Goal: Task Accomplishment & Management: Manage account settings

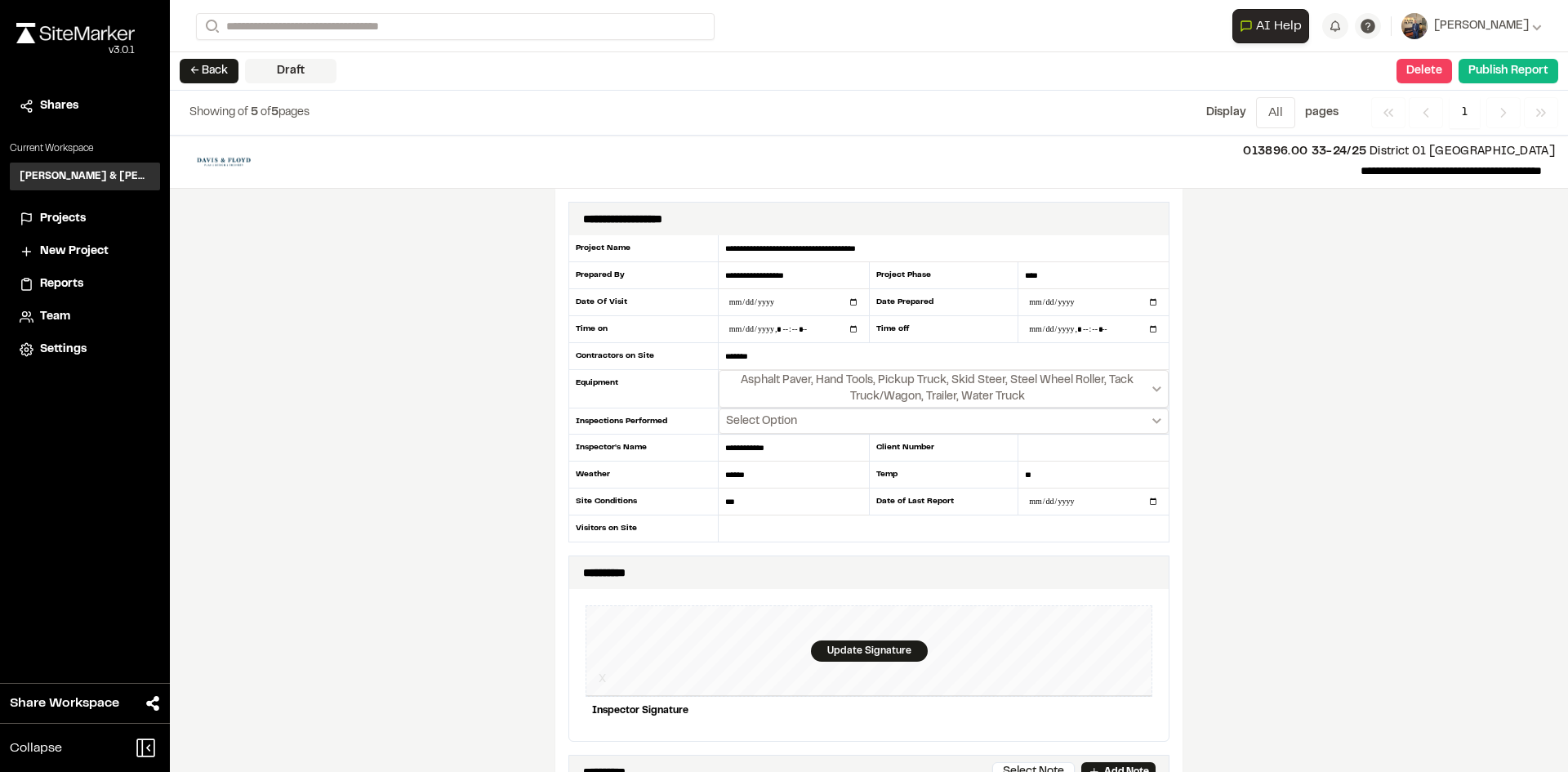
scroll to position [1962, 0]
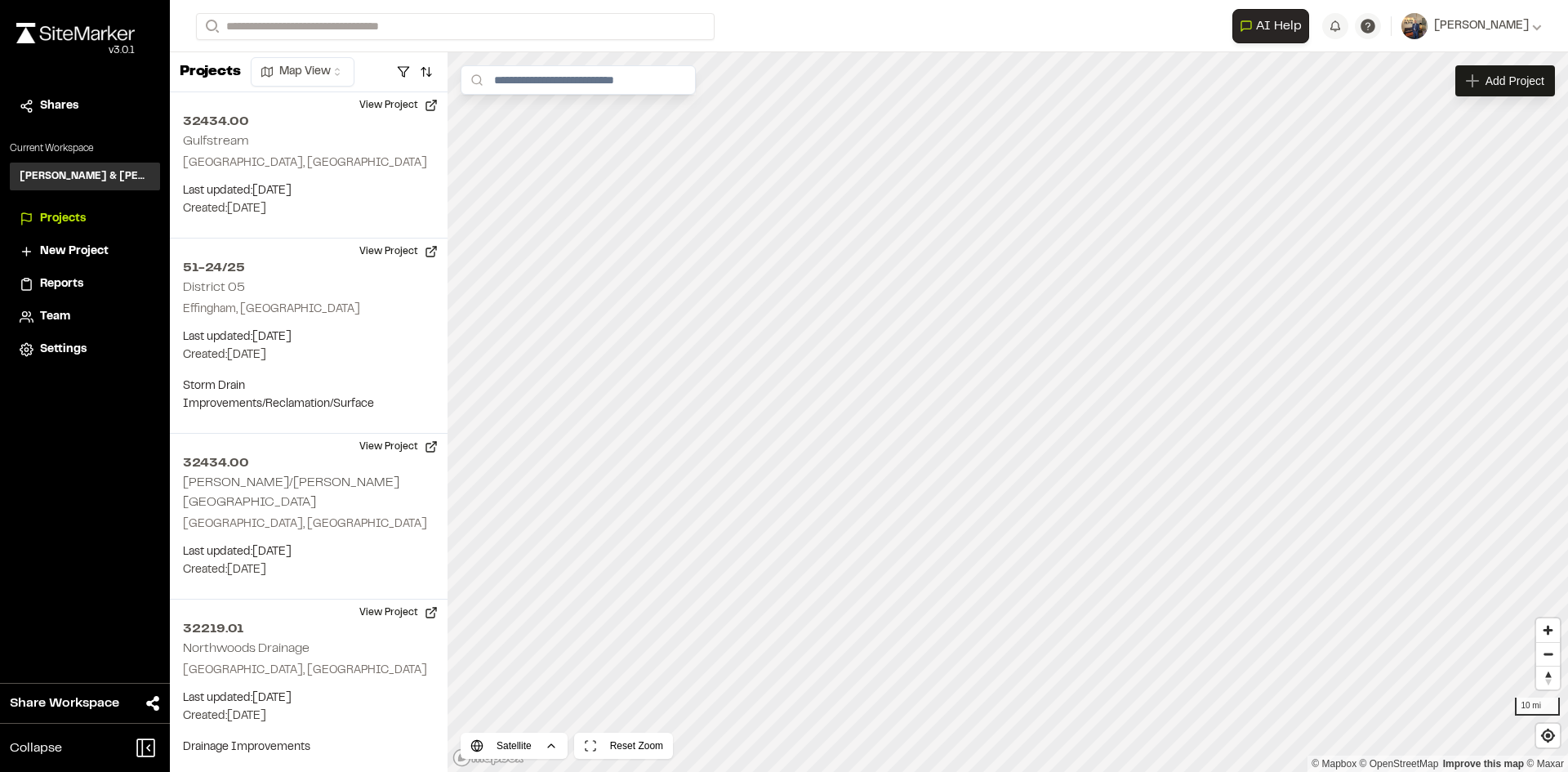
scroll to position [1880, 0]
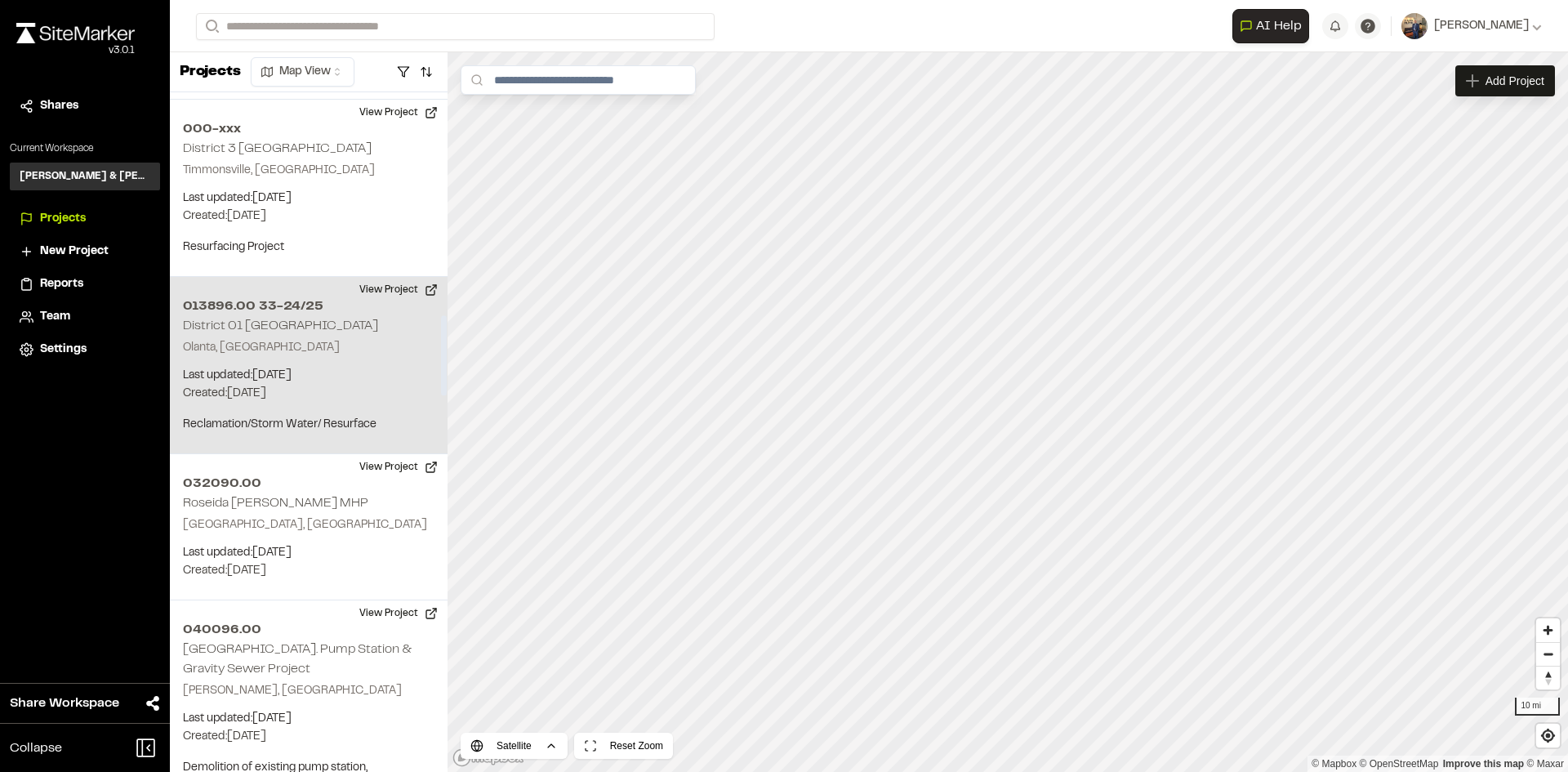
click at [306, 297] on h2 "013896.00 33-24/25" at bounding box center [309, 306] width 251 height 19
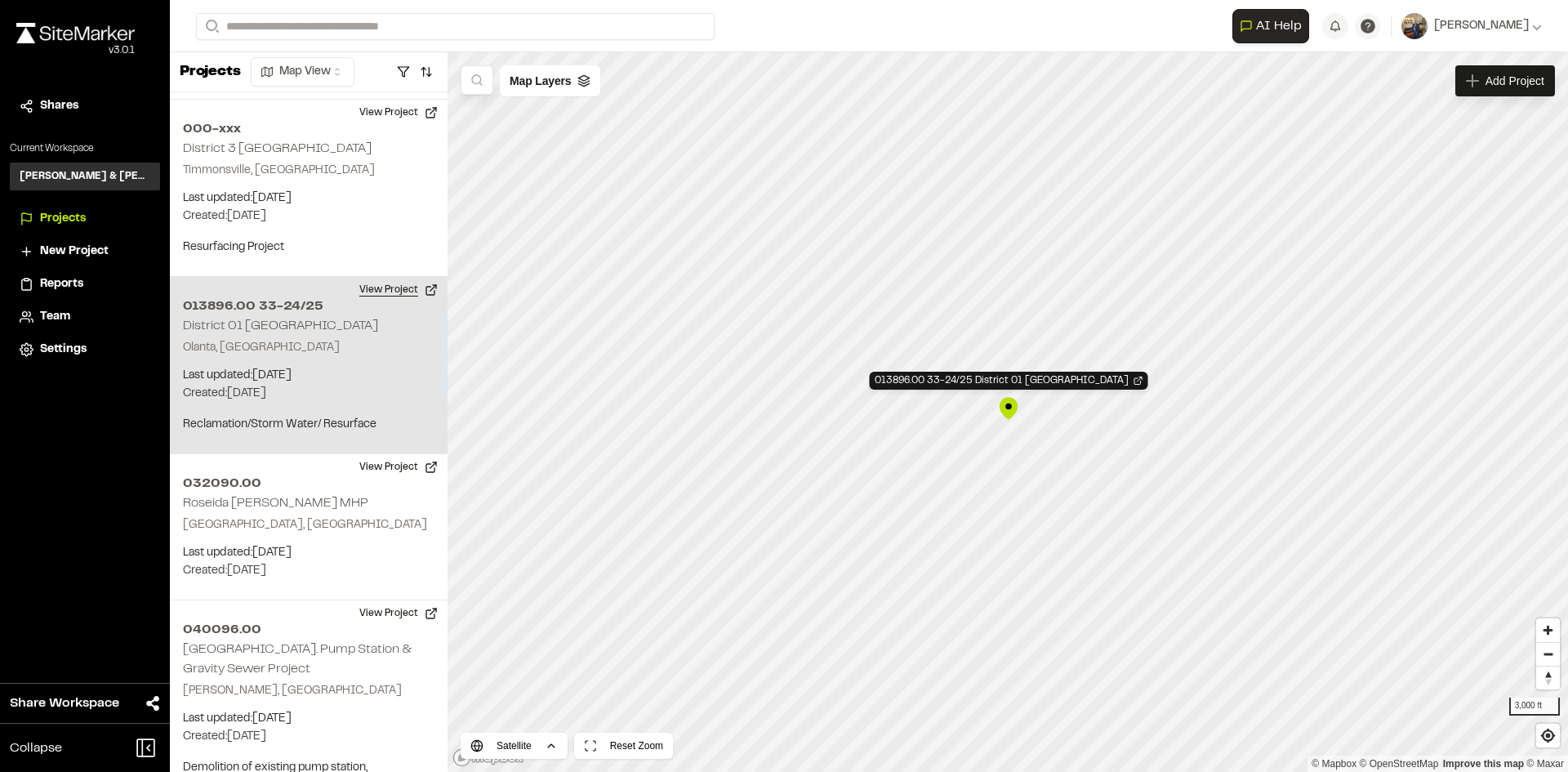
click at [388, 277] on button "View Project" at bounding box center [398, 290] width 98 height 26
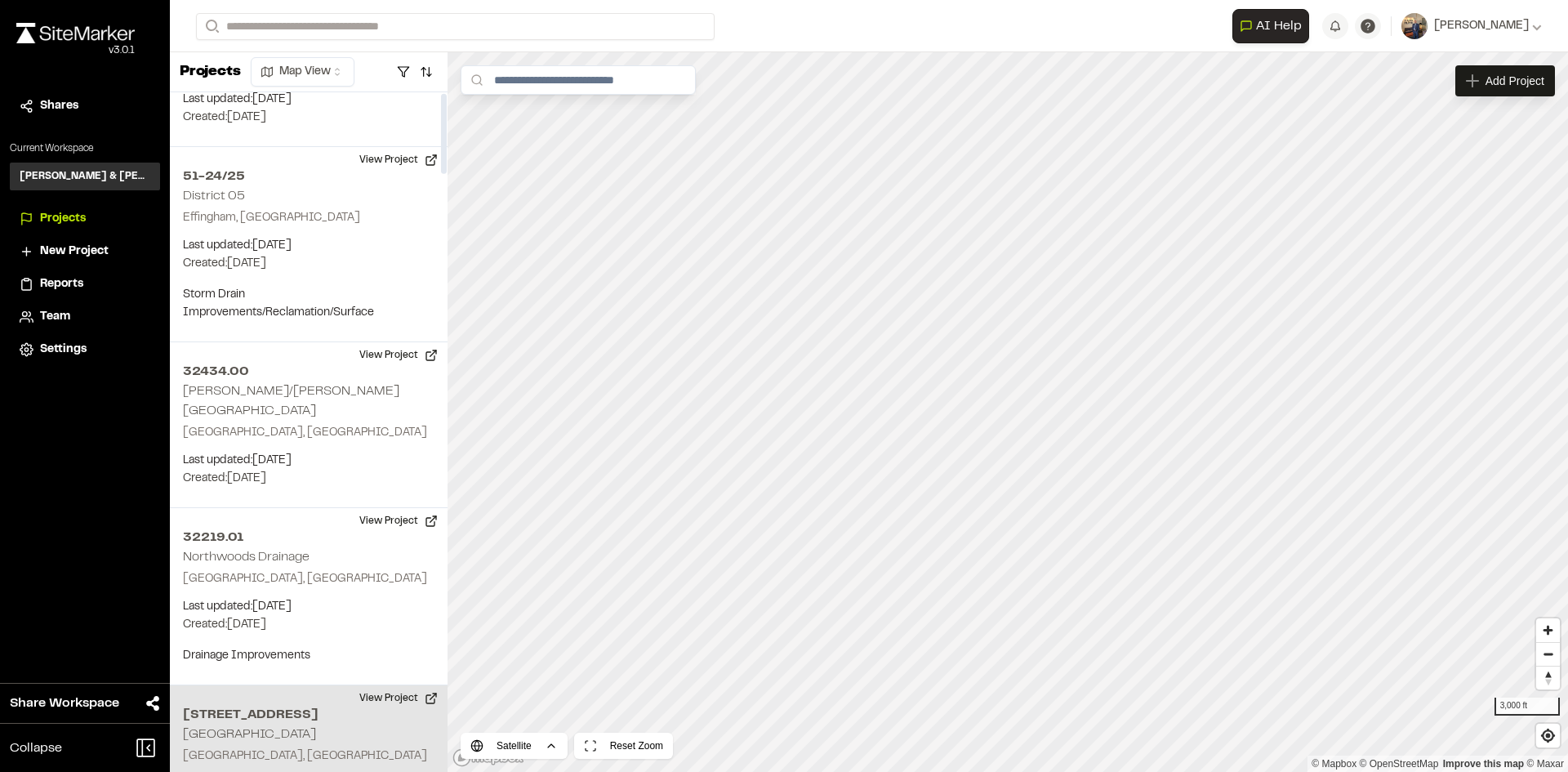
scroll to position [0, 0]
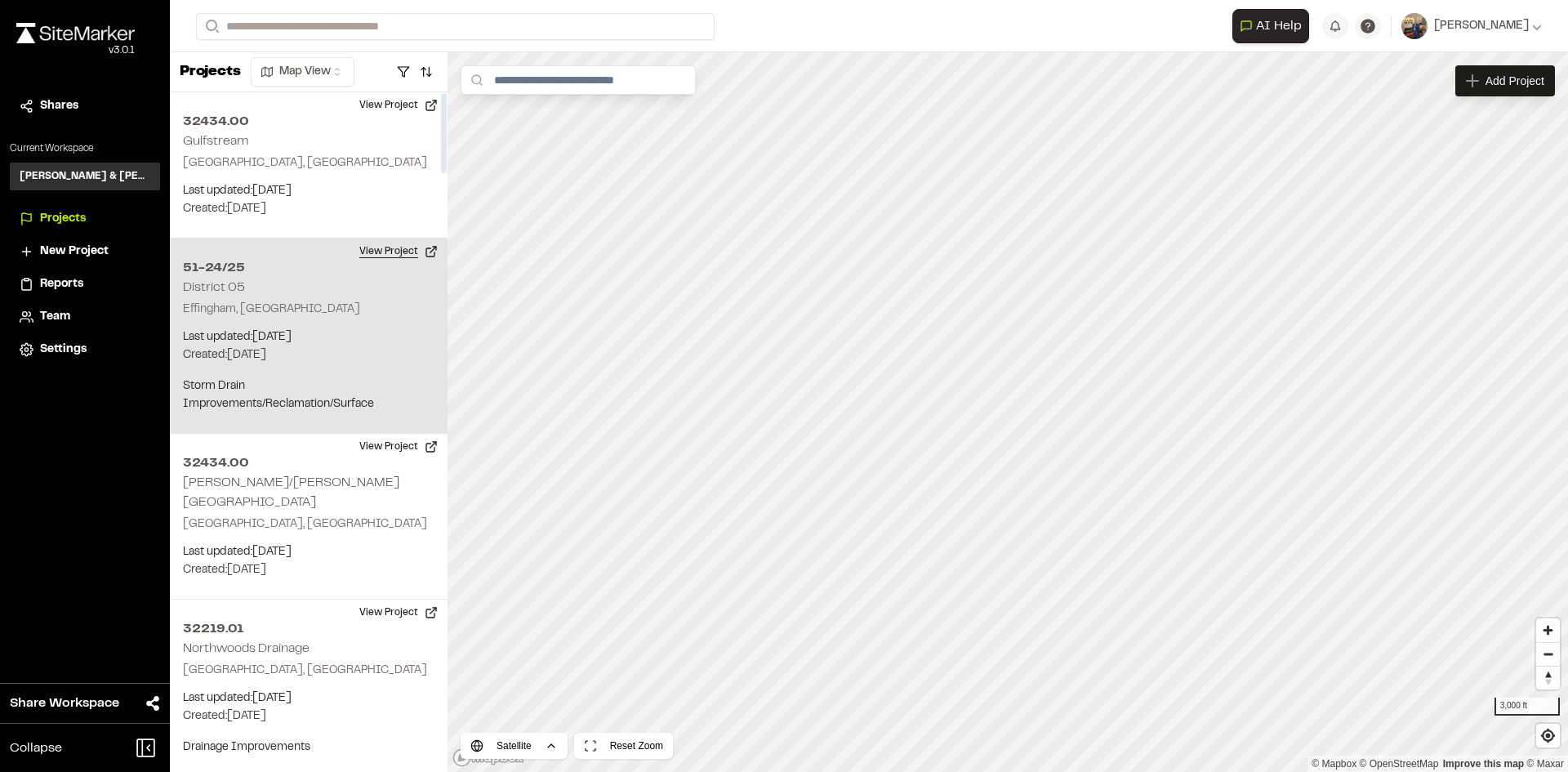
click at [381, 250] on button "View Project" at bounding box center [398, 252] width 98 height 26
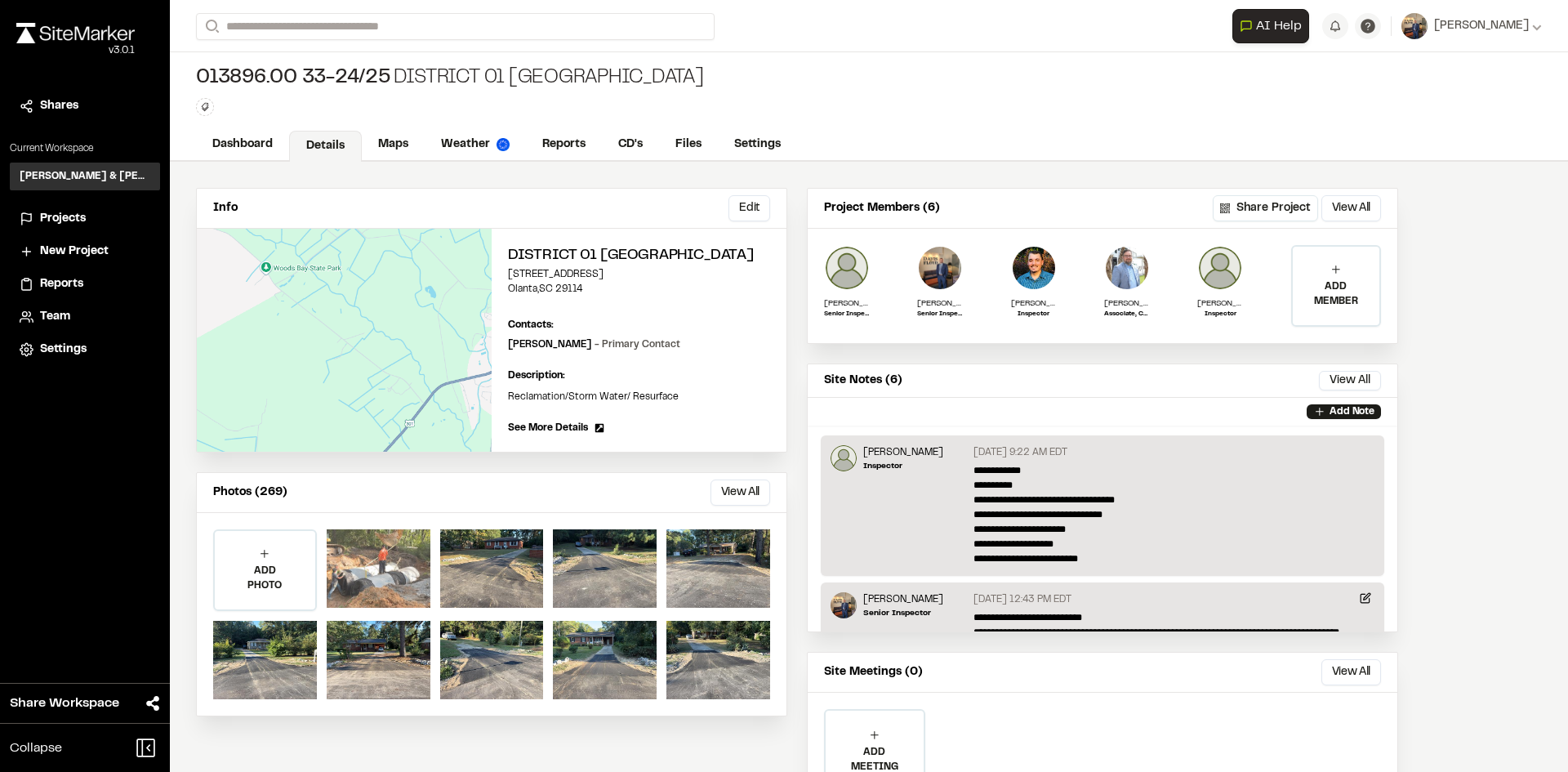
click at [369, 547] on div at bounding box center [378, 569] width 104 height 79
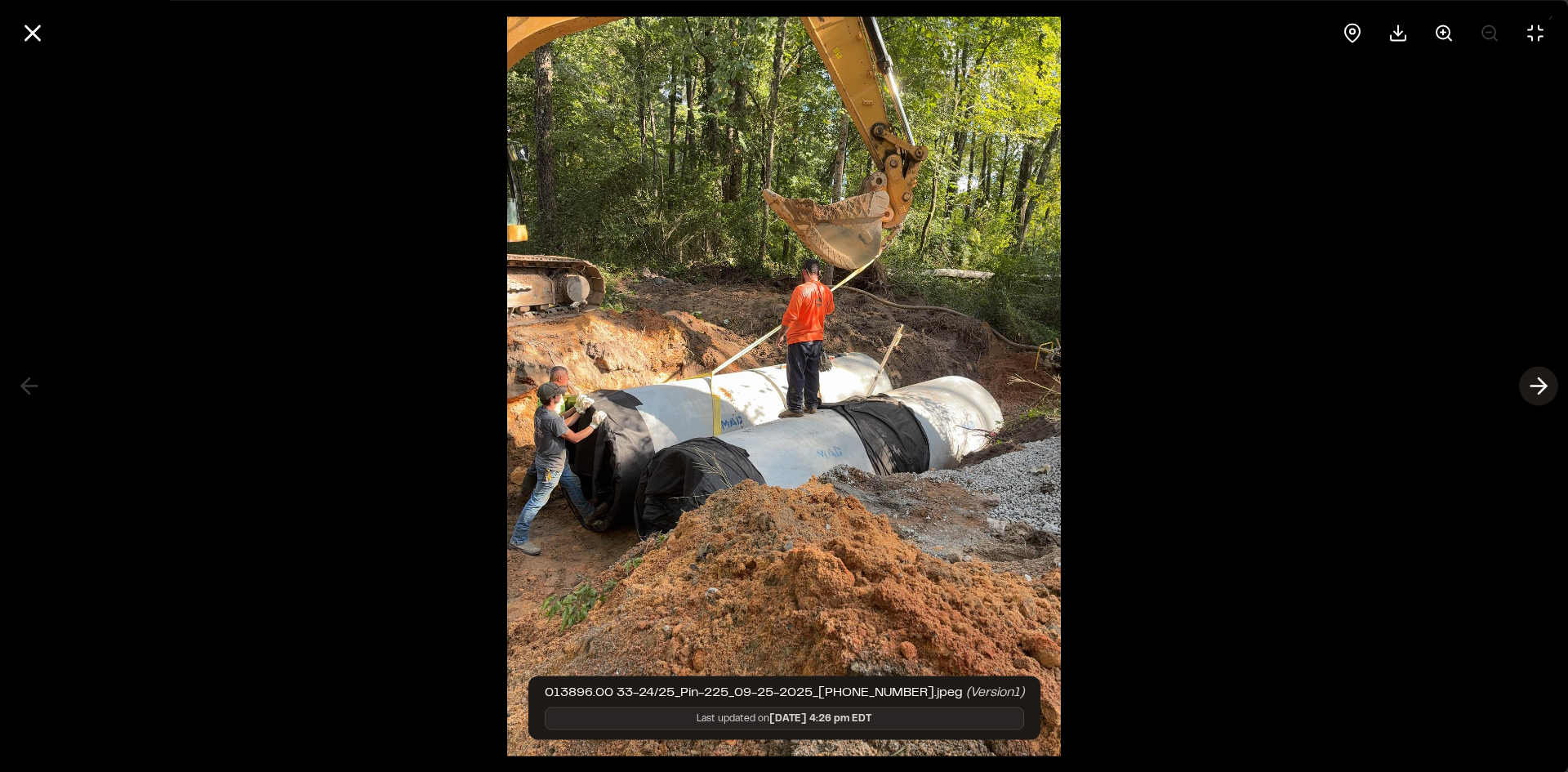
click at [1539, 381] on icon at bounding box center [1538, 386] width 26 height 28
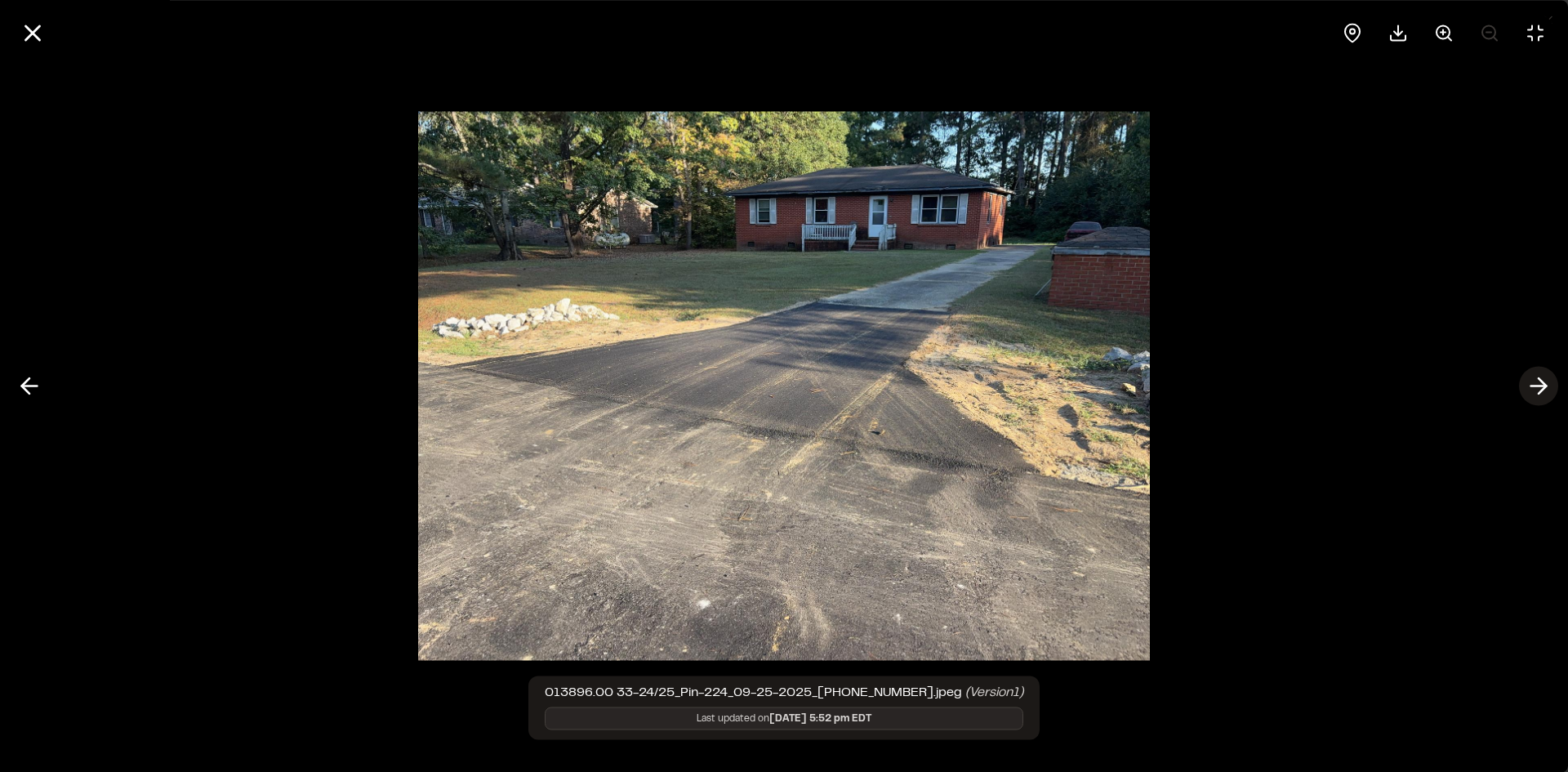
click at [1539, 381] on icon at bounding box center [1538, 386] width 26 height 28
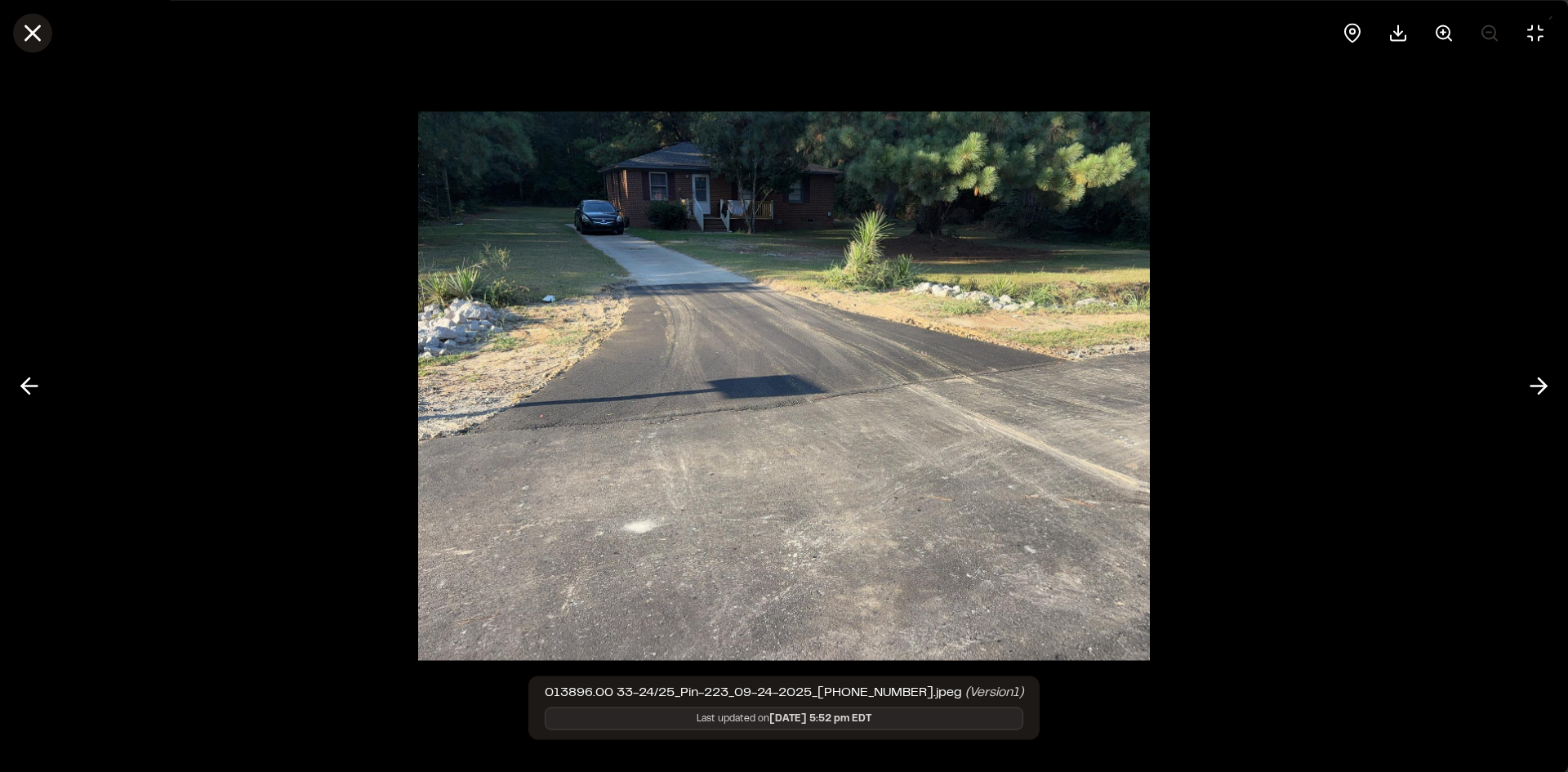
click at [46, 30] on icon at bounding box center [33, 33] width 28 height 28
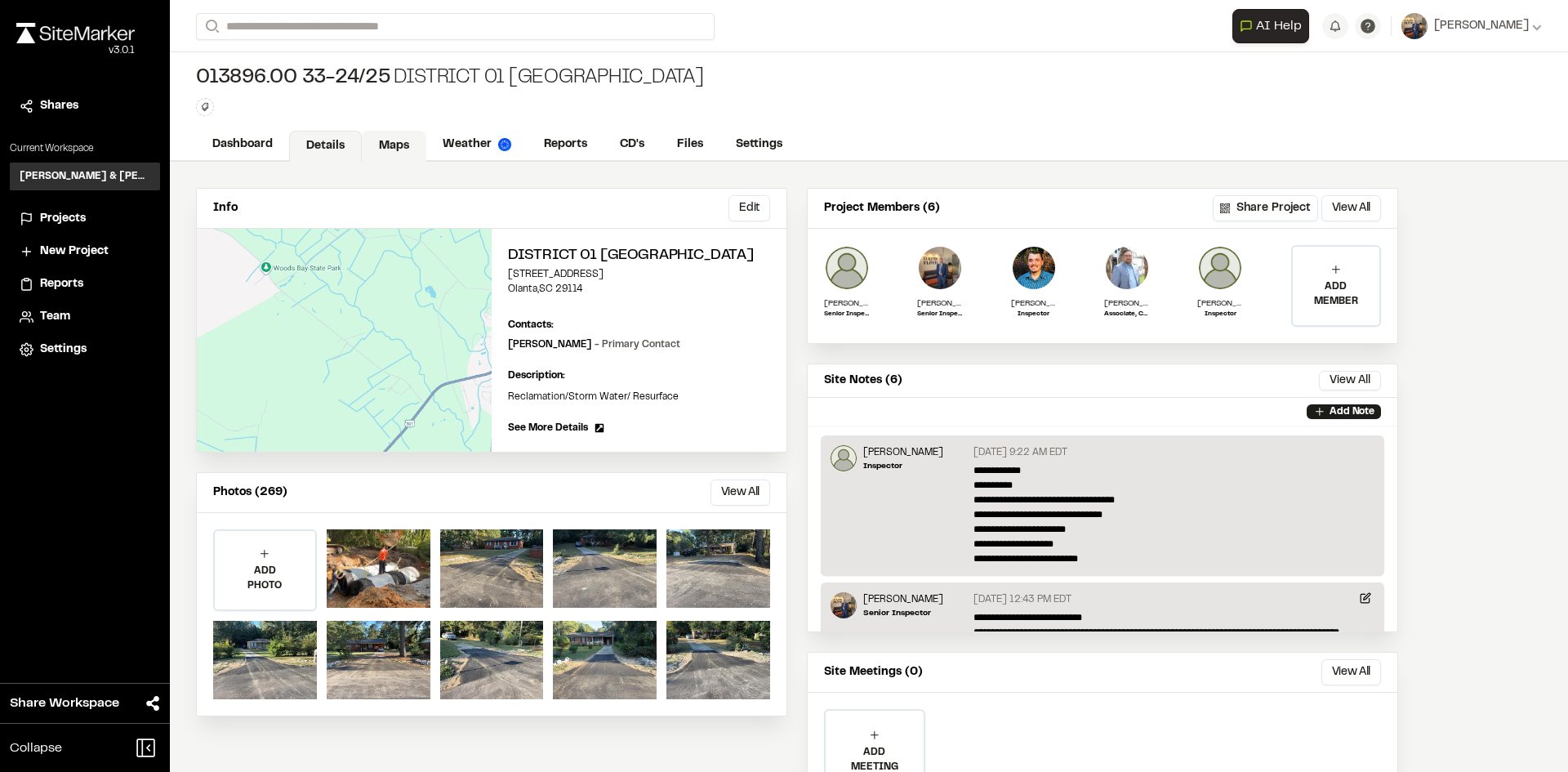
click at [394, 146] on link "Maps" at bounding box center [393, 146] width 64 height 31
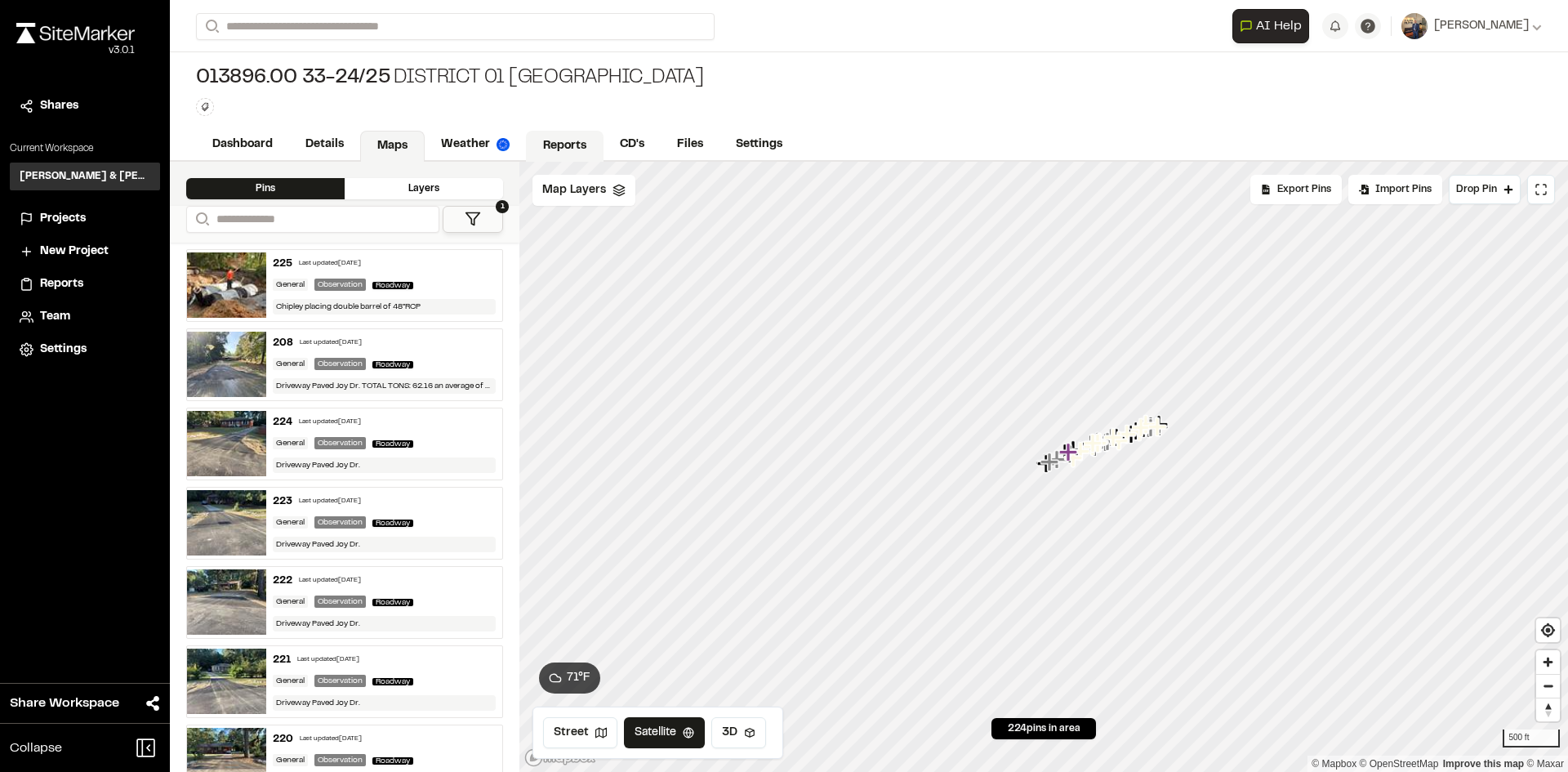
click at [553, 142] on link "Reports" at bounding box center [564, 146] width 78 height 31
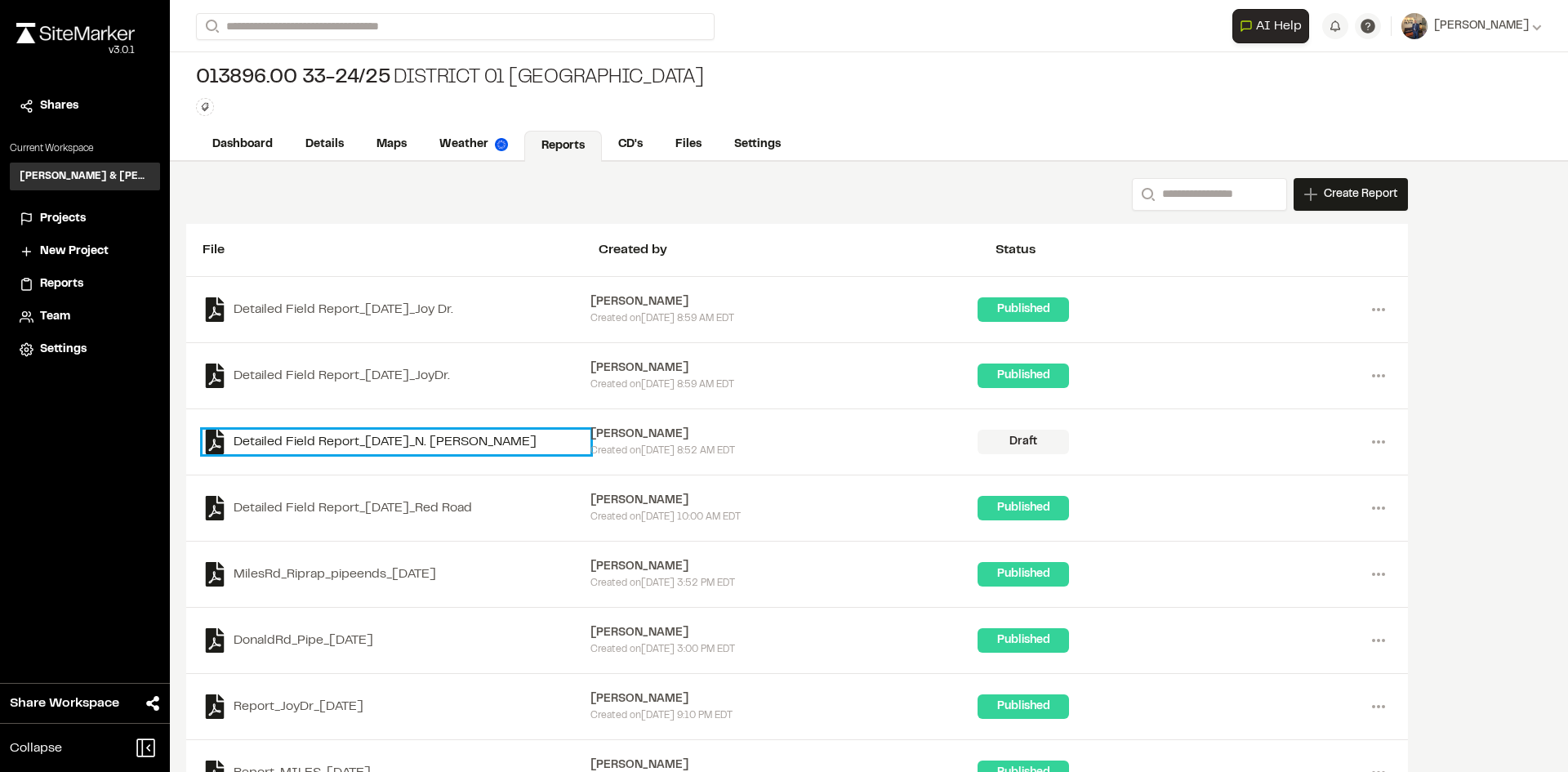
click at [427, 441] on link "Detailed Field Report_2025-09-23_N. Floyd Rd" at bounding box center [396, 443] width 388 height 25
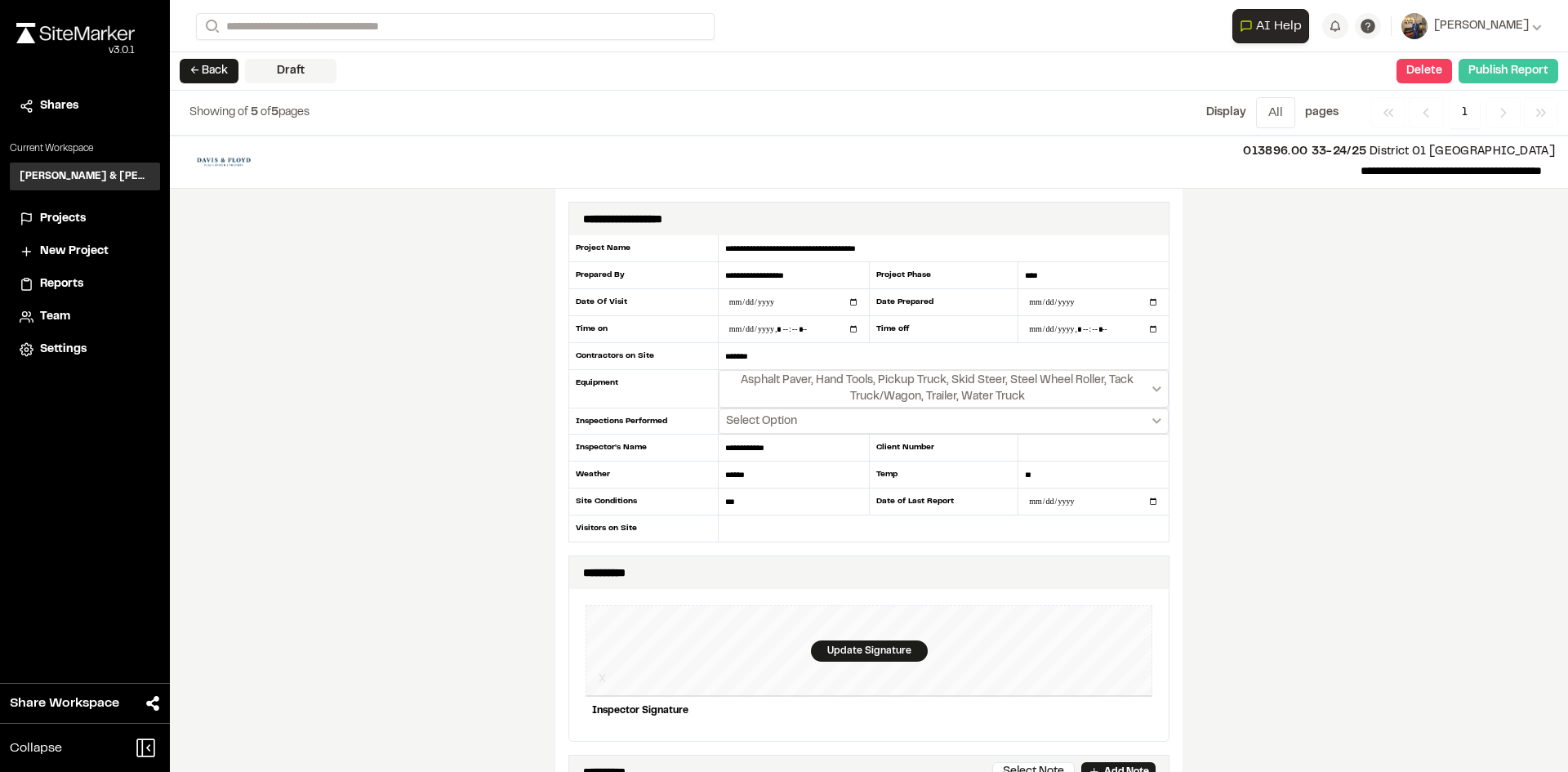
click at [1490, 63] on button "Publish Report" at bounding box center [1509, 71] width 100 height 25
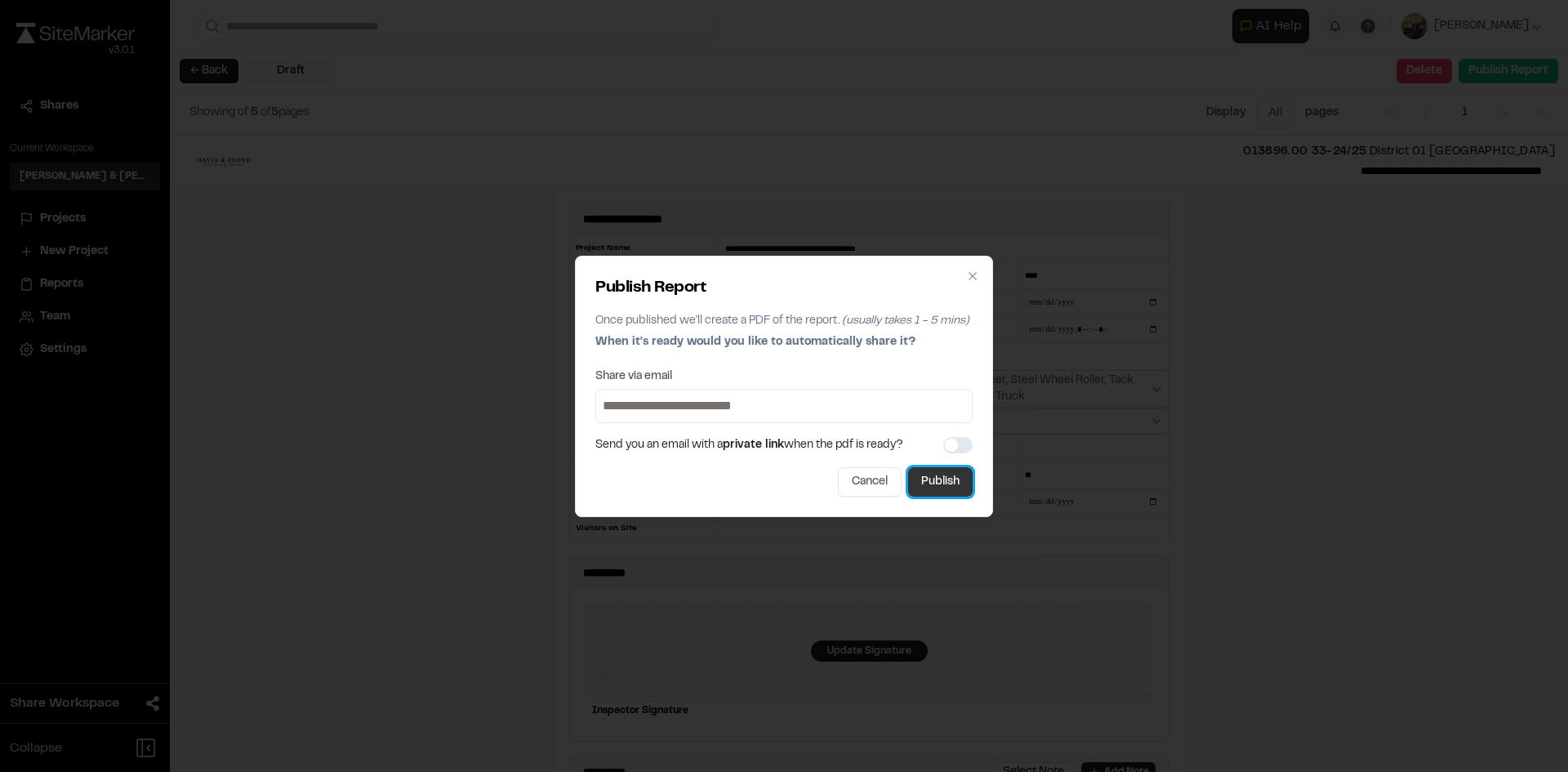
click at [950, 485] on button "Publish" at bounding box center [939, 482] width 64 height 30
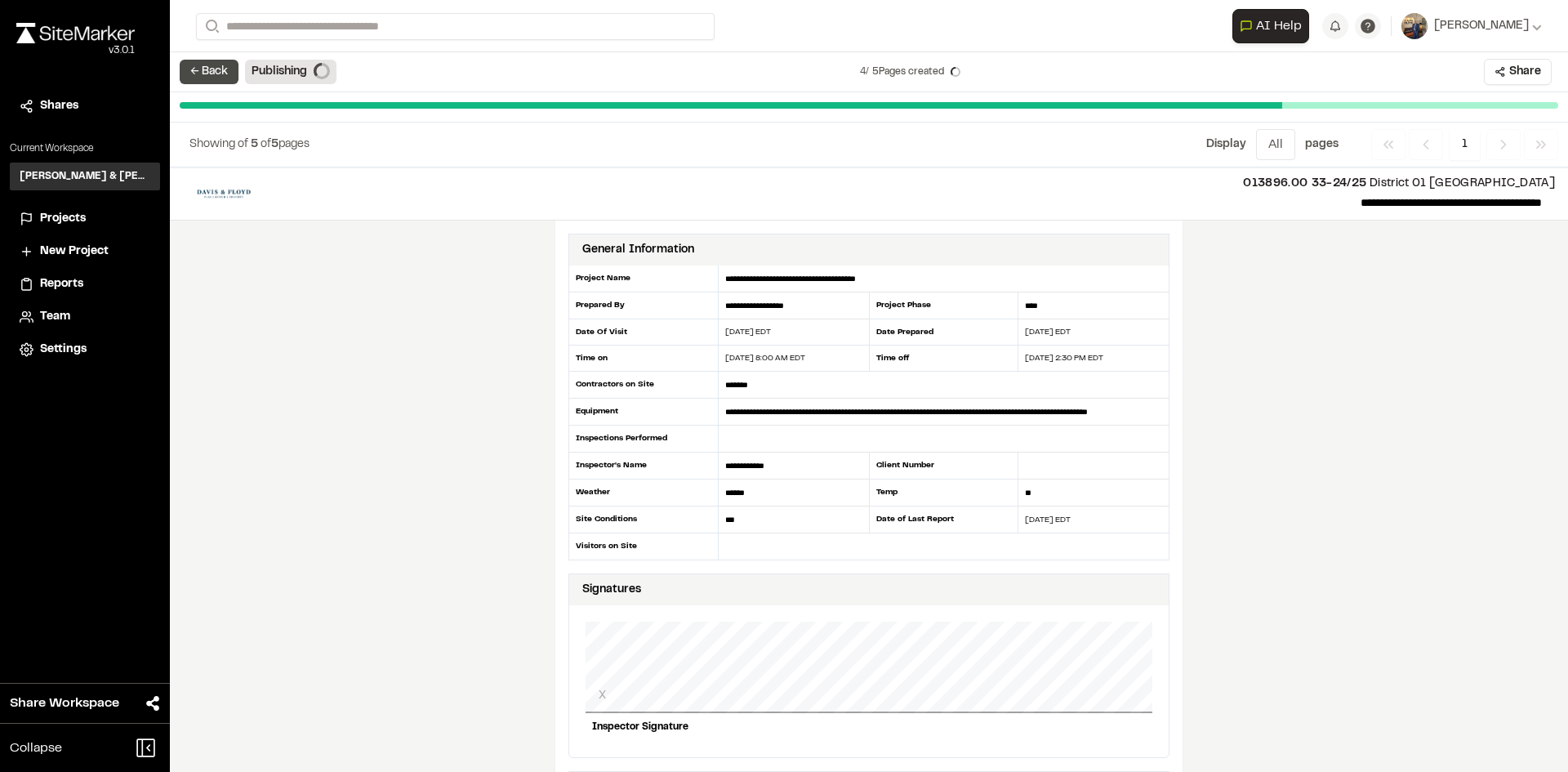
click at [217, 60] on button "← Back" at bounding box center [208, 72] width 59 height 25
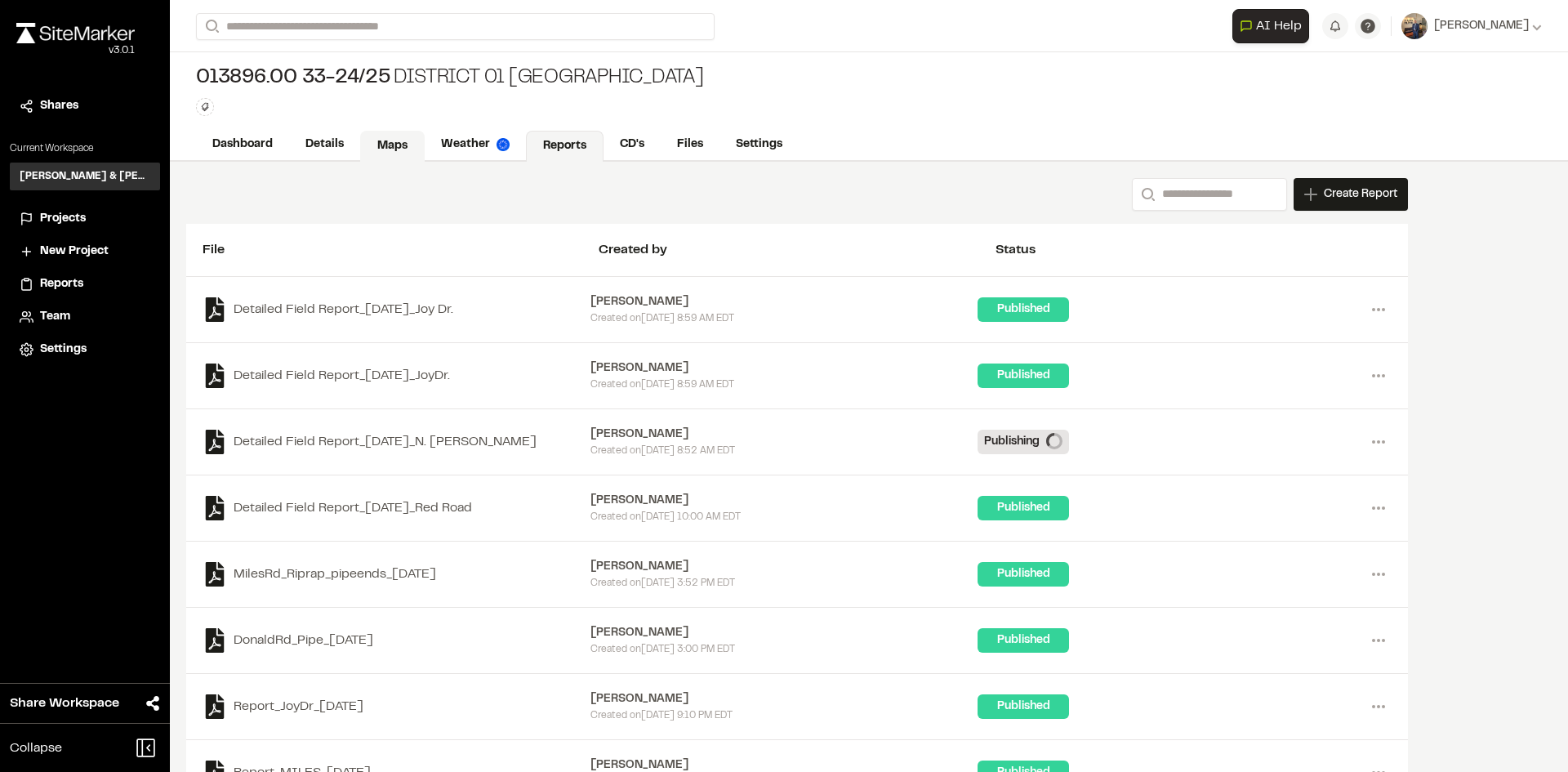
click at [388, 148] on link "Maps" at bounding box center [392, 146] width 64 height 31
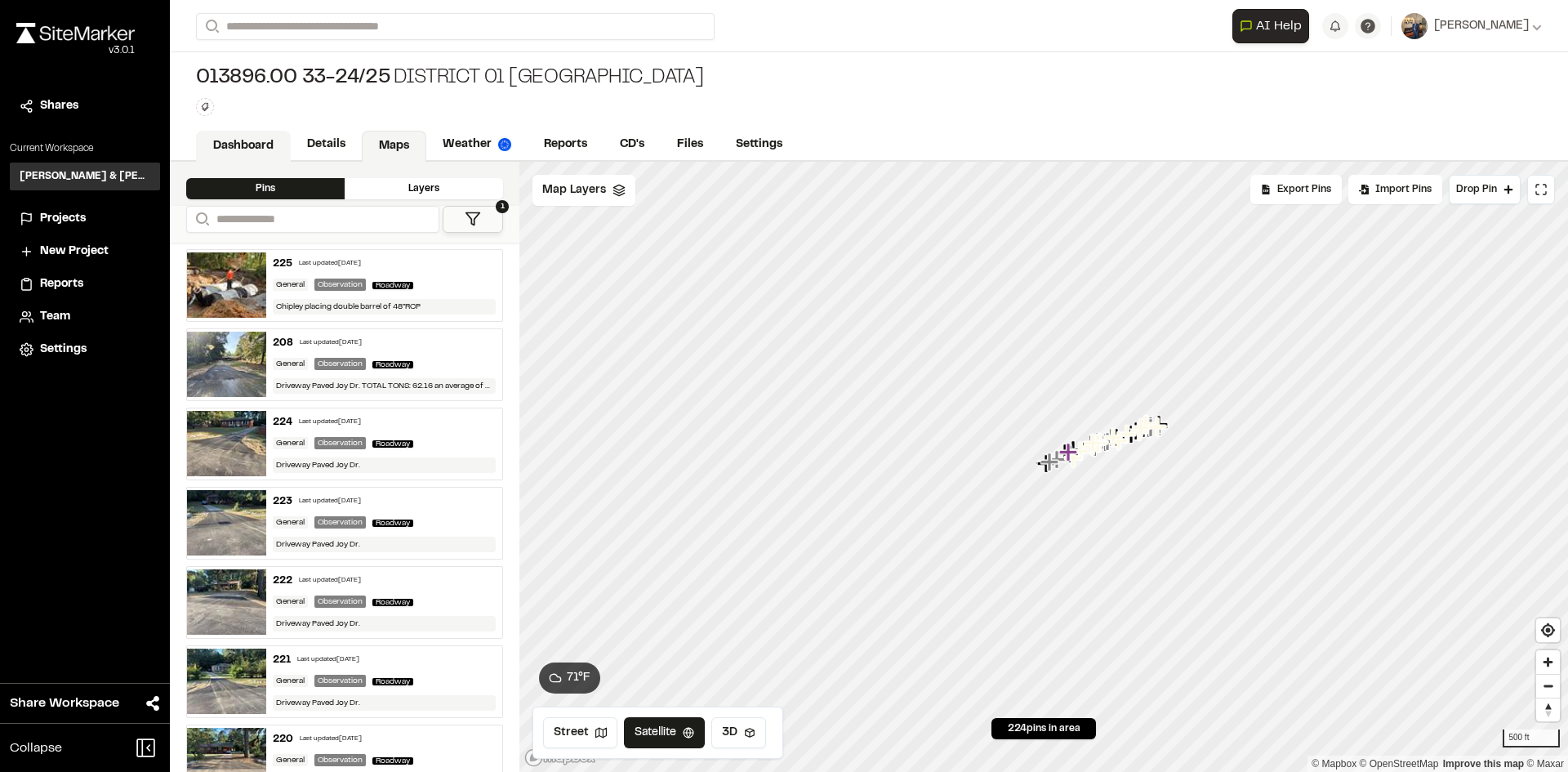
click at [258, 140] on link "Dashboard" at bounding box center [243, 146] width 95 height 31
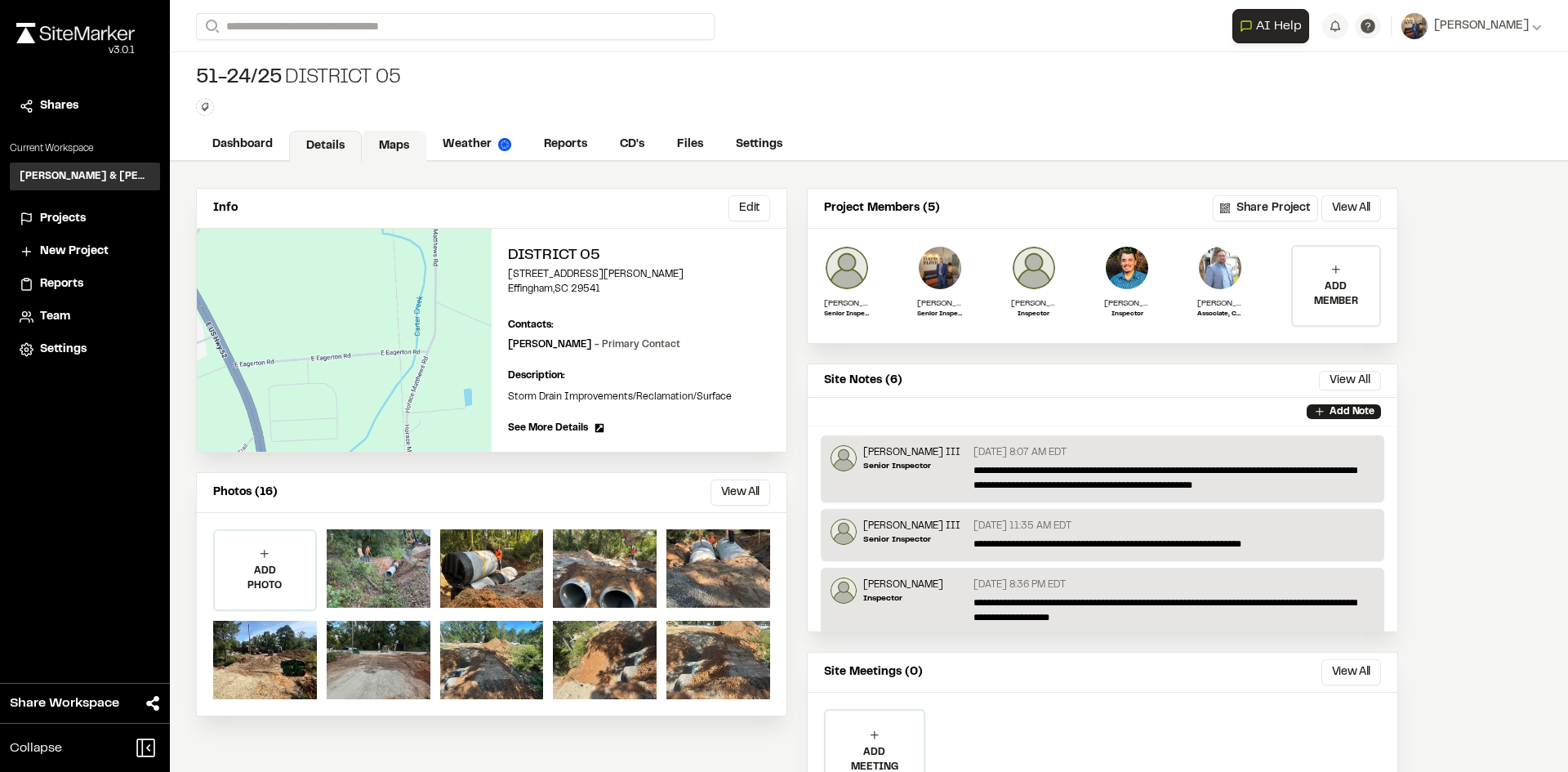
click at [387, 141] on link "Maps" at bounding box center [393, 146] width 64 height 31
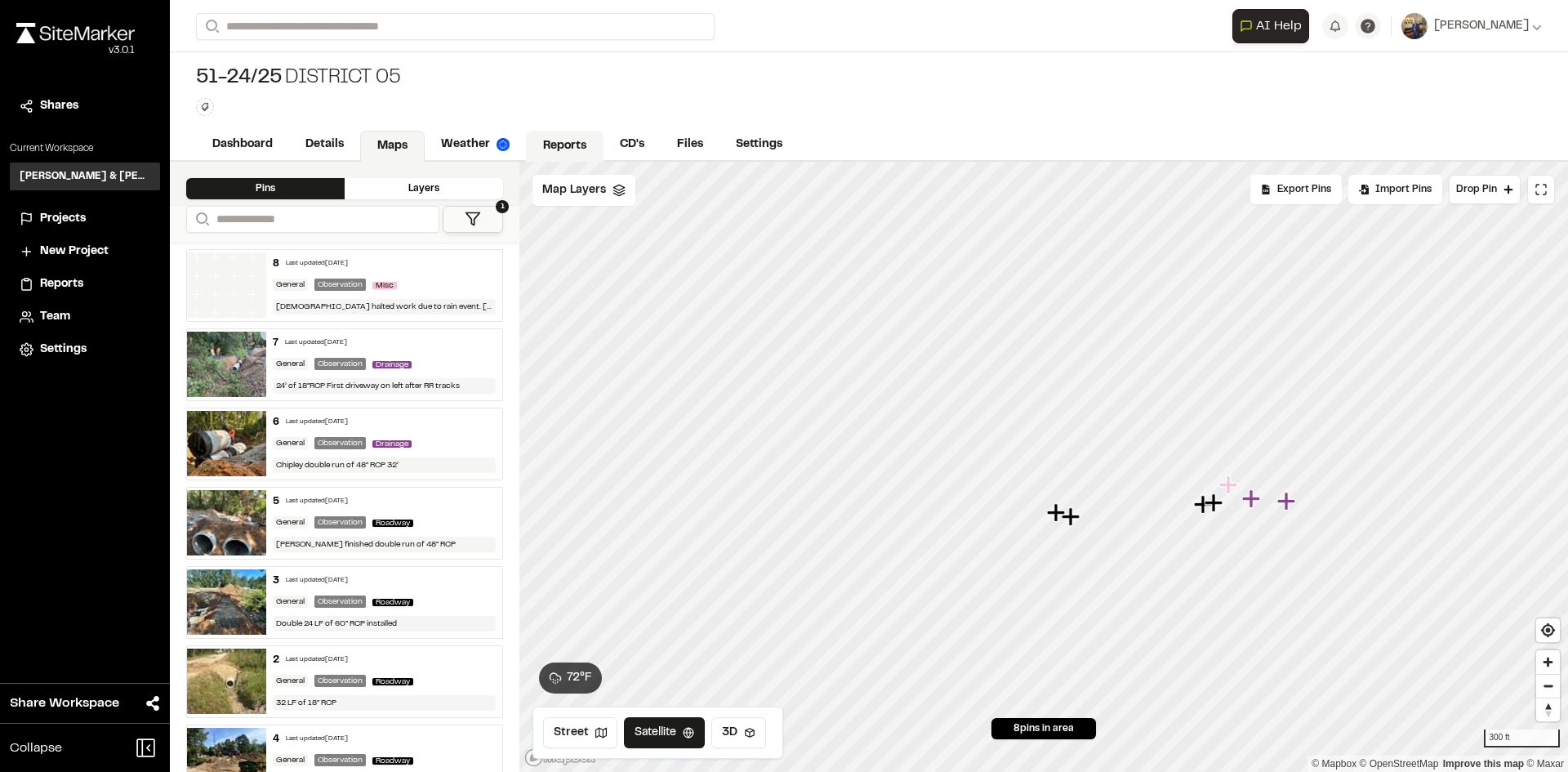
click at [571, 144] on link "Reports" at bounding box center [564, 146] width 78 height 31
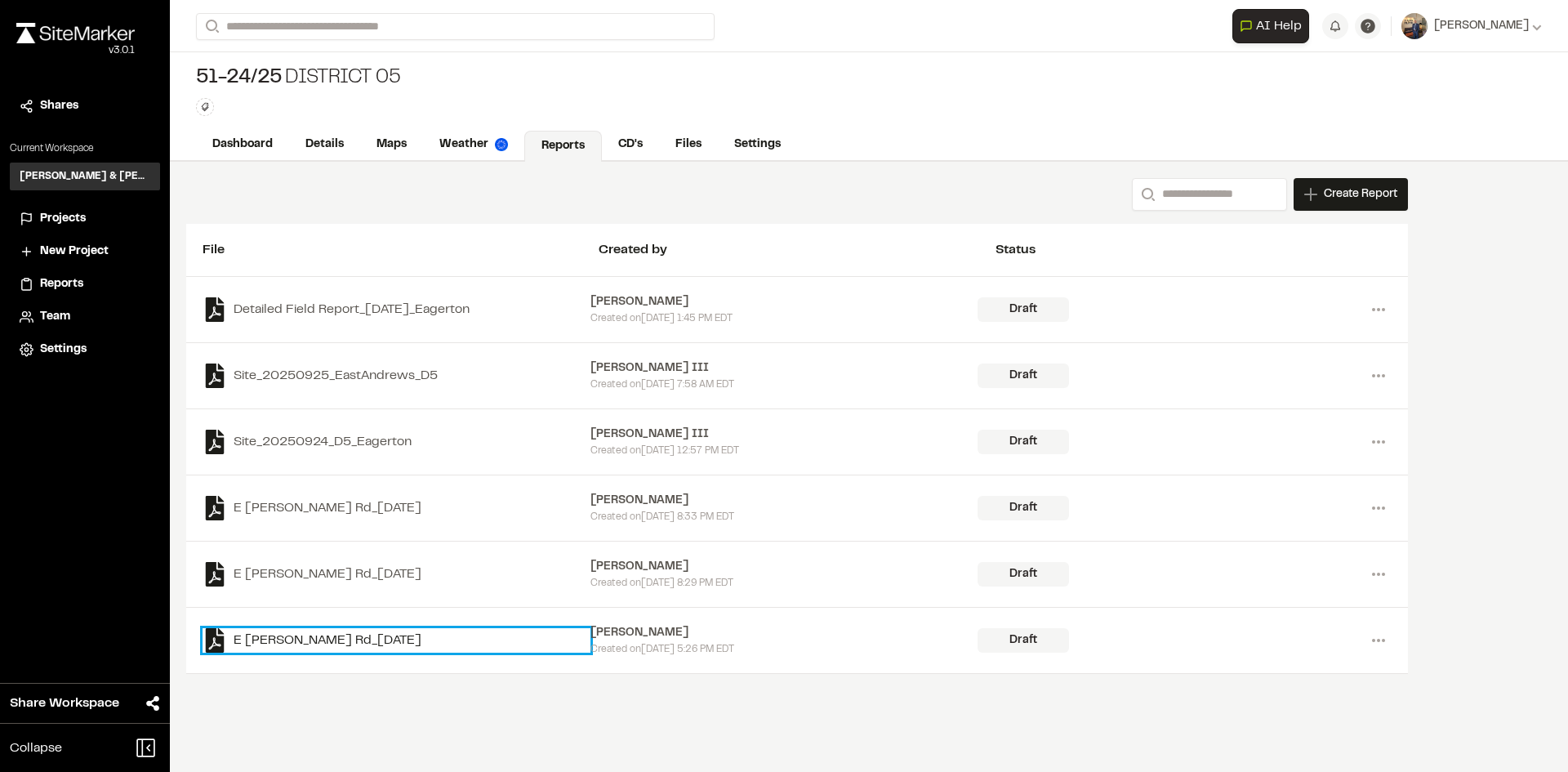
click at [327, 639] on link "E Eagerton Rd_2025-09-22" at bounding box center [396, 641] width 388 height 25
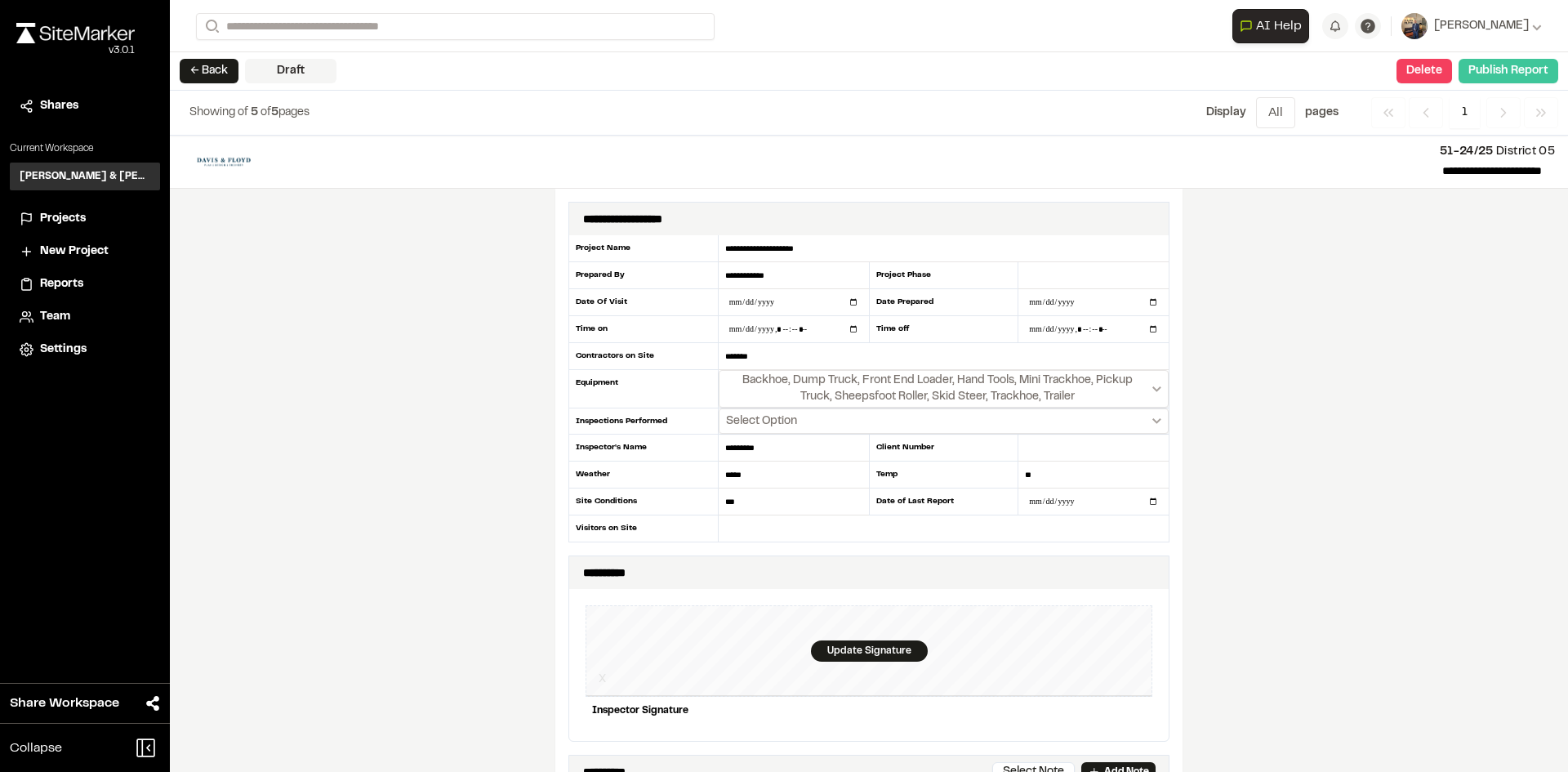
click at [1503, 71] on button "Publish Report" at bounding box center [1509, 71] width 100 height 25
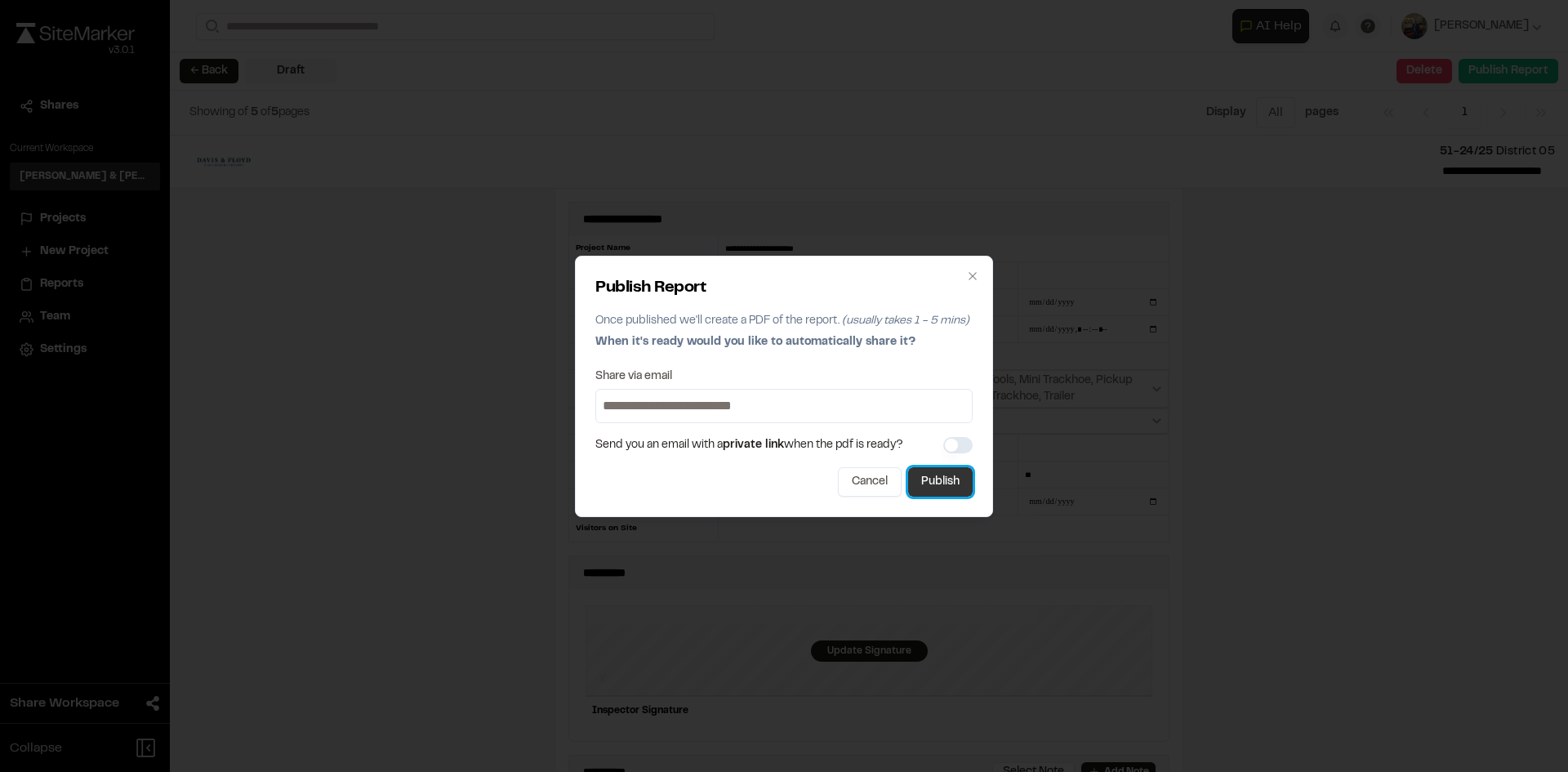
click at [951, 475] on button "Publish" at bounding box center [939, 482] width 64 height 30
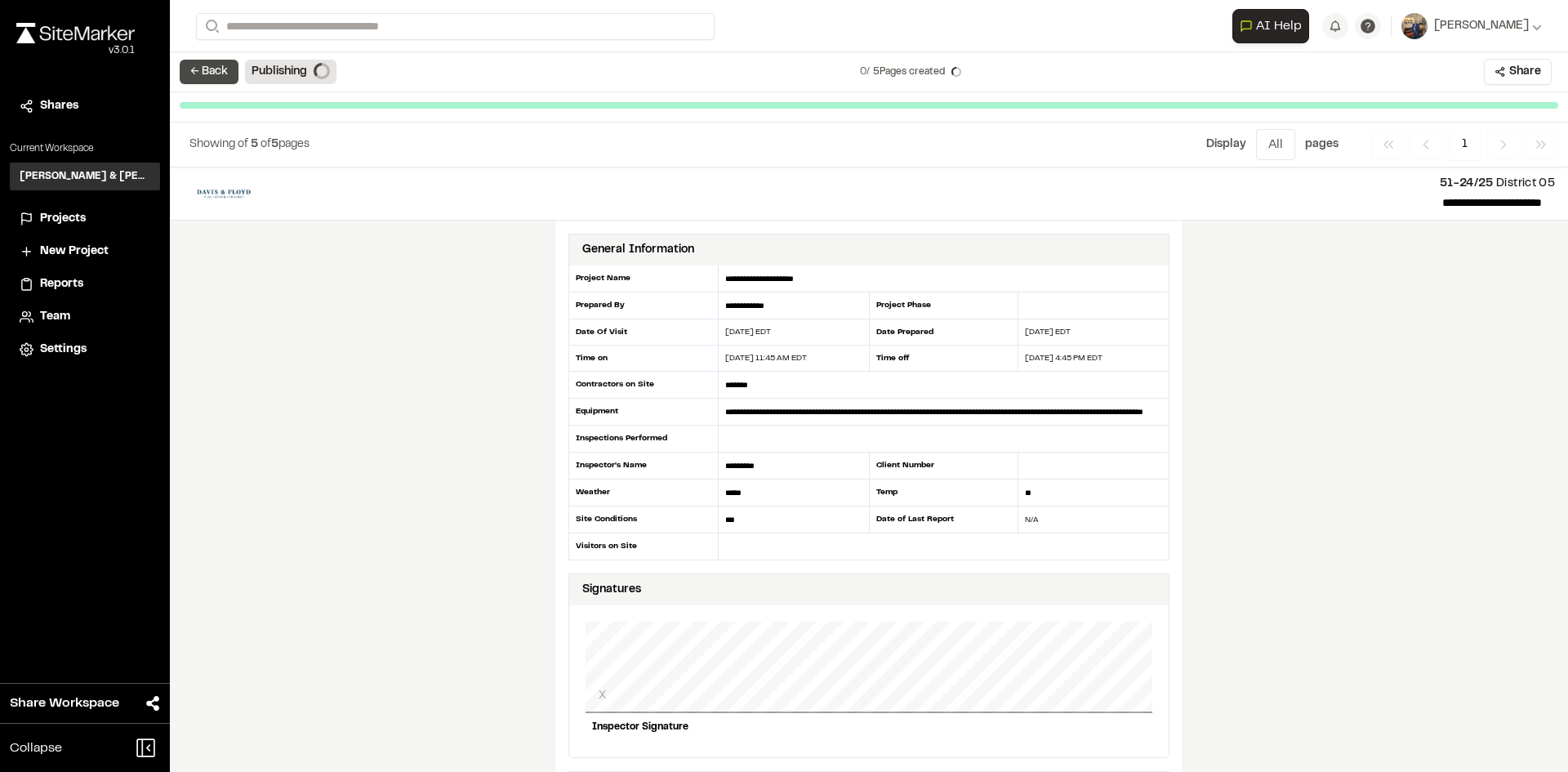
click at [205, 70] on button "← Back" at bounding box center [208, 72] width 59 height 25
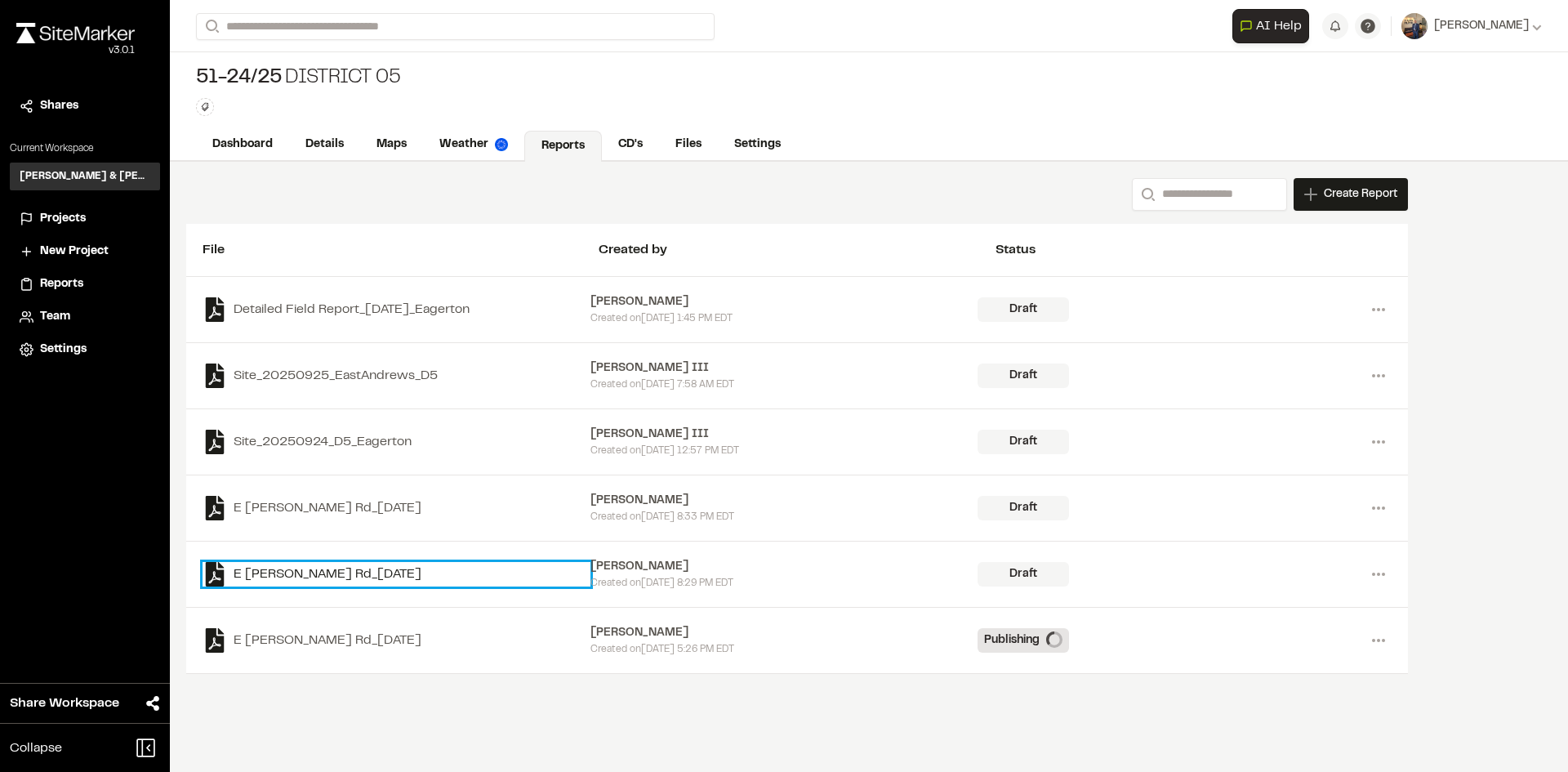
click at [332, 570] on link "E Eagerton Rd_2025-09-23" at bounding box center [396, 575] width 388 height 25
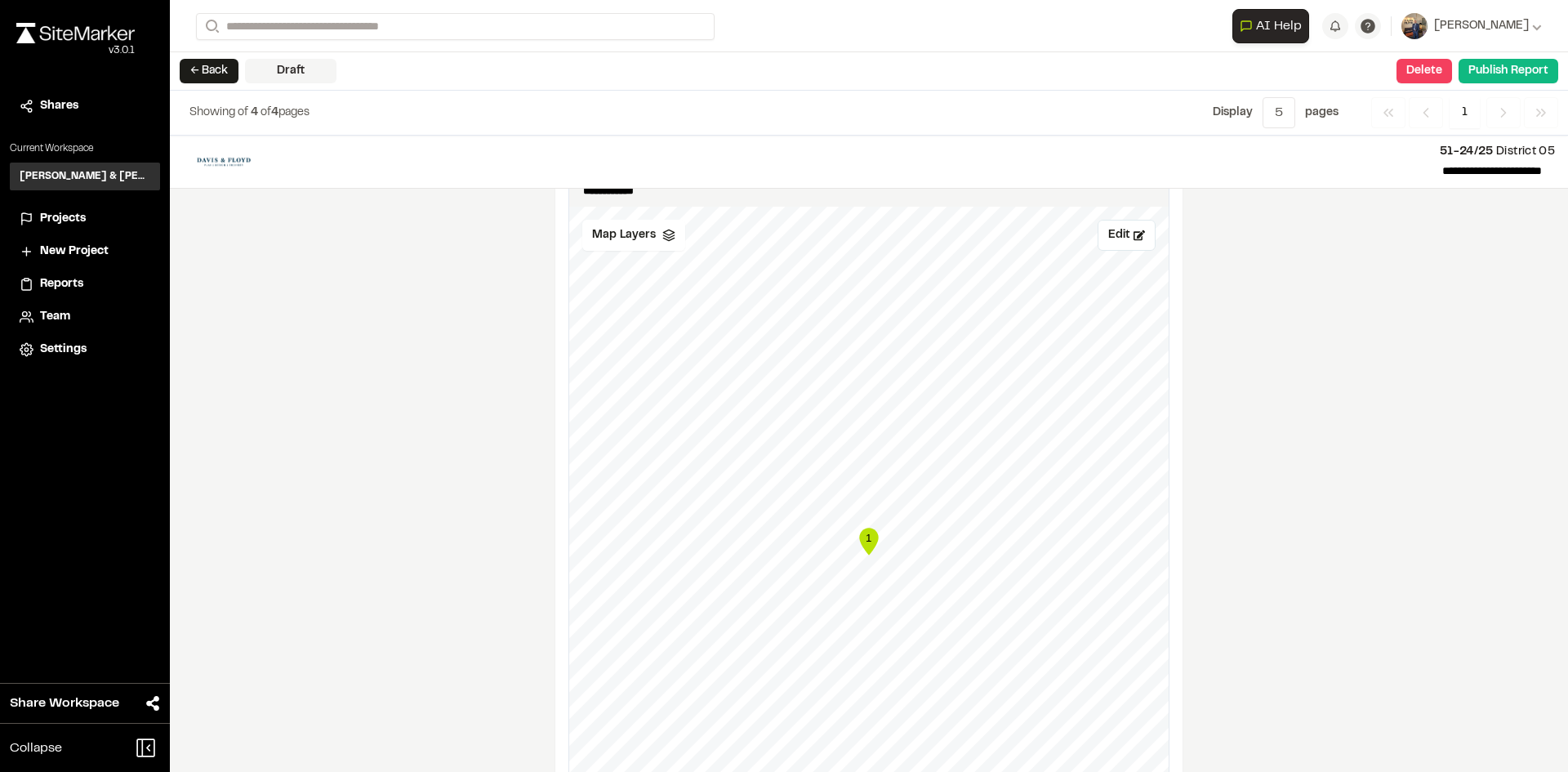
scroll to position [1062, 0]
click at [664, 208] on icon at bounding box center [669, 211] width 13 height 13
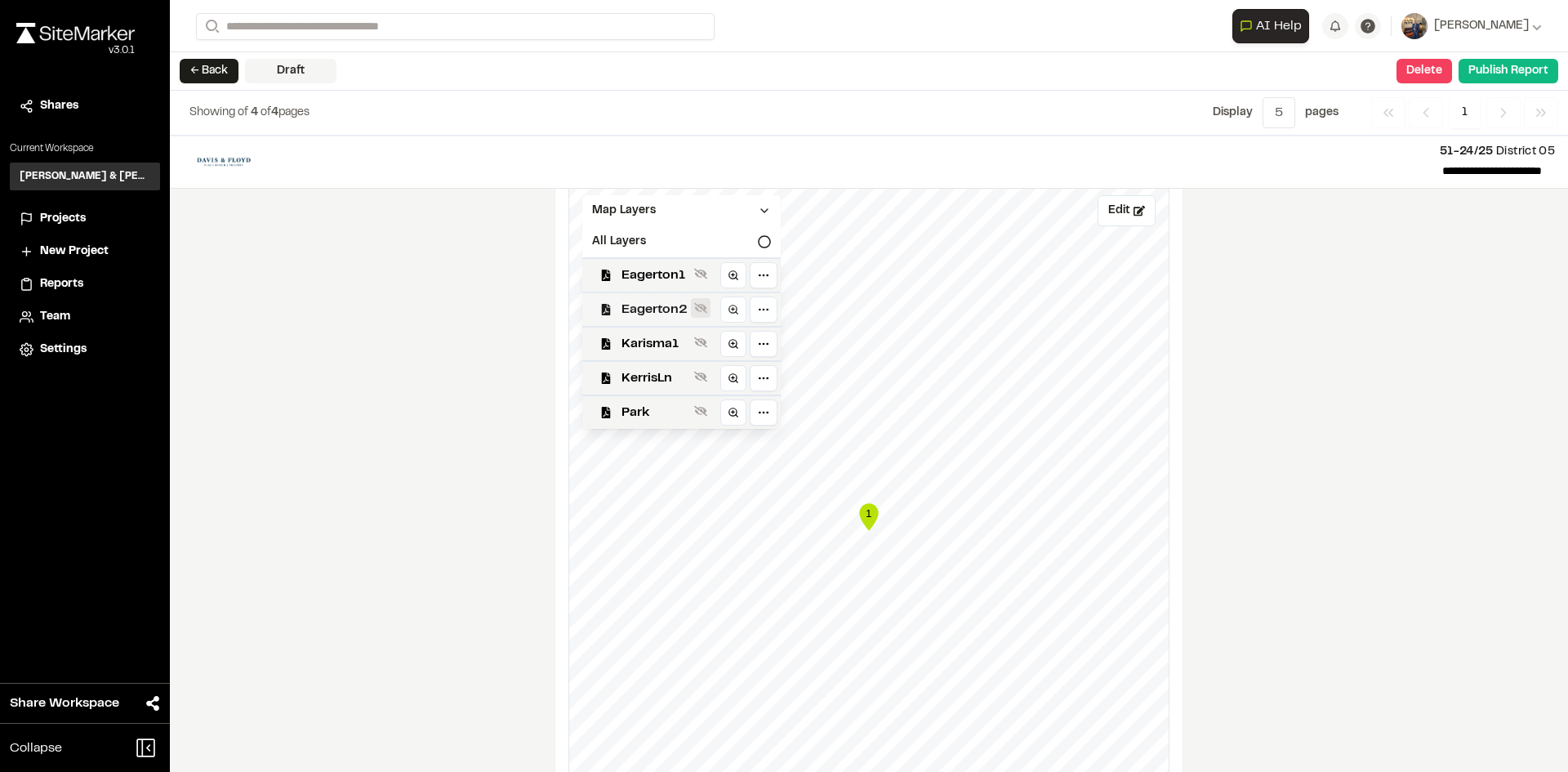
click at [697, 304] on icon at bounding box center [701, 308] width 13 height 11
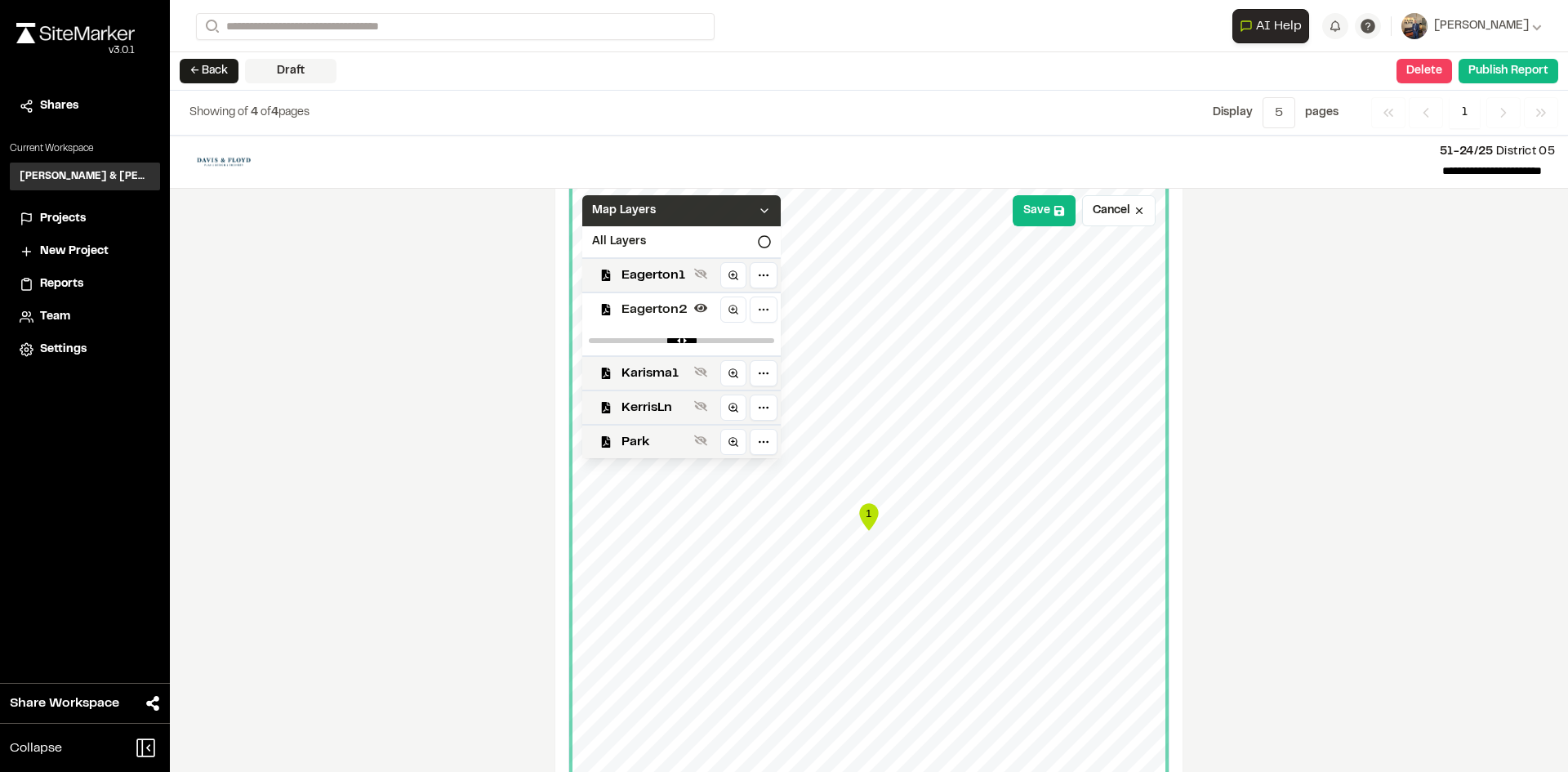
click at [761, 208] on icon at bounding box center [765, 211] width 13 height 13
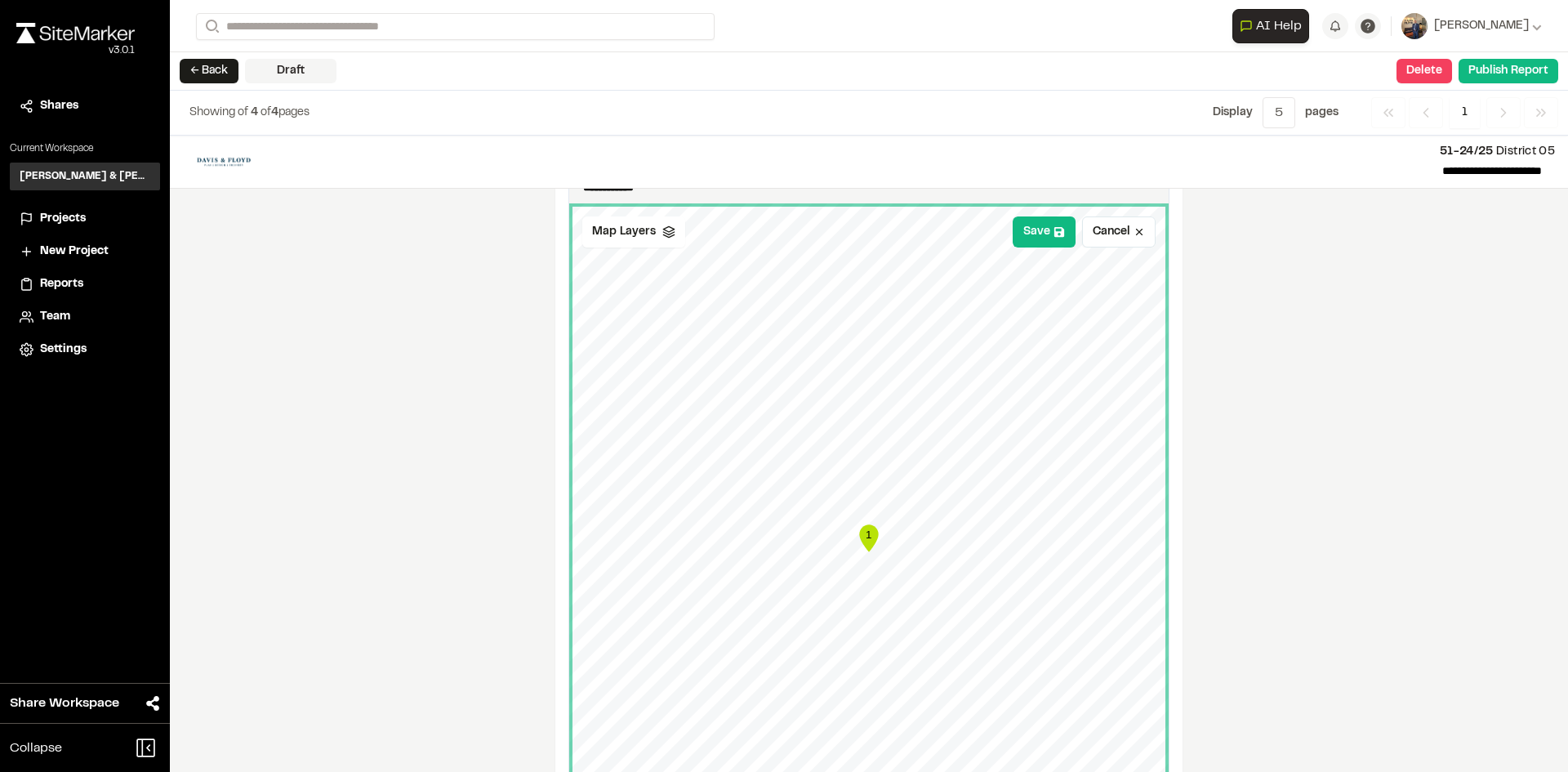
scroll to position [1078, 0]
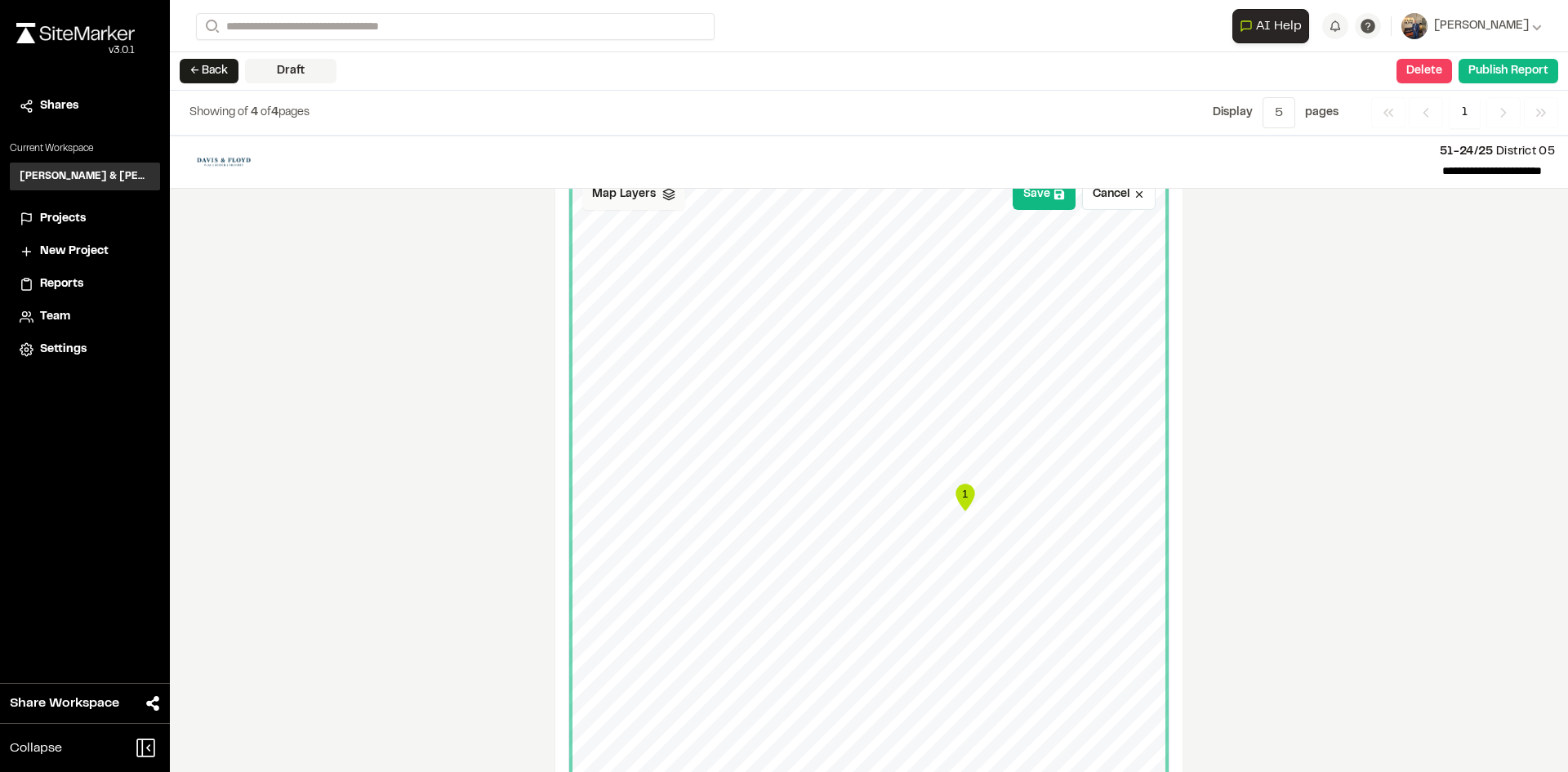
click at [664, 200] on icon at bounding box center [669, 195] width 13 height 13
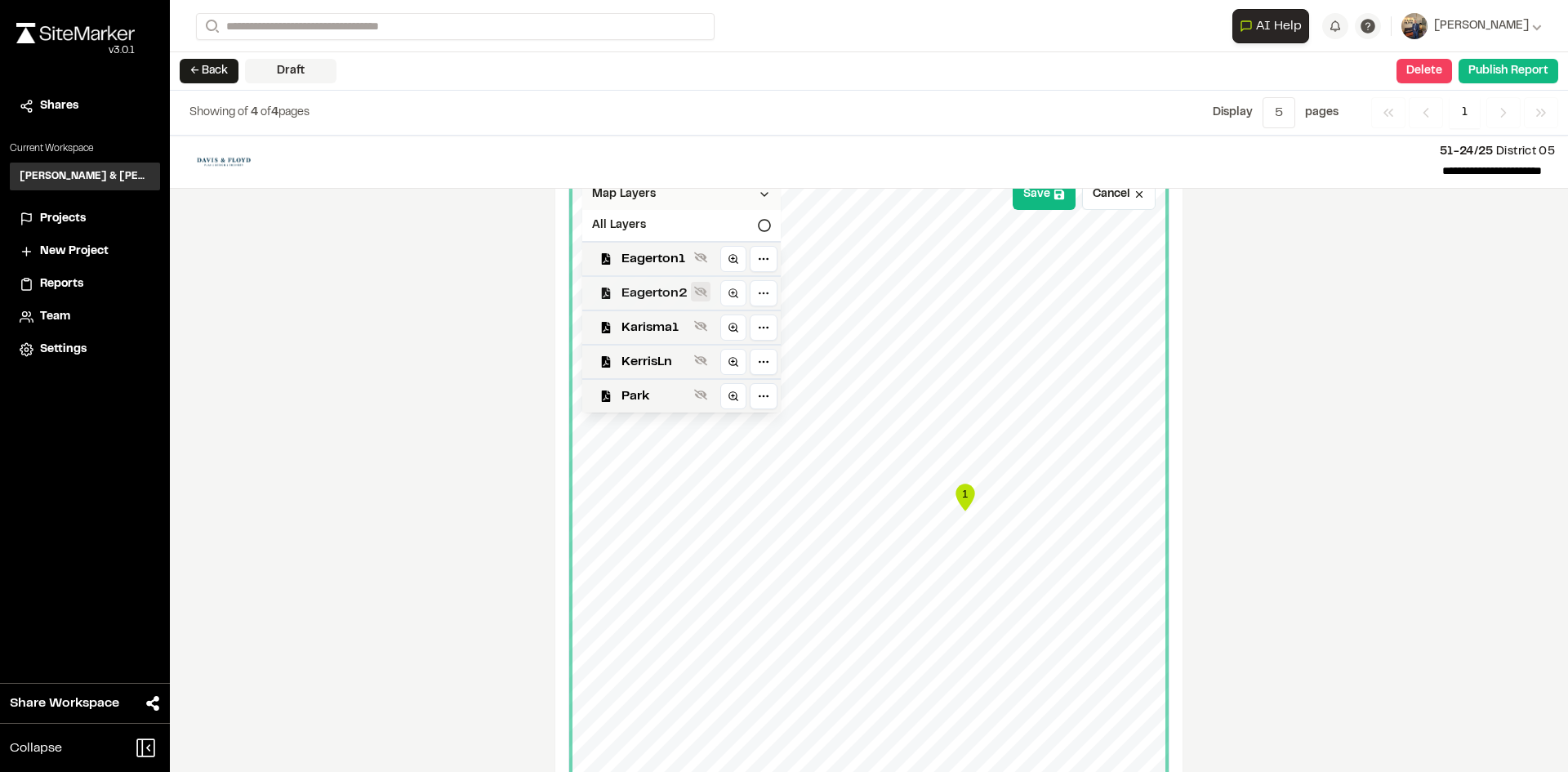
click at [691, 293] on button at bounding box center [701, 292] width 19 height 19
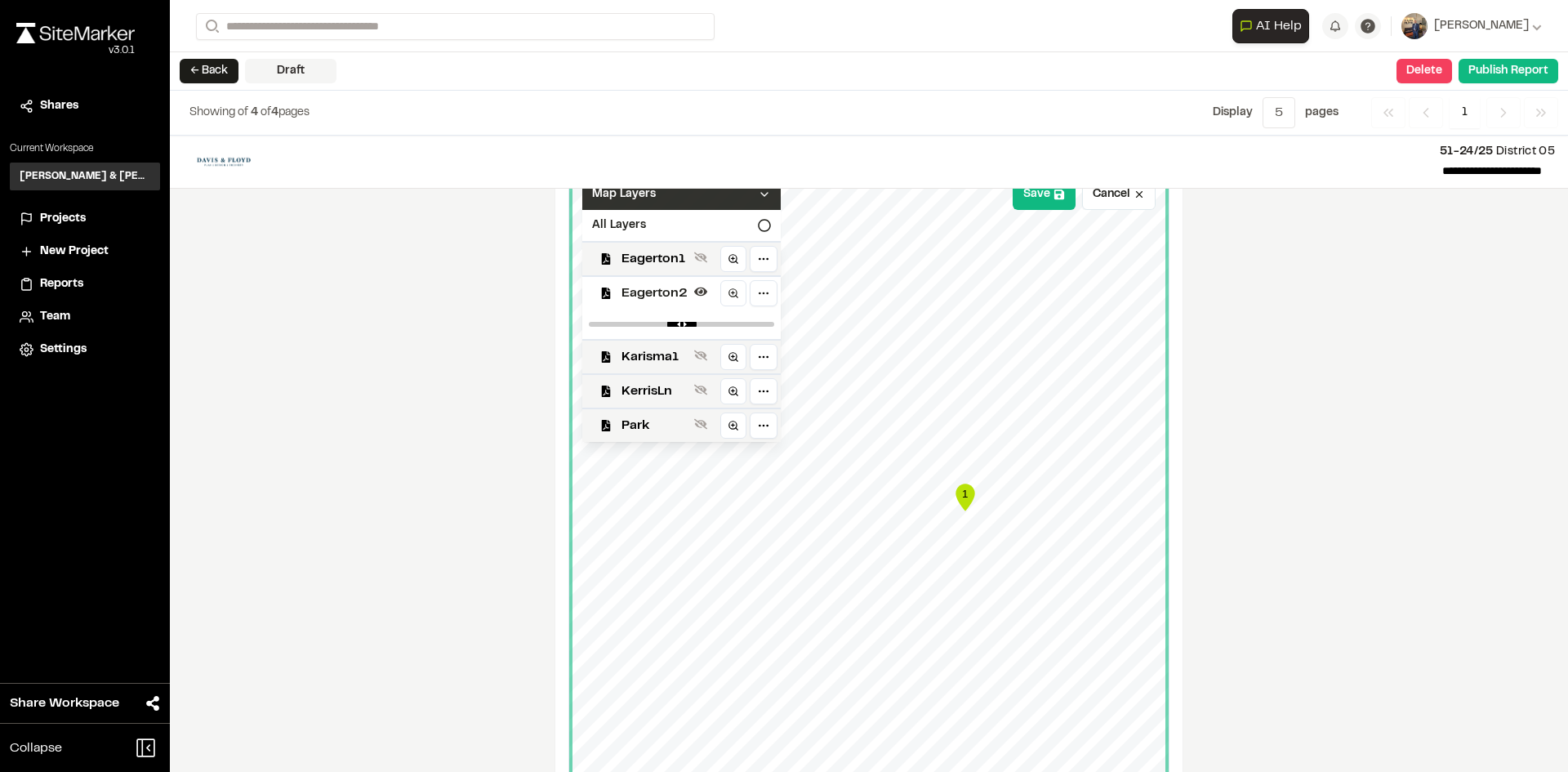
click at [758, 198] on icon at bounding box center [765, 195] width 13 height 13
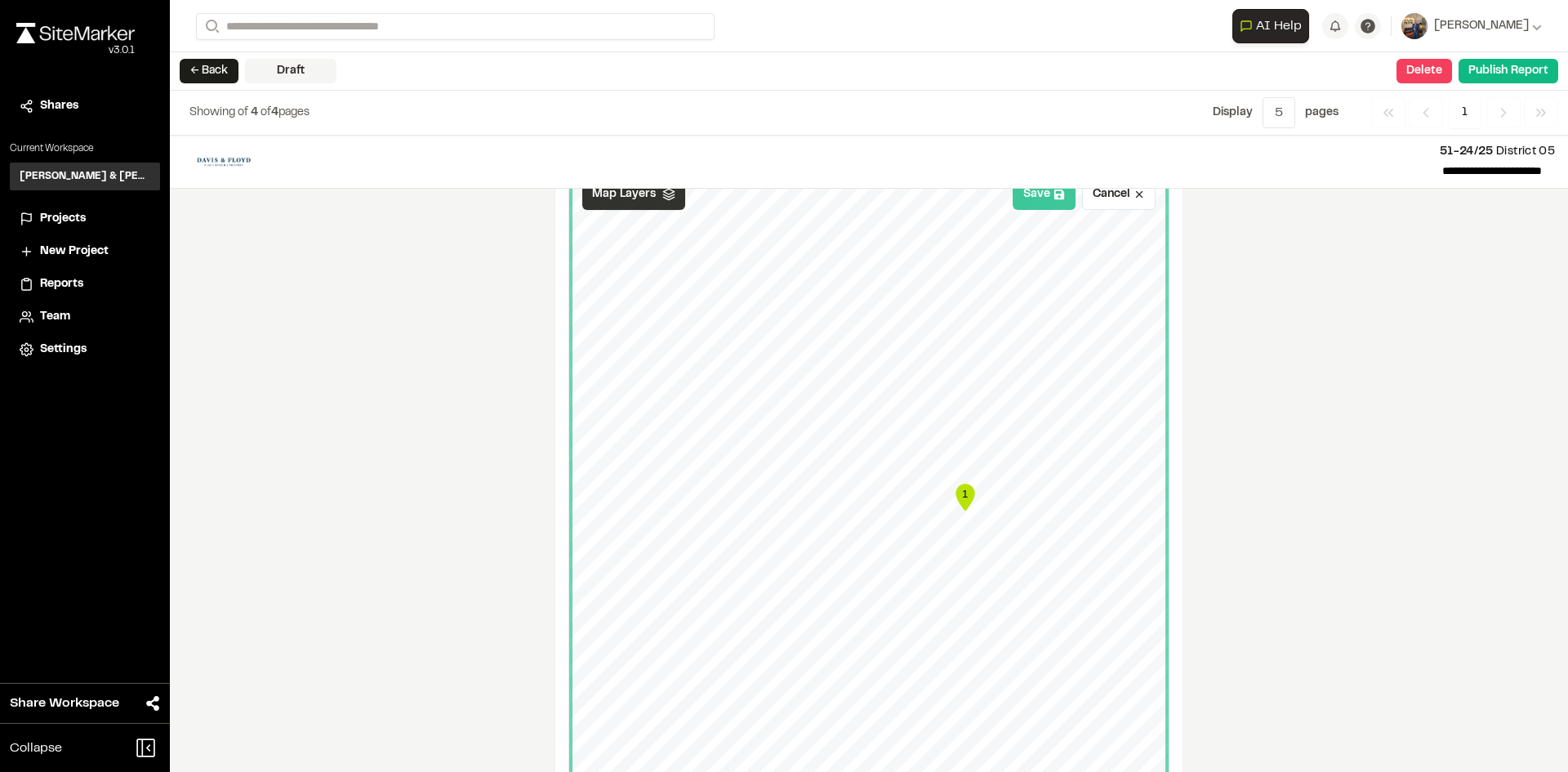
click at [1033, 205] on button "Save" at bounding box center [1044, 194] width 63 height 31
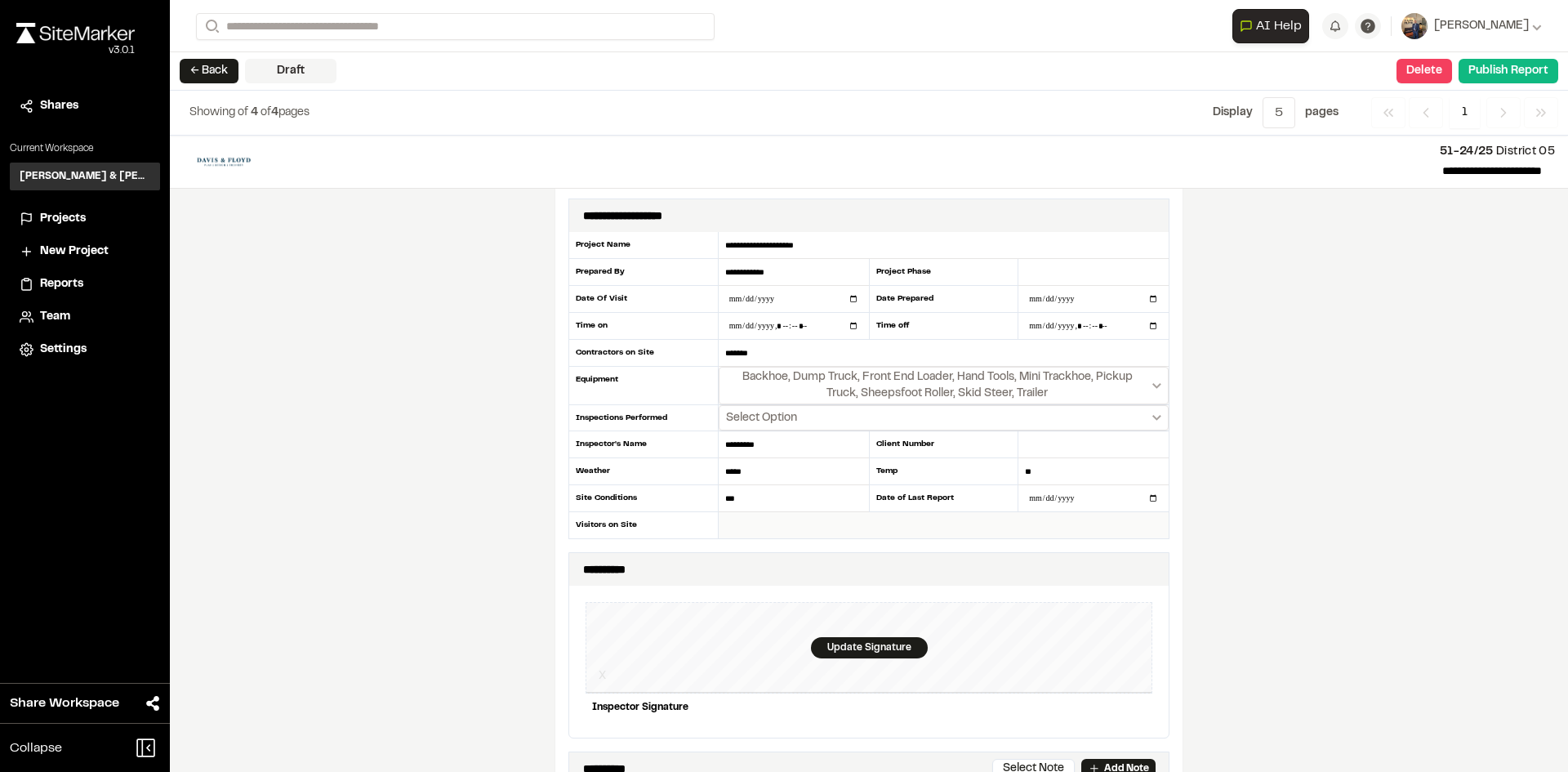
scroll to position [0, 0]
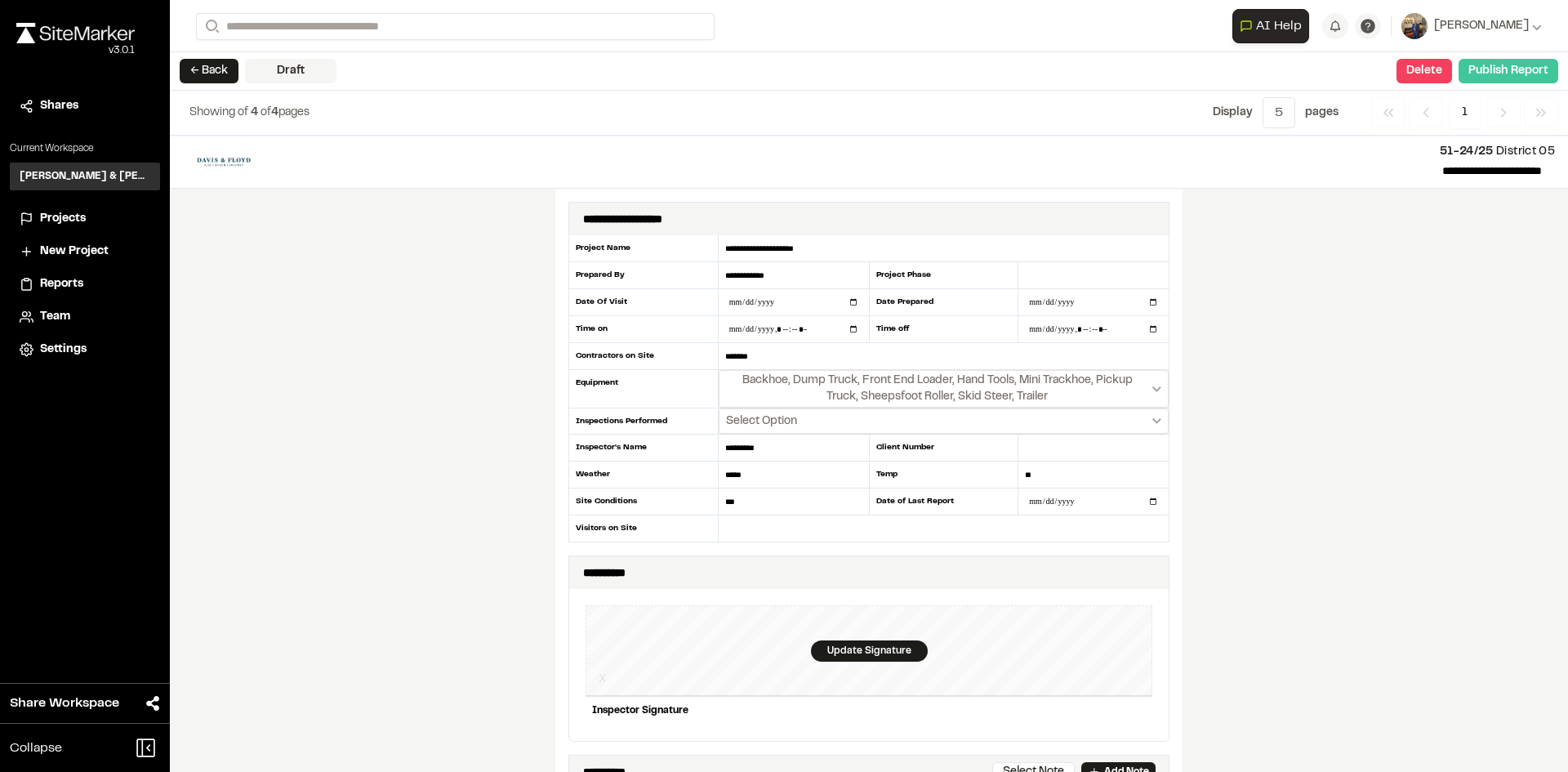
click at [1499, 72] on button "Publish Report" at bounding box center [1509, 71] width 100 height 25
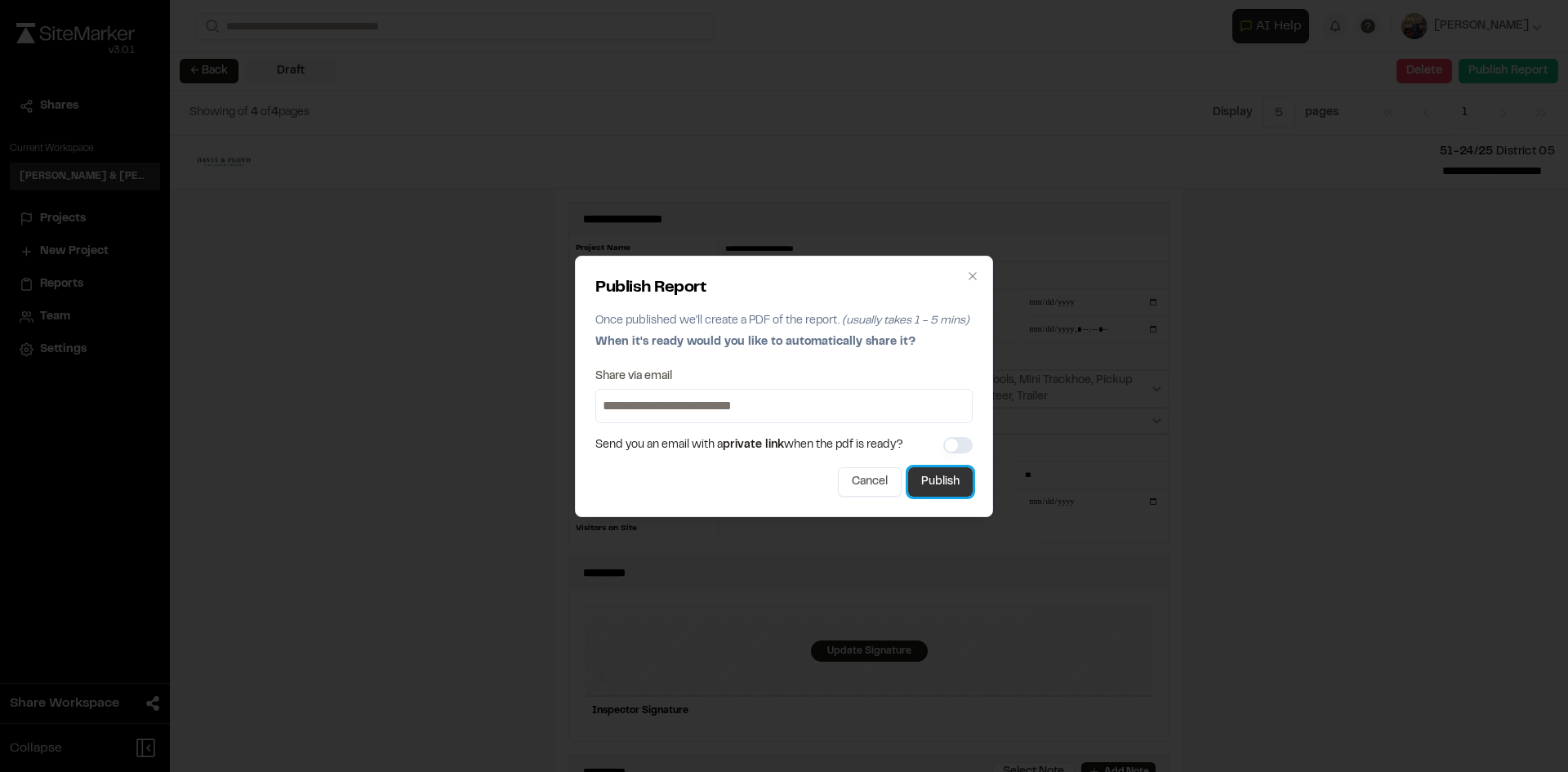
click at [958, 489] on button "Publish" at bounding box center [939, 482] width 64 height 30
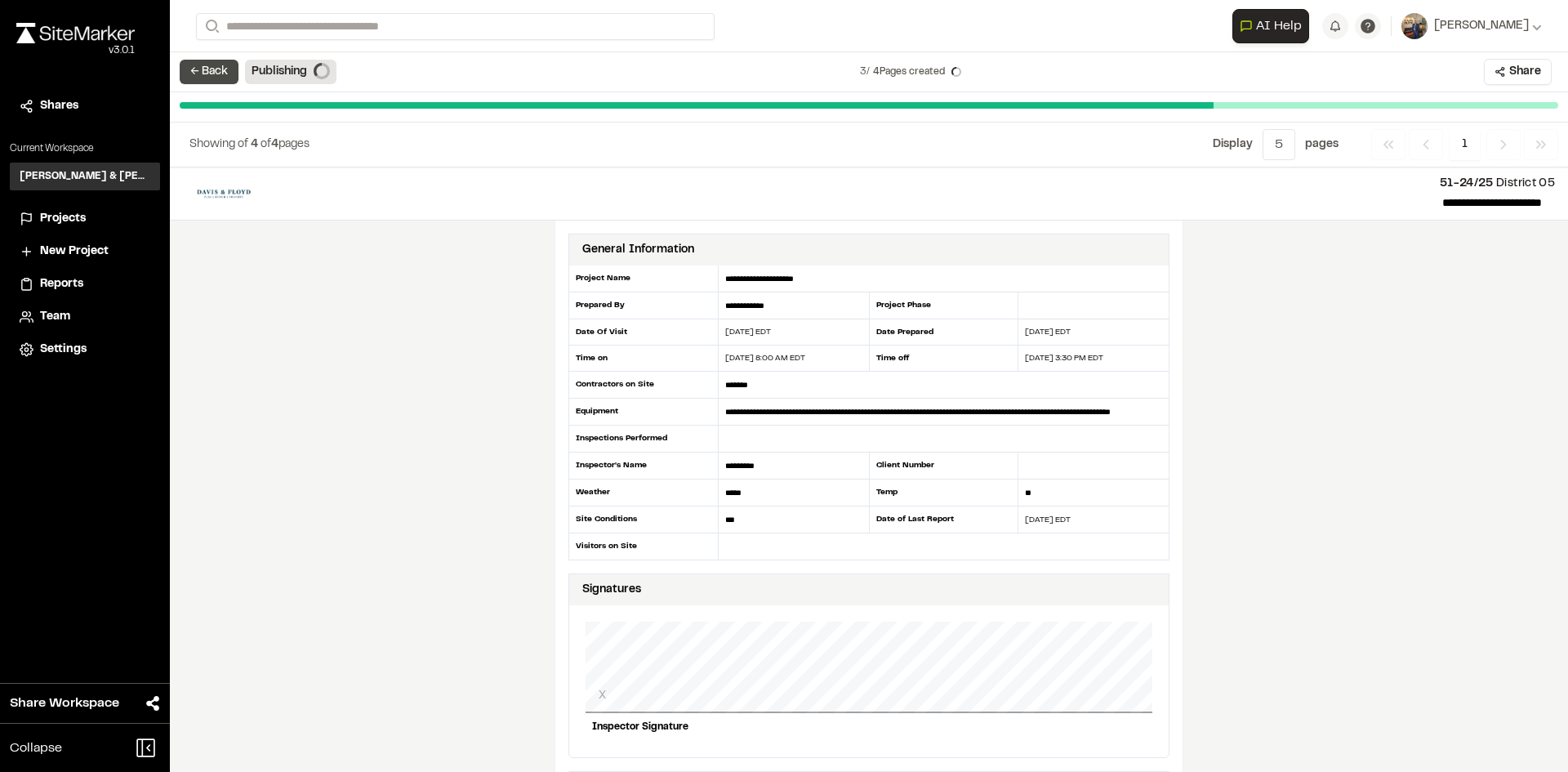
click at [209, 72] on button "← Back" at bounding box center [208, 72] width 59 height 25
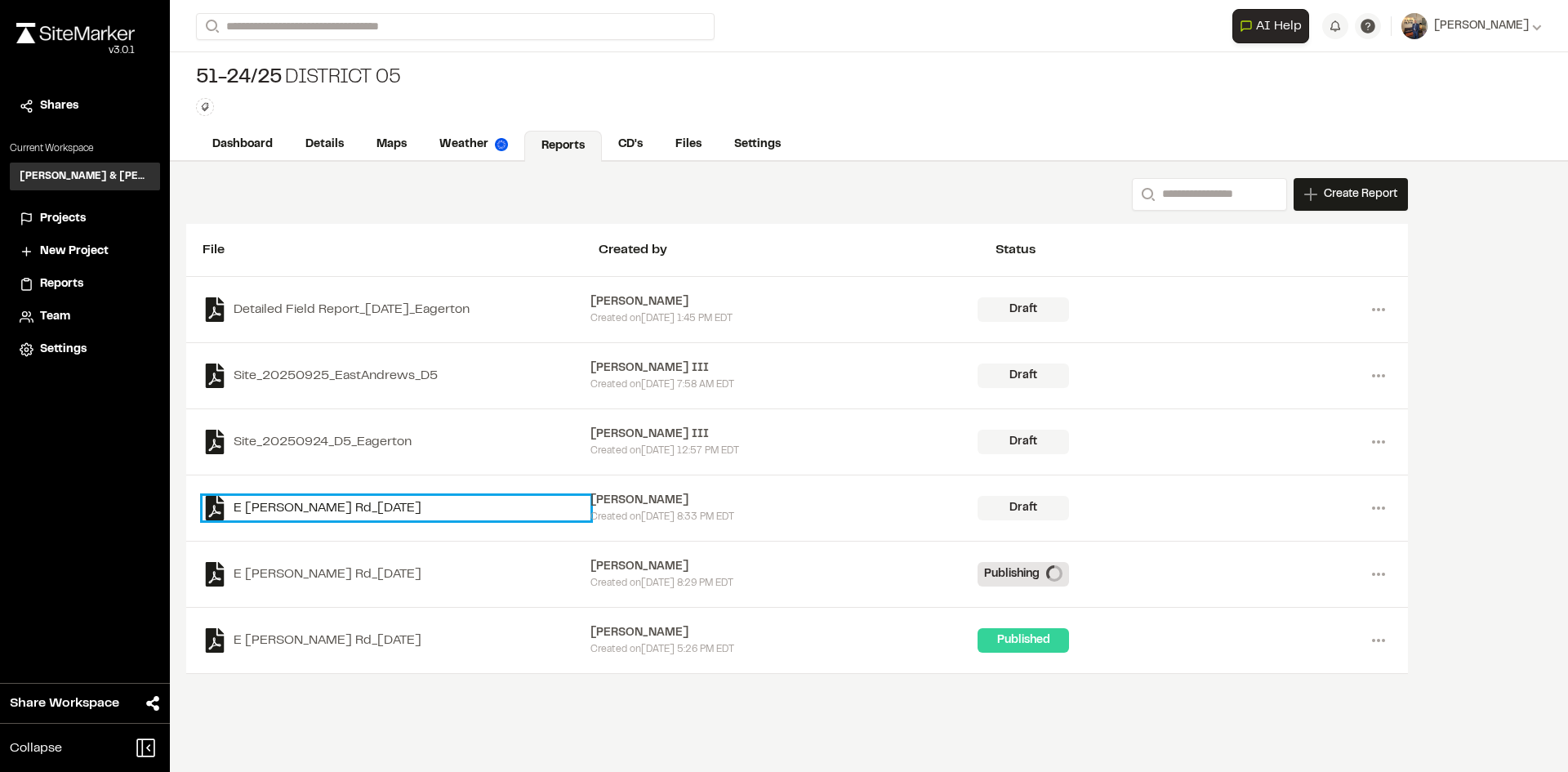
click at [281, 503] on link "E Eagerton Rd_2025-09-24" at bounding box center [396, 509] width 388 height 25
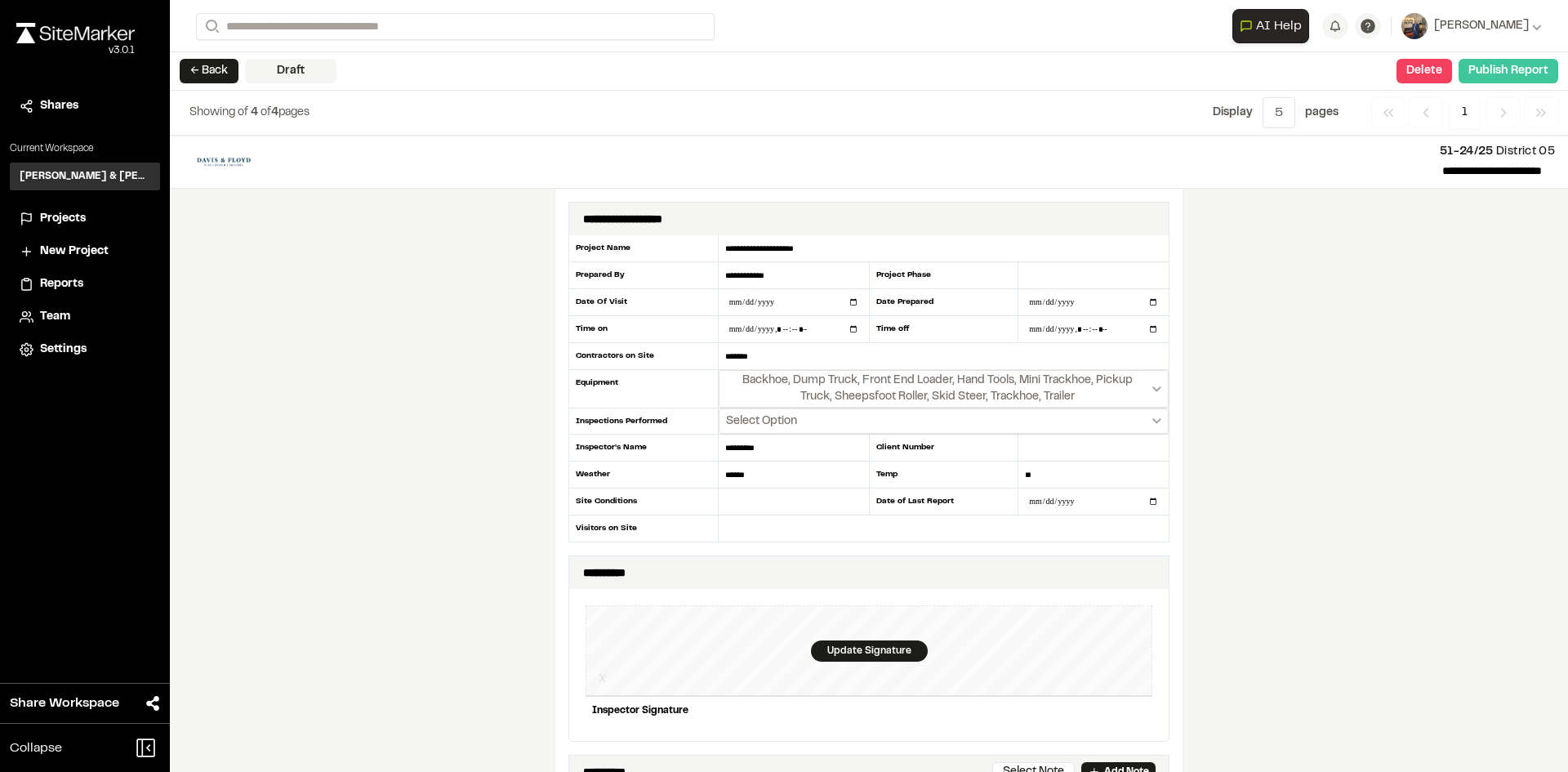
click at [1521, 73] on button "Publish Report" at bounding box center [1509, 71] width 100 height 25
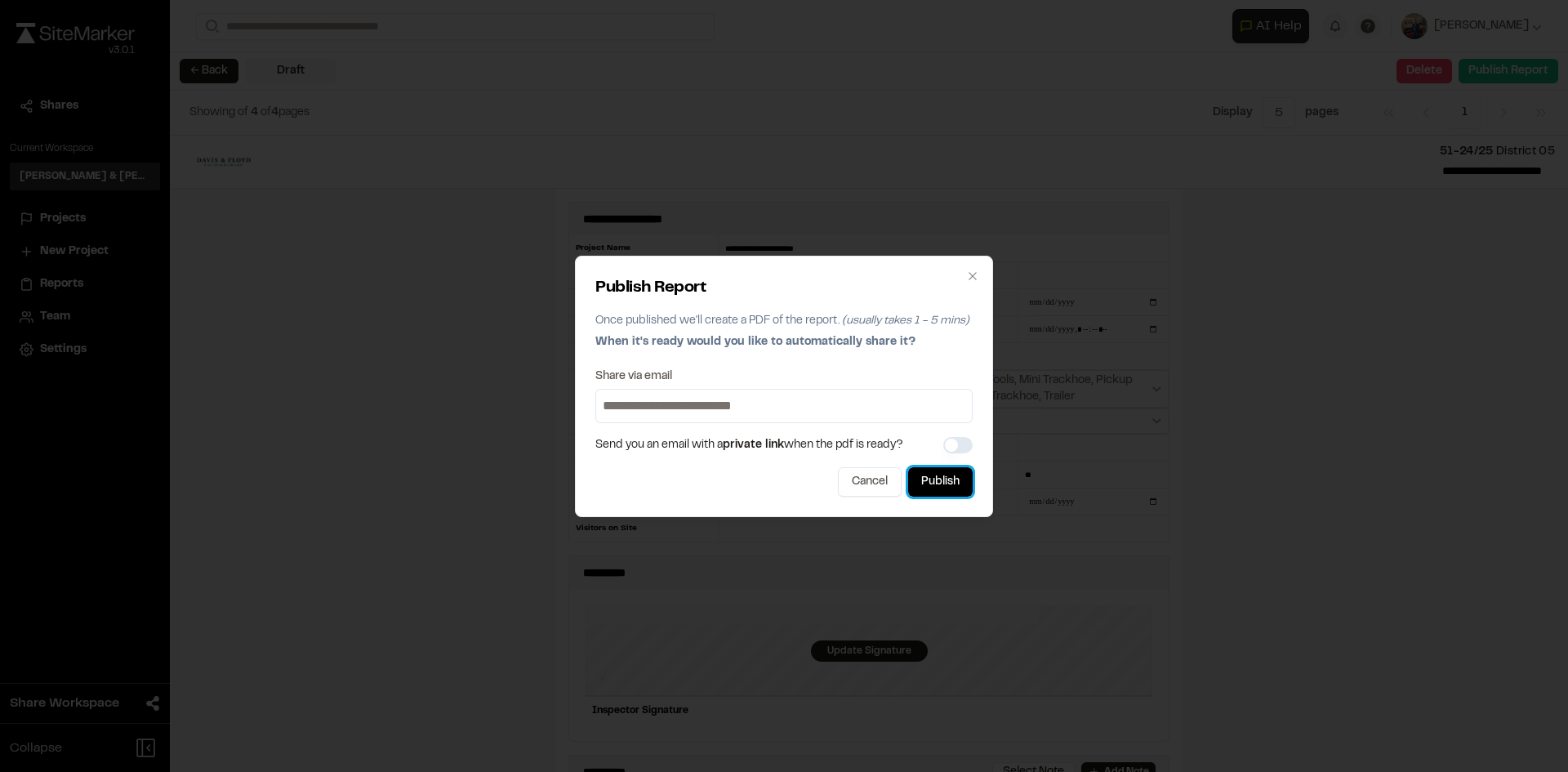
click at [959, 491] on button "Publish" at bounding box center [939, 482] width 64 height 30
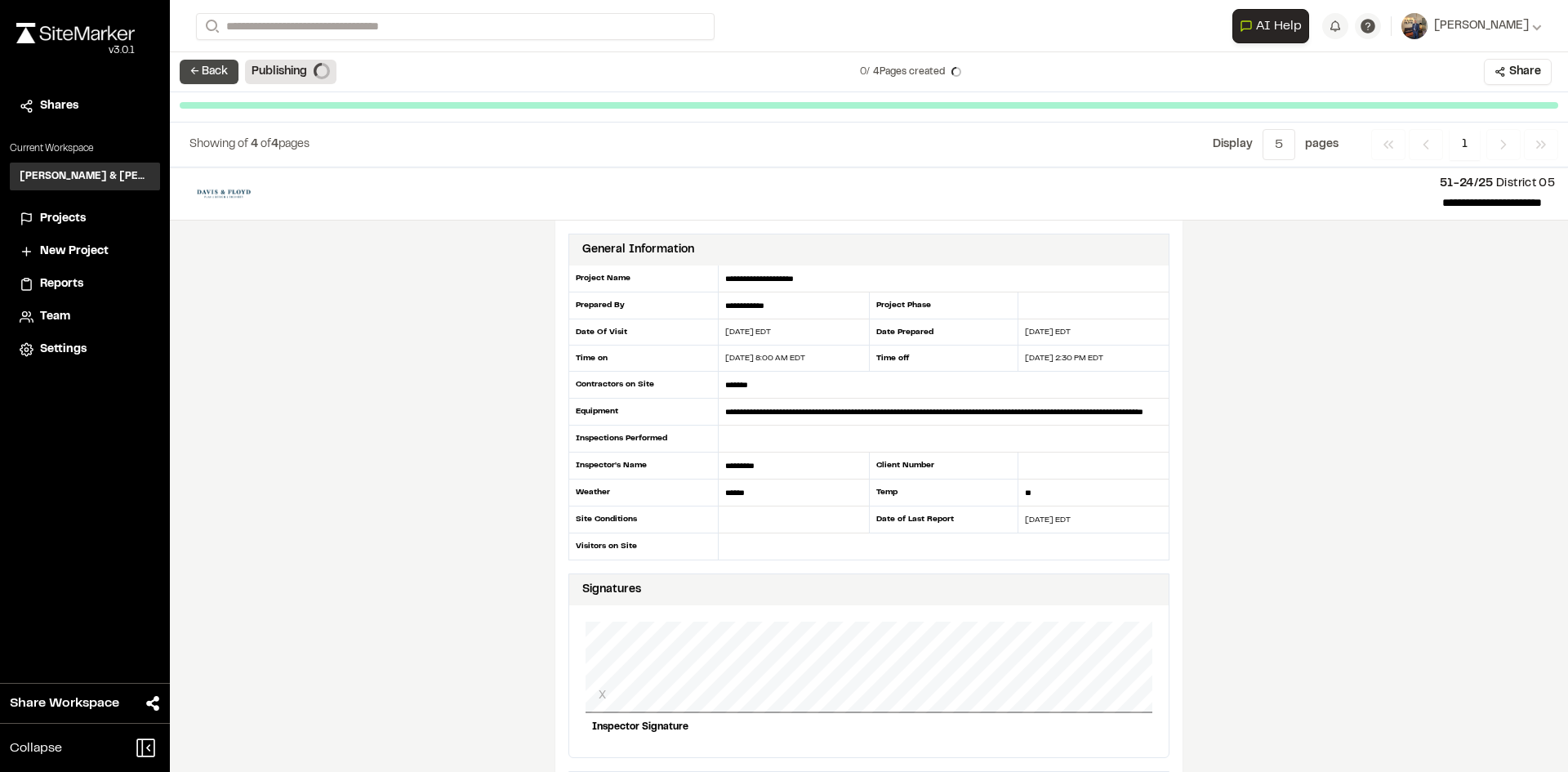
click at [217, 68] on button "← Back" at bounding box center [208, 72] width 59 height 25
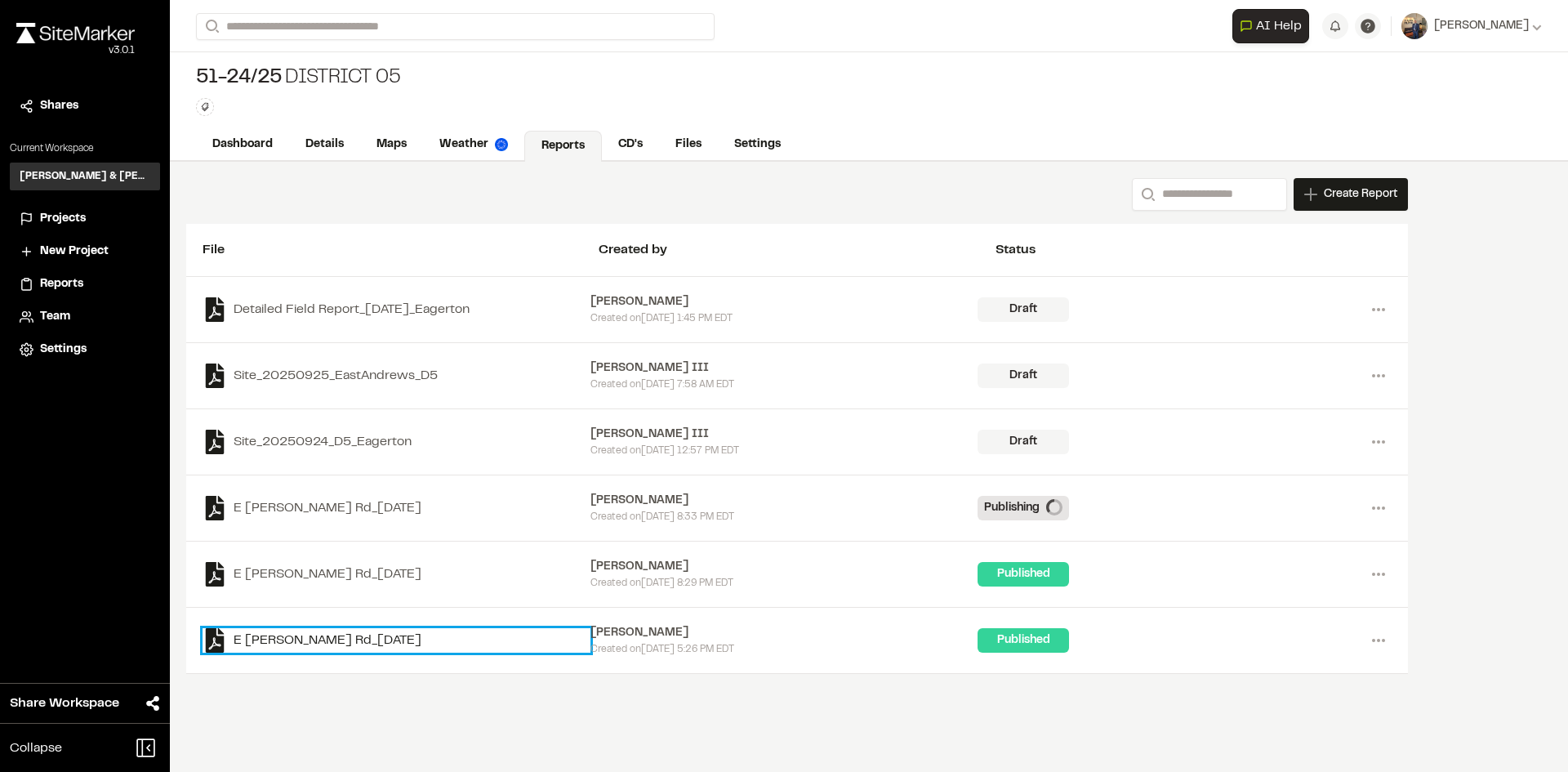
click at [338, 633] on link "E Eagerton Rd_2025-09-22" at bounding box center [396, 641] width 388 height 25
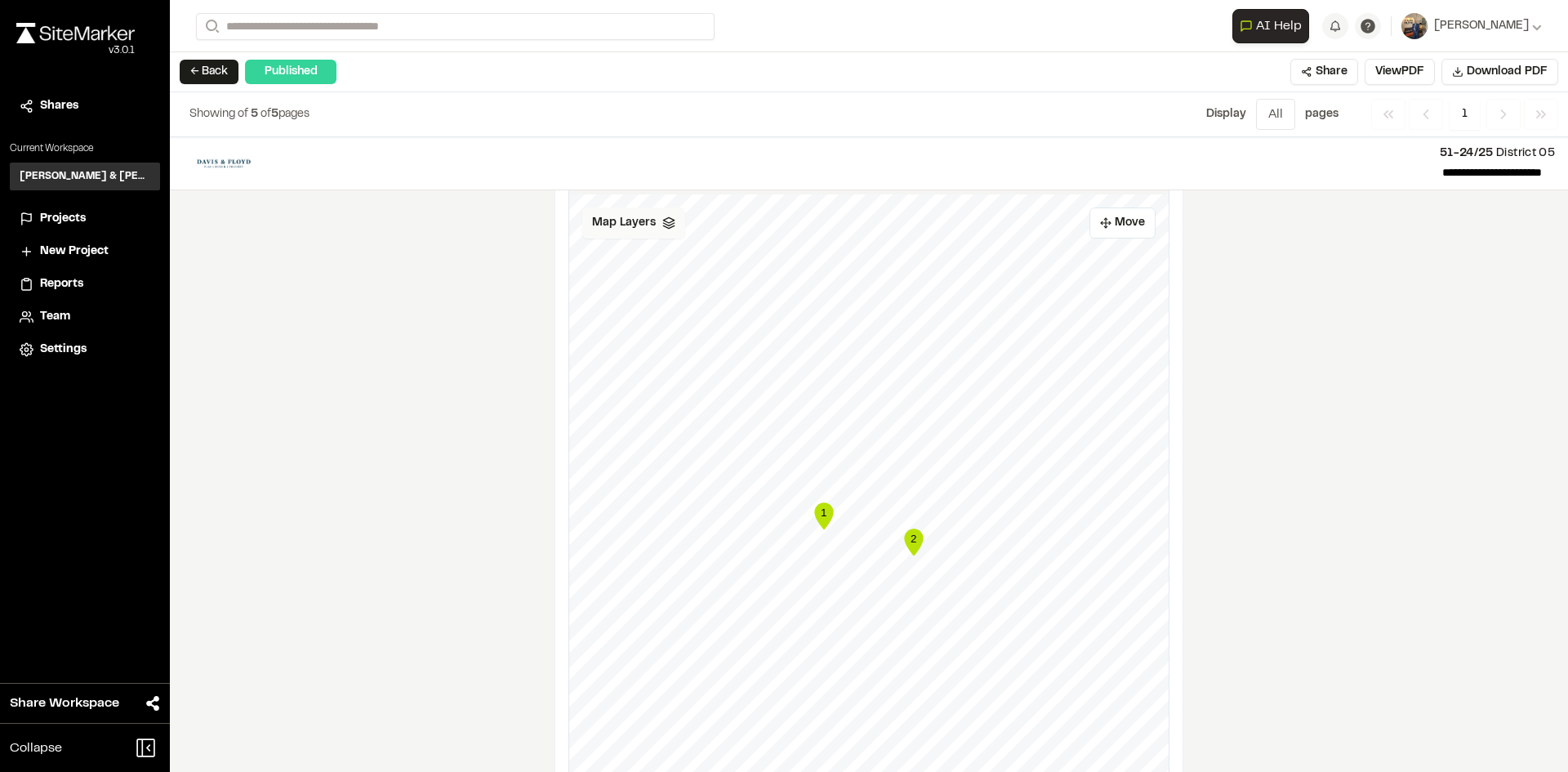
scroll to position [1062, 0]
click at [641, 239] on span "Map Layers" at bounding box center [624, 248] width 63 height 18
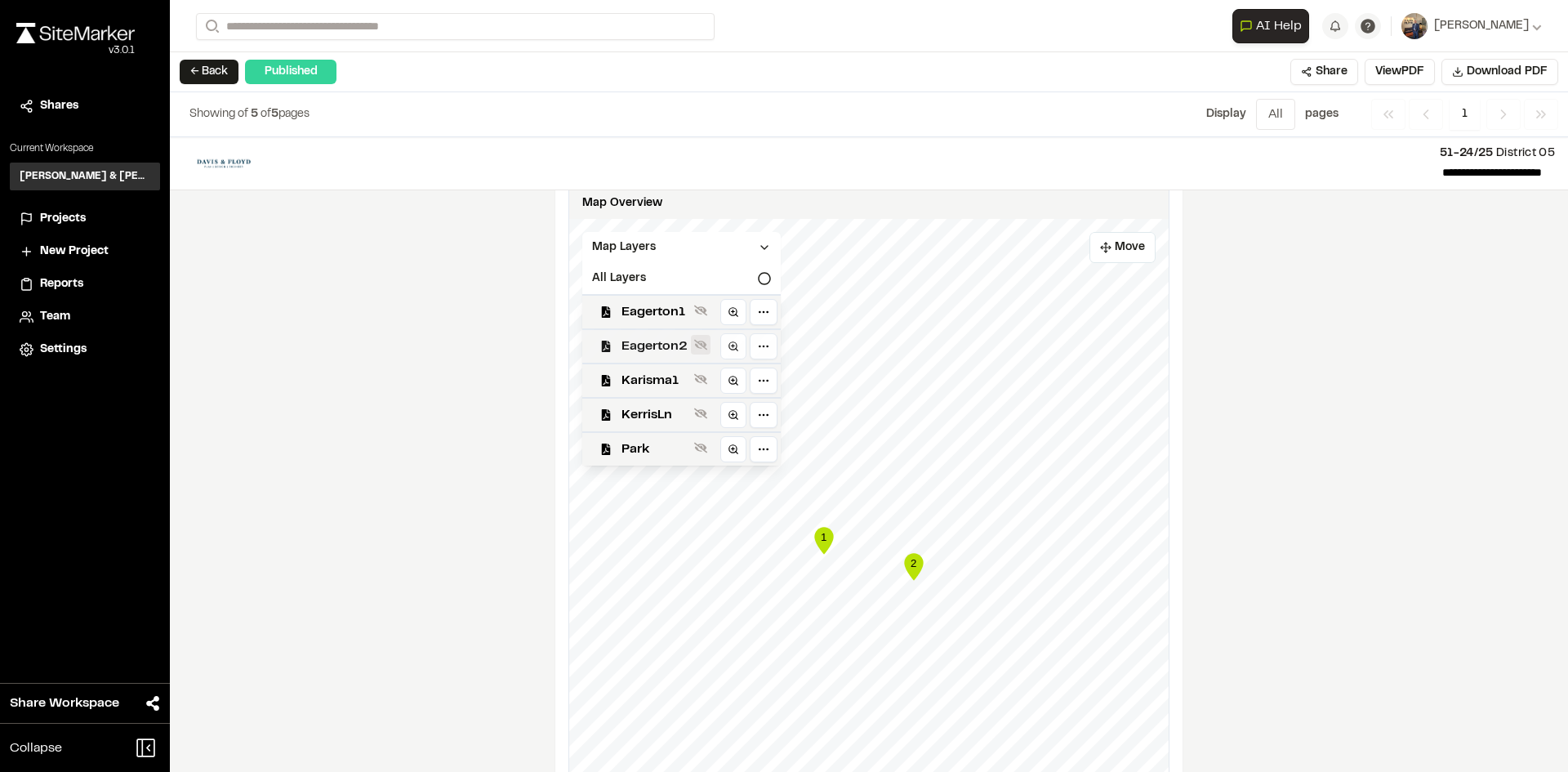
click at [700, 345] on icon at bounding box center [701, 345] width 13 height 11
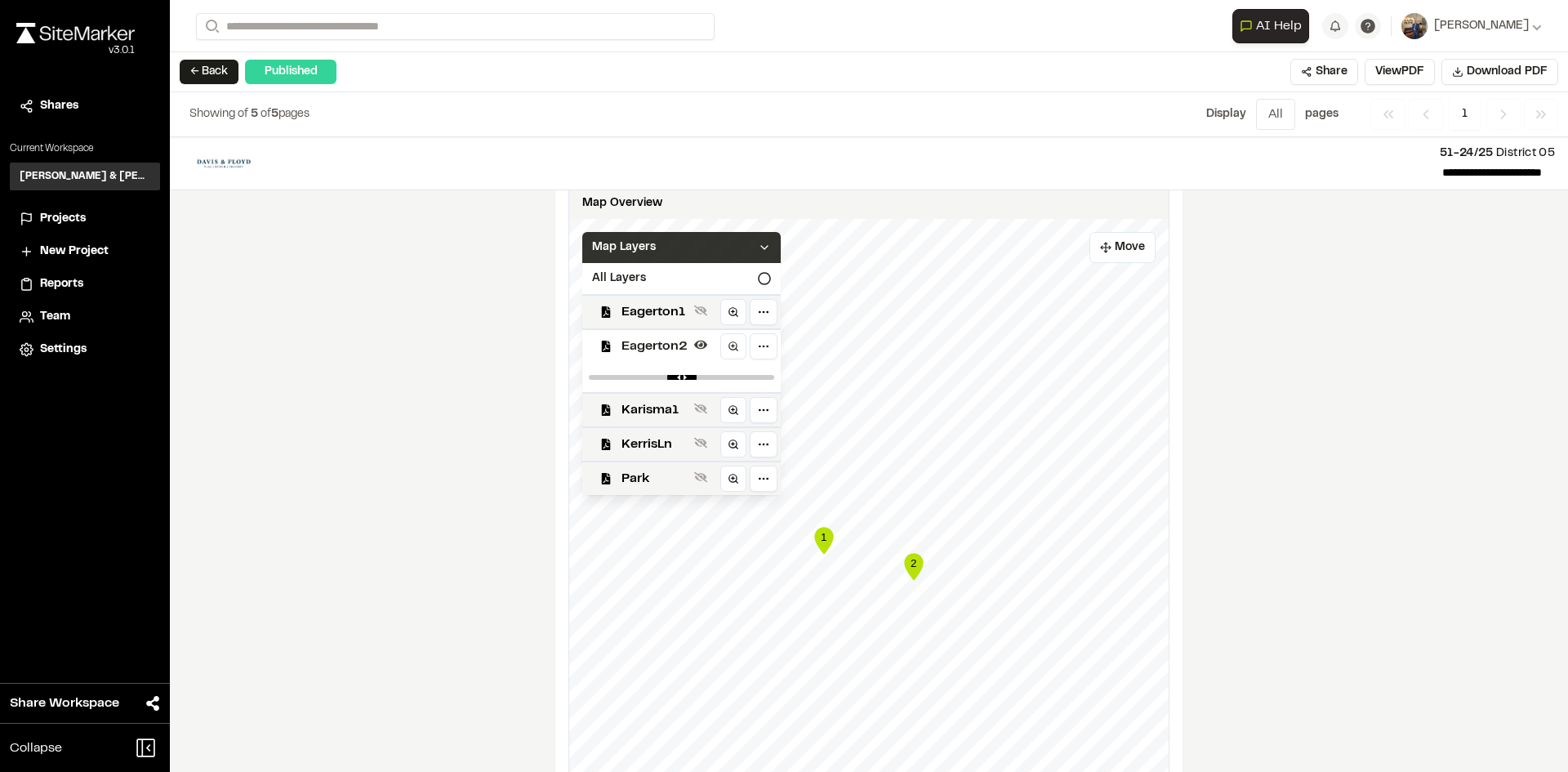
click at [761, 244] on icon at bounding box center [765, 248] width 13 height 13
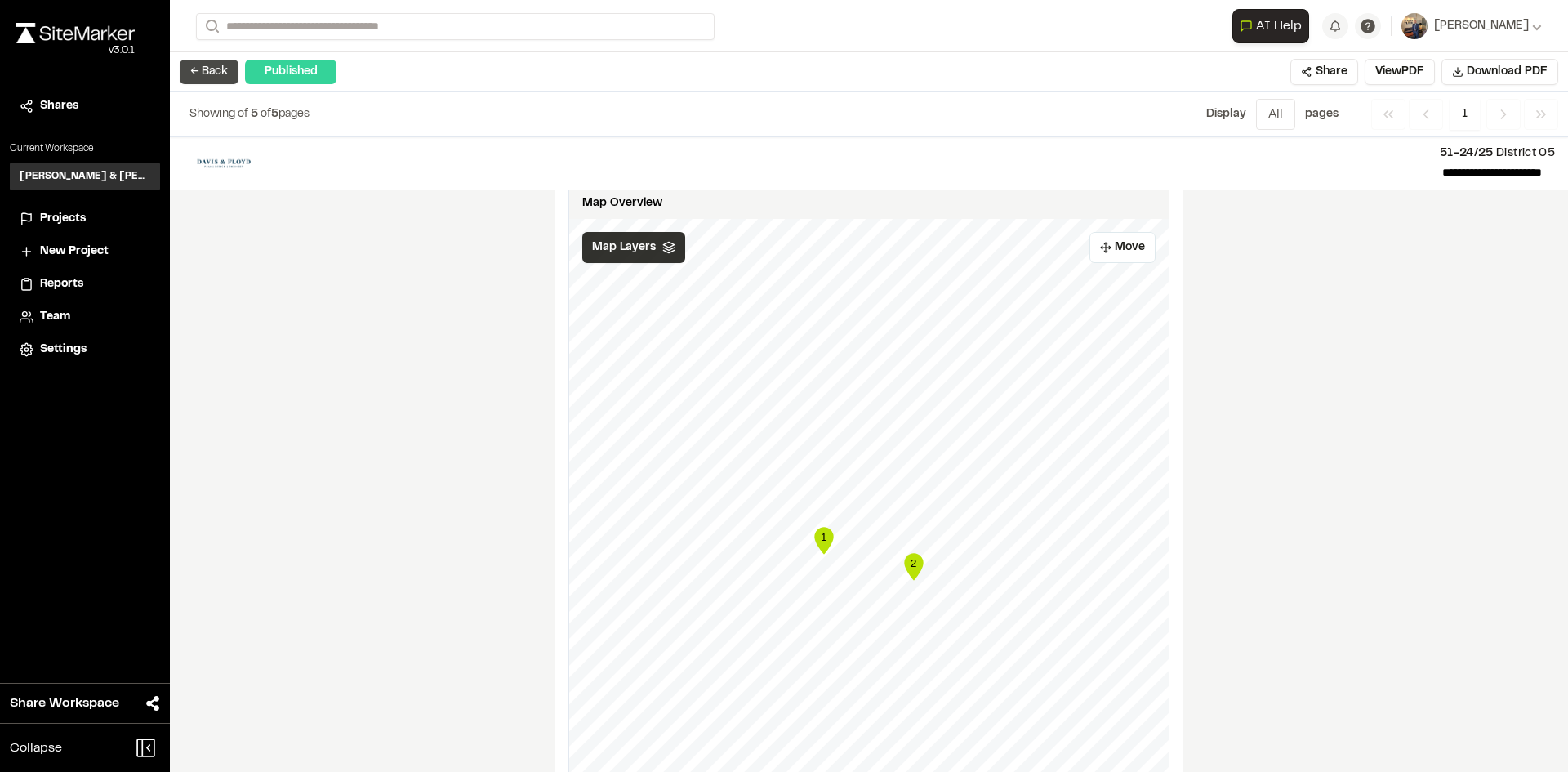
click at [223, 61] on button "← Back" at bounding box center [208, 72] width 59 height 25
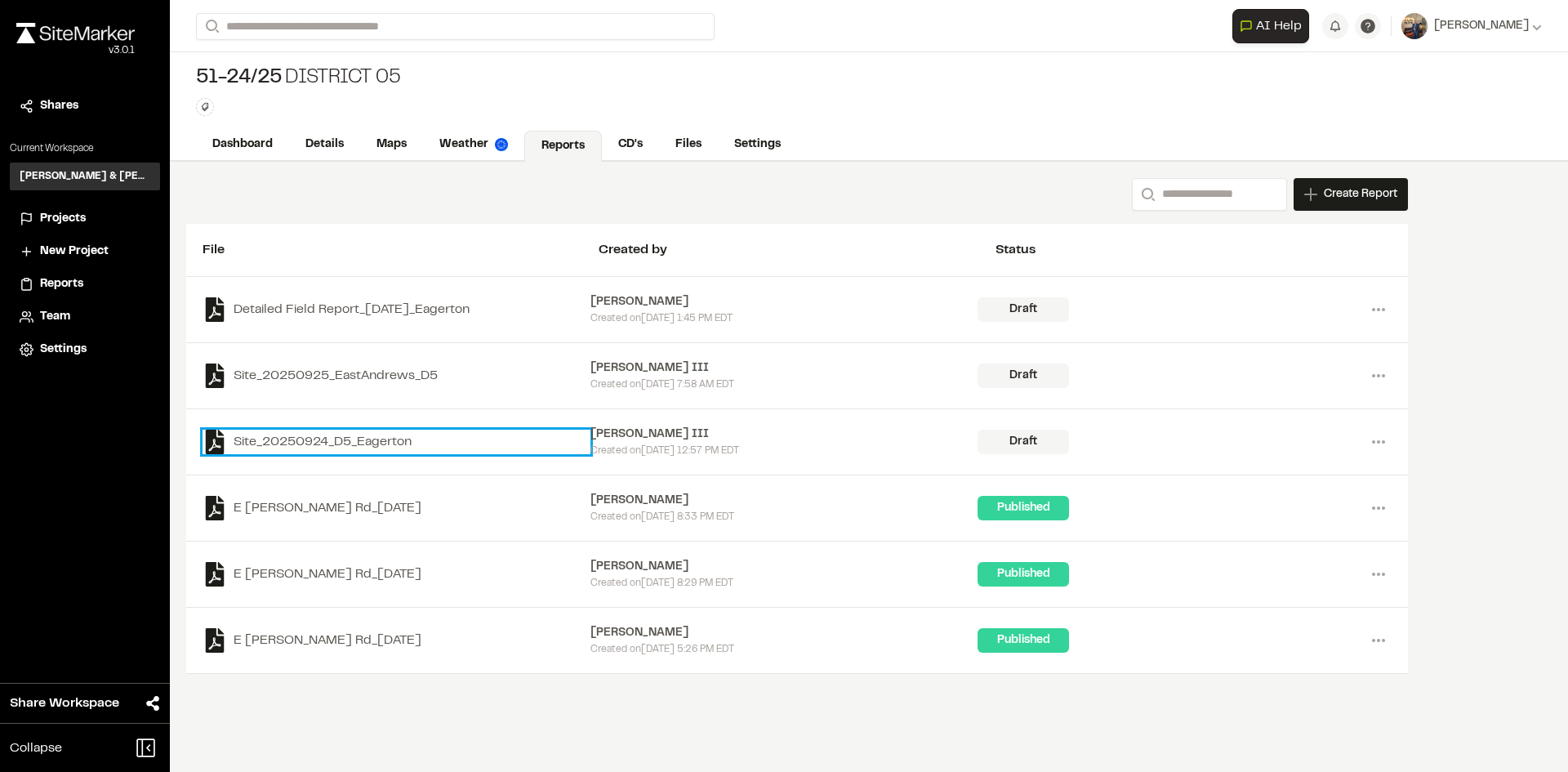
click at [357, 443] on link "Site_20250924_D5_Eagerton" at bounding box center [396, 443] width 388 height 25
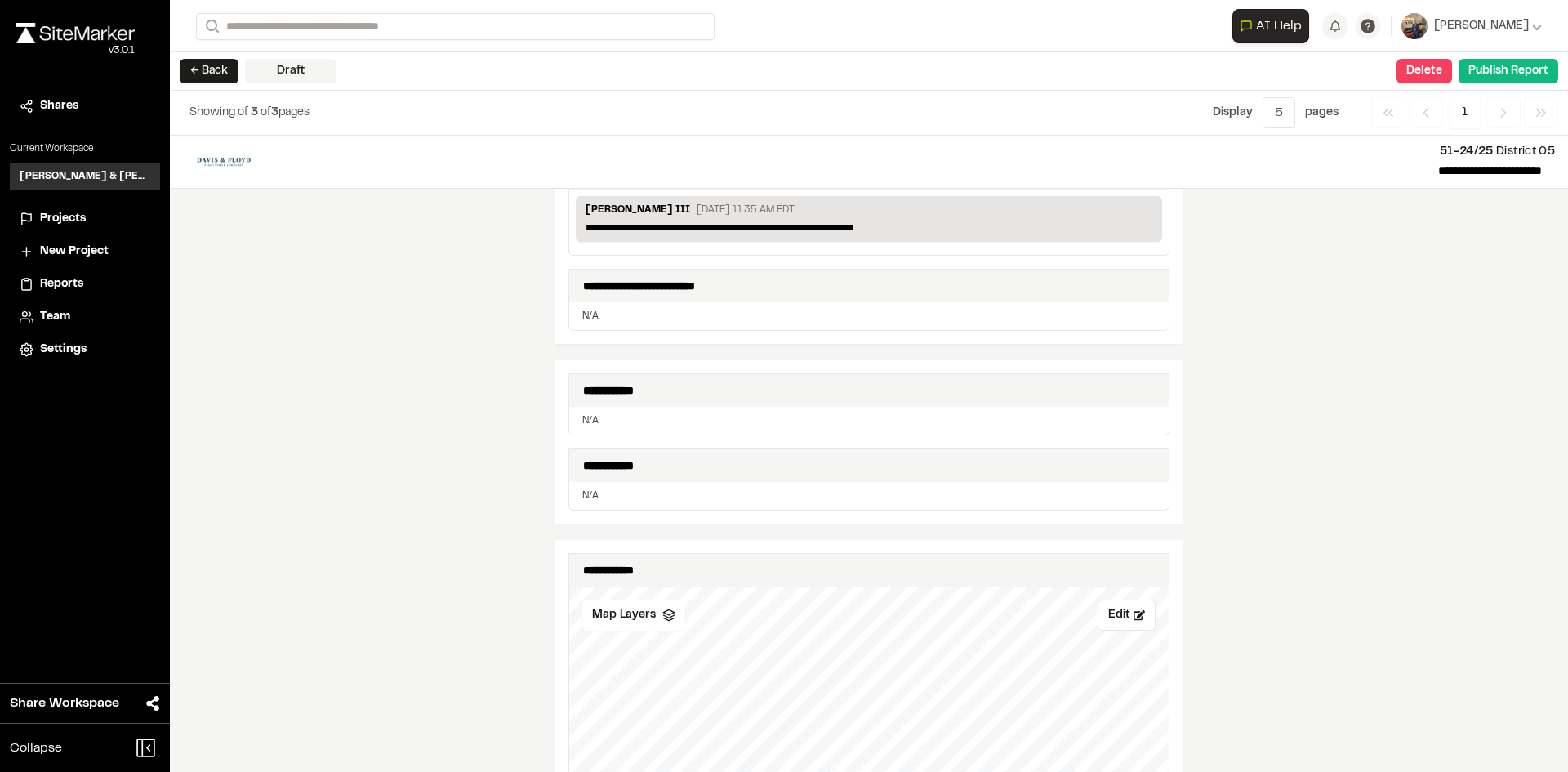
scroll to position [899, 0]
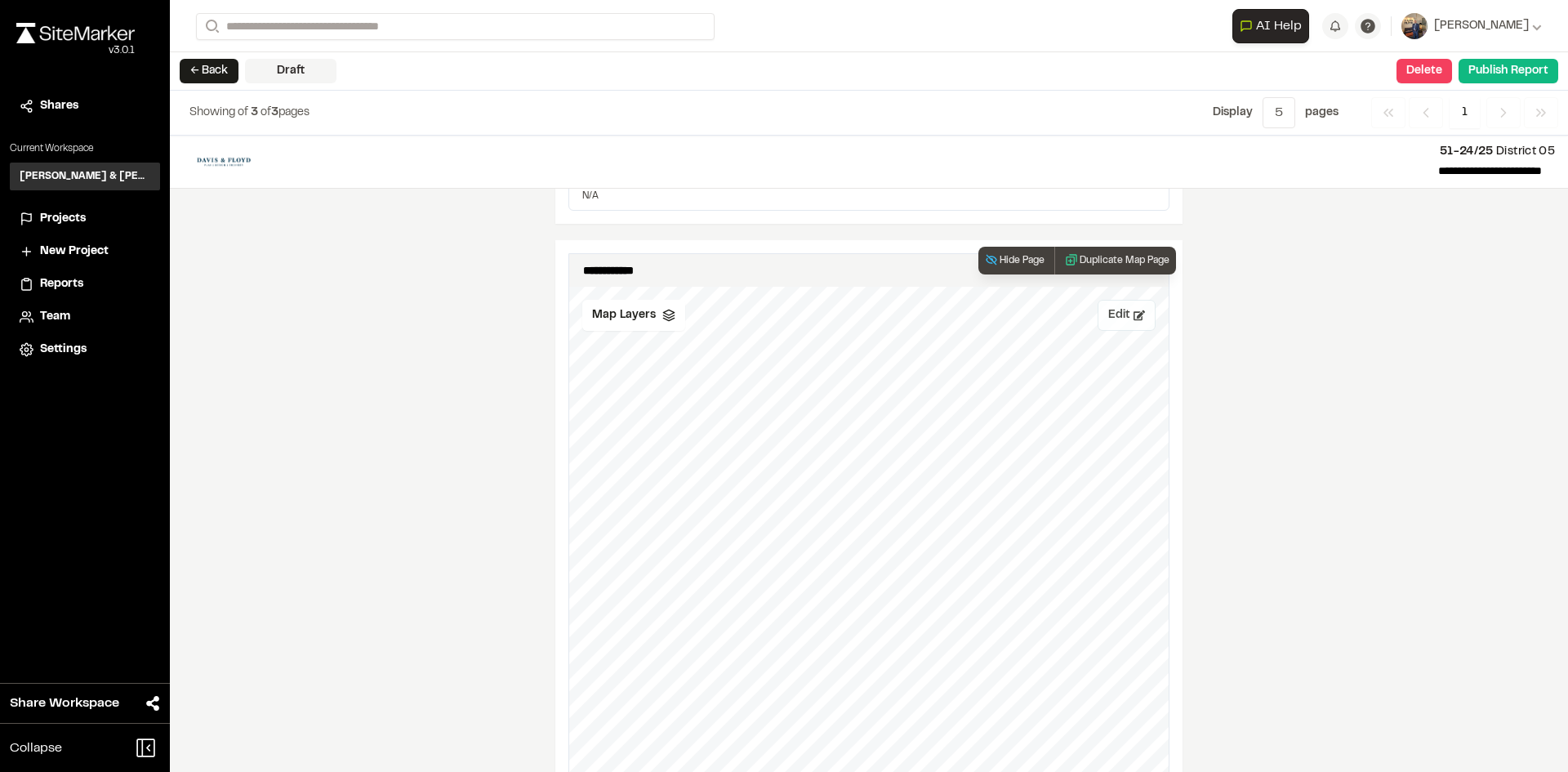
click at [1138, 320] on icon at bounding box center [1139, 316] width 12 height 12
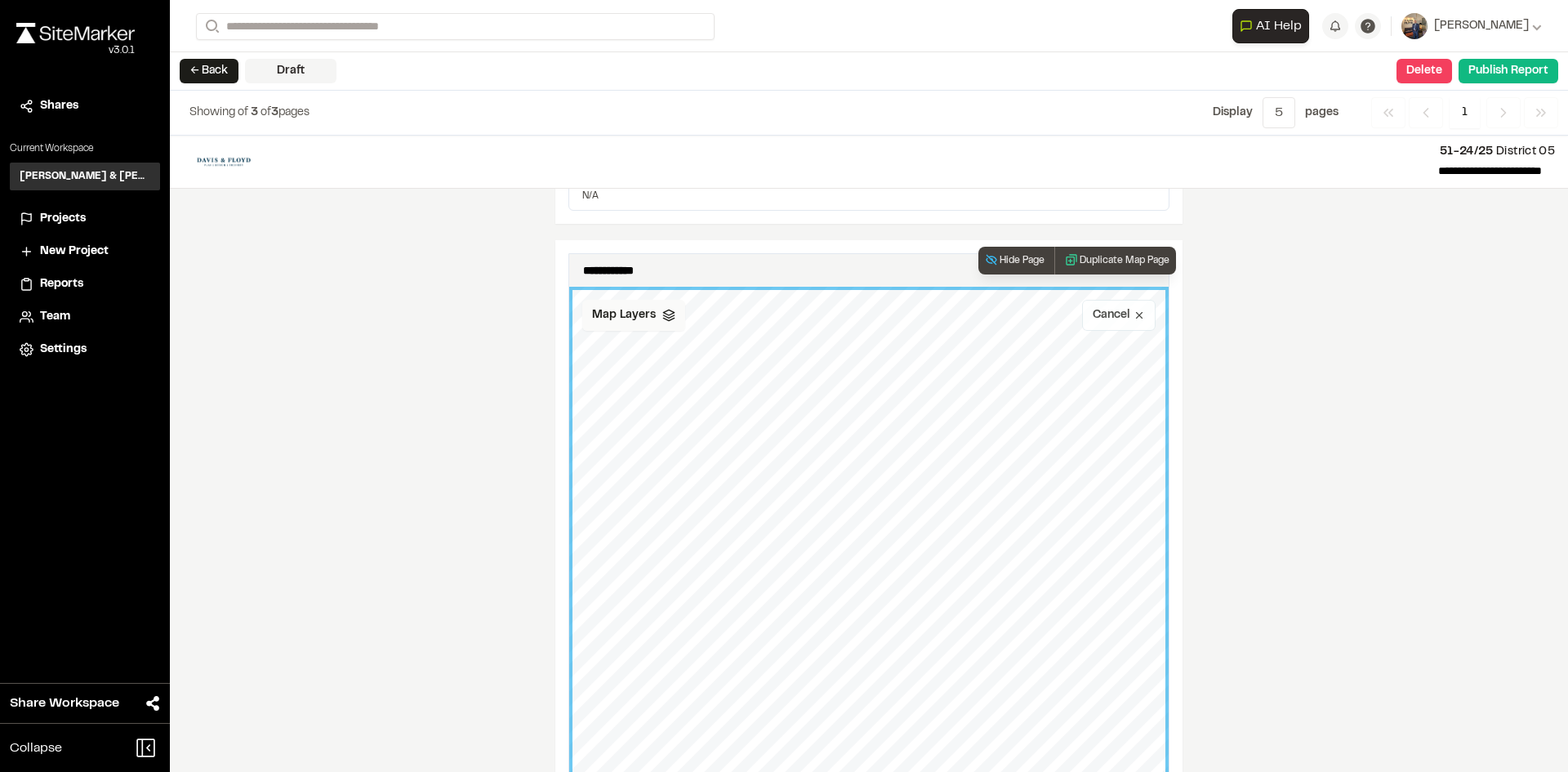
click at [662, 315] on icon at bounding box center [669, 316] width 13 height 13
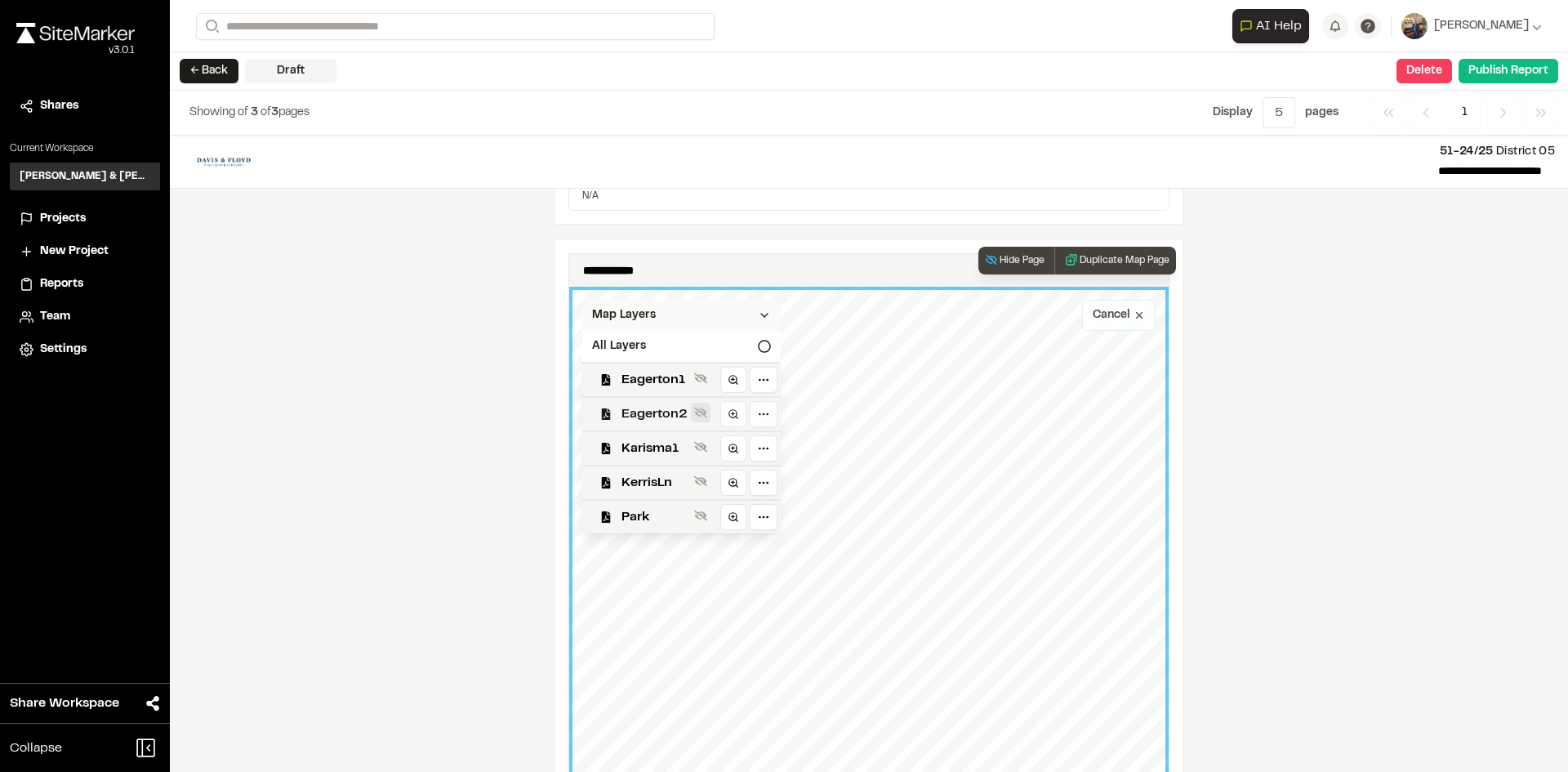
click at [701, 410] on button at bounding box center [701, 413] width 19 height 19
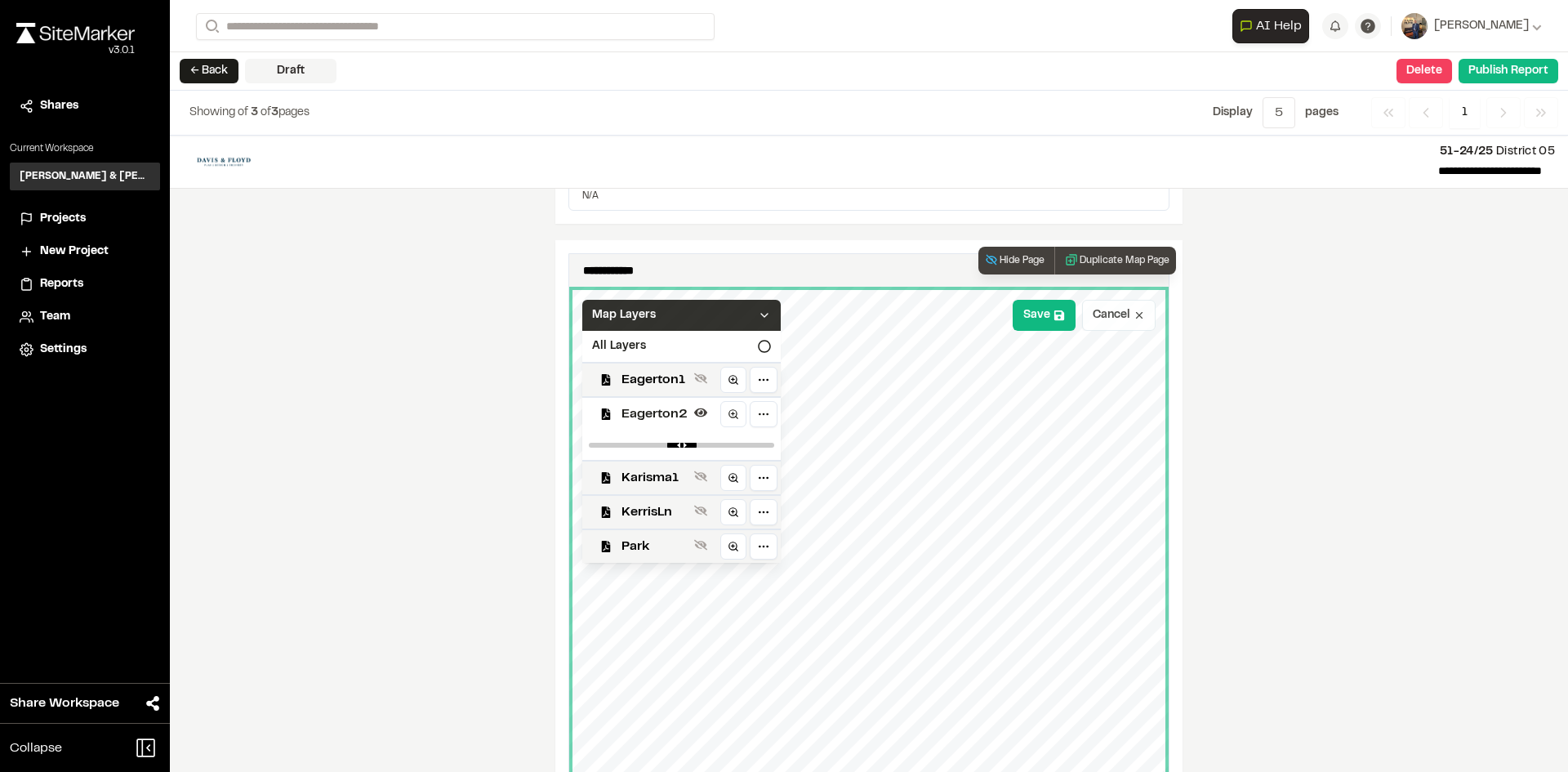
click at [758, 314] on icon at bounding box center [765, 316] width 13 height 13
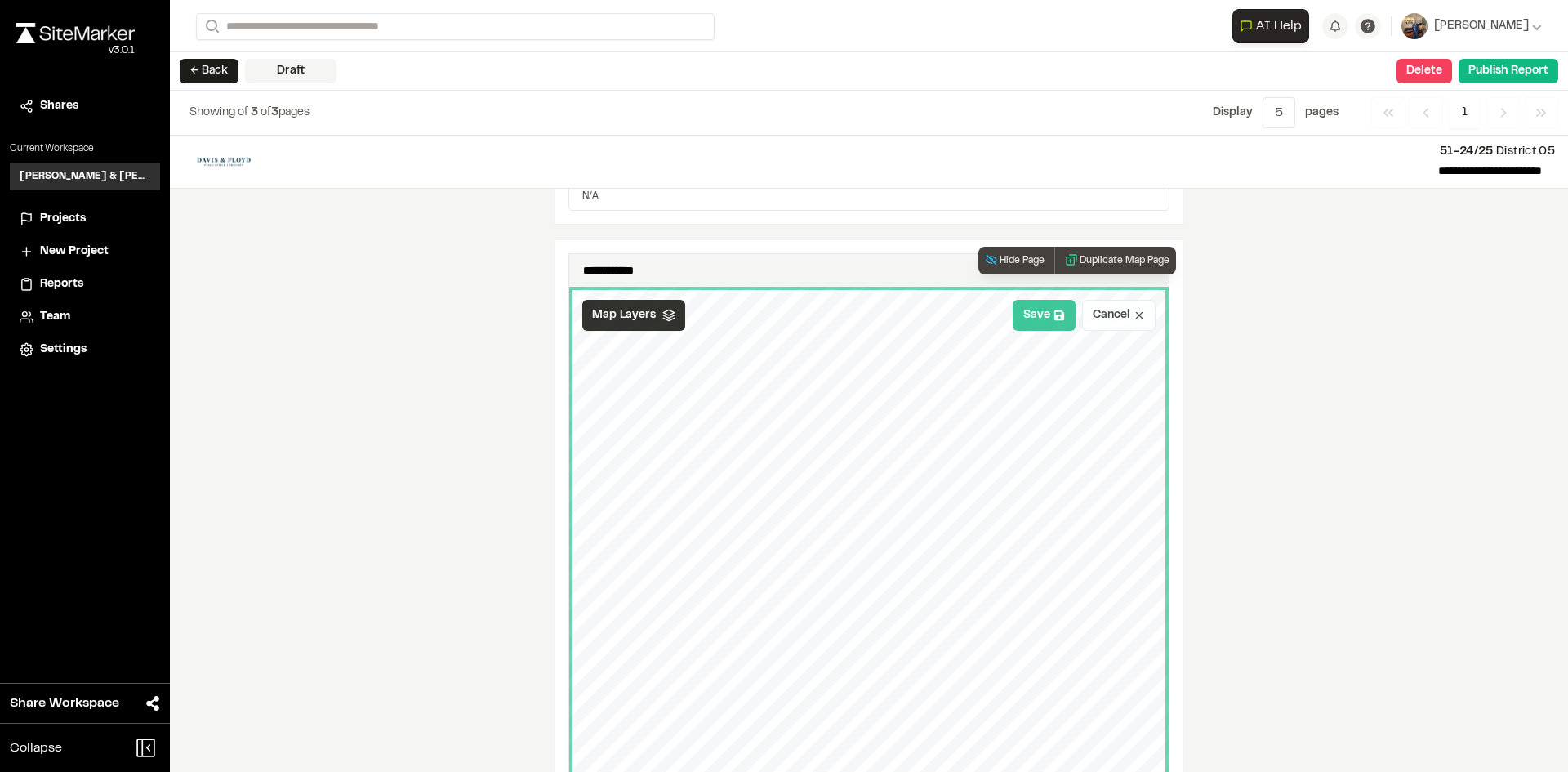
click at [1039, 324] on button "Save" at bounding box center [1044, 315] width 63 height 31
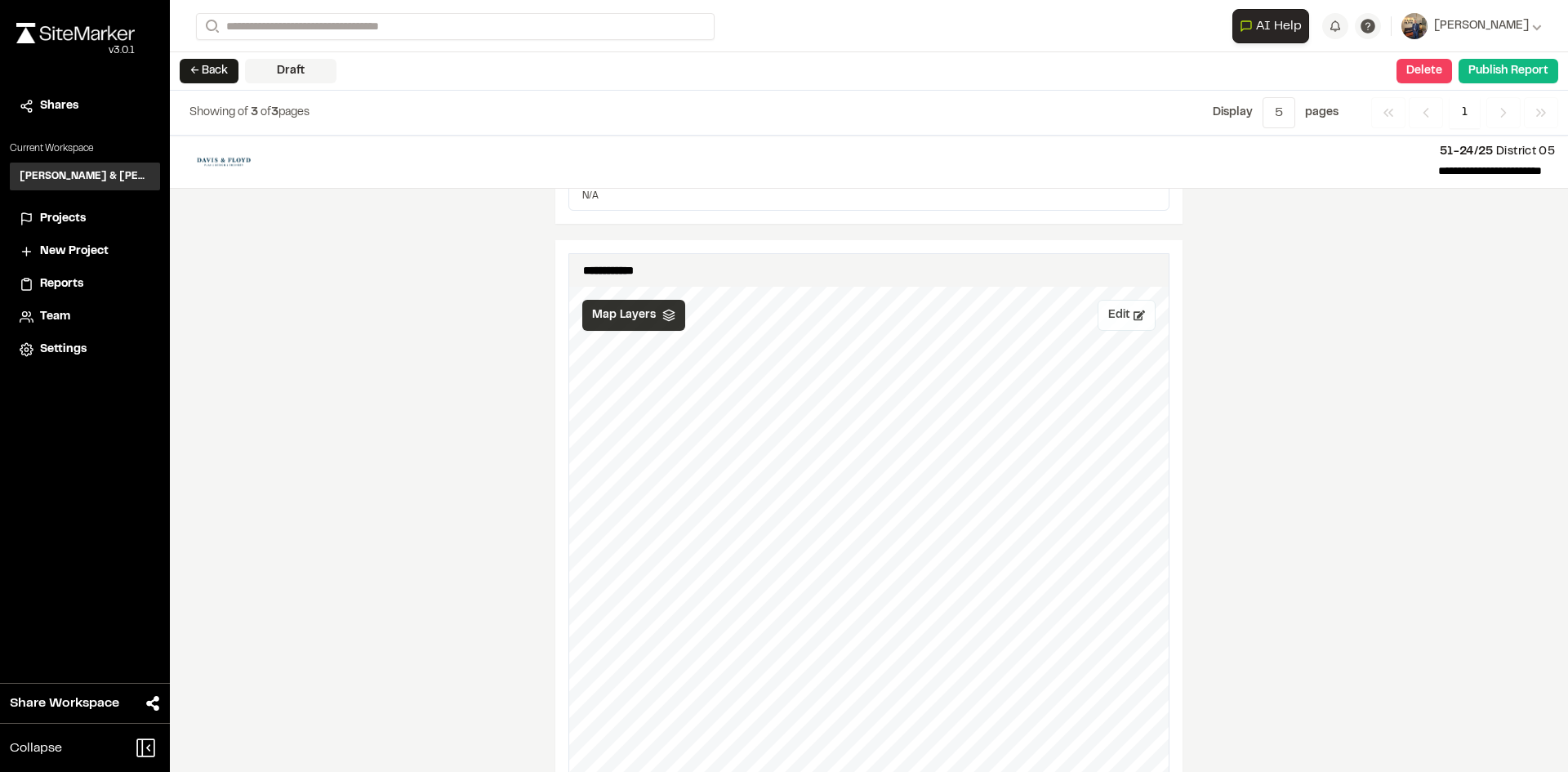
click at [1512, 57] on div "← Back Draft Delete Confirm Report Removal Are you sure? This will completely d…" at bounding box center [868, 71] width 1398 height 38
click at [1511, 61] on button "Publish Report" at bounding box center [1509, 71] width 100 height 25
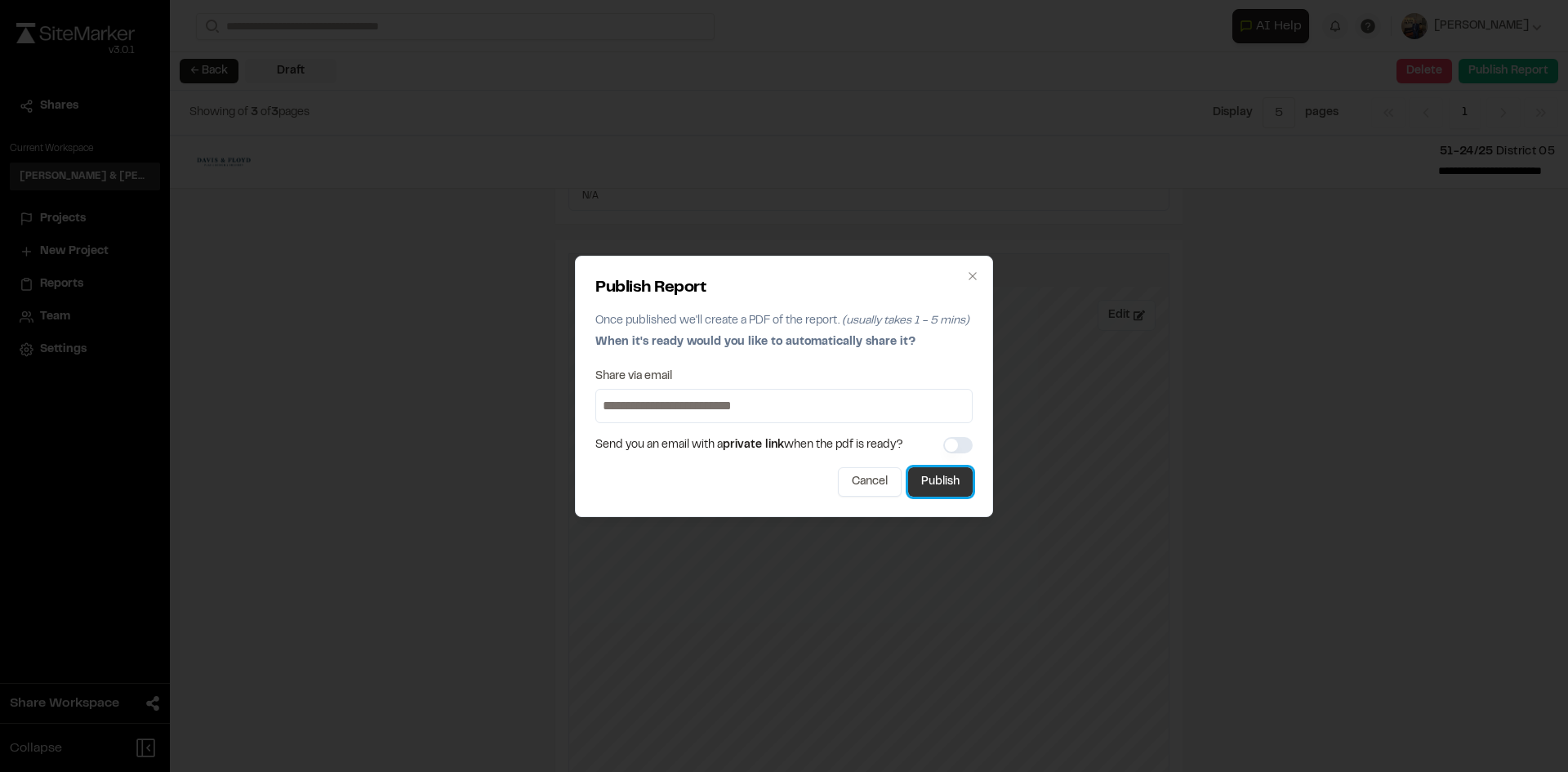
click at [928, 484] on button "Publish" at bounding box center [939, 482] width 64 height 30
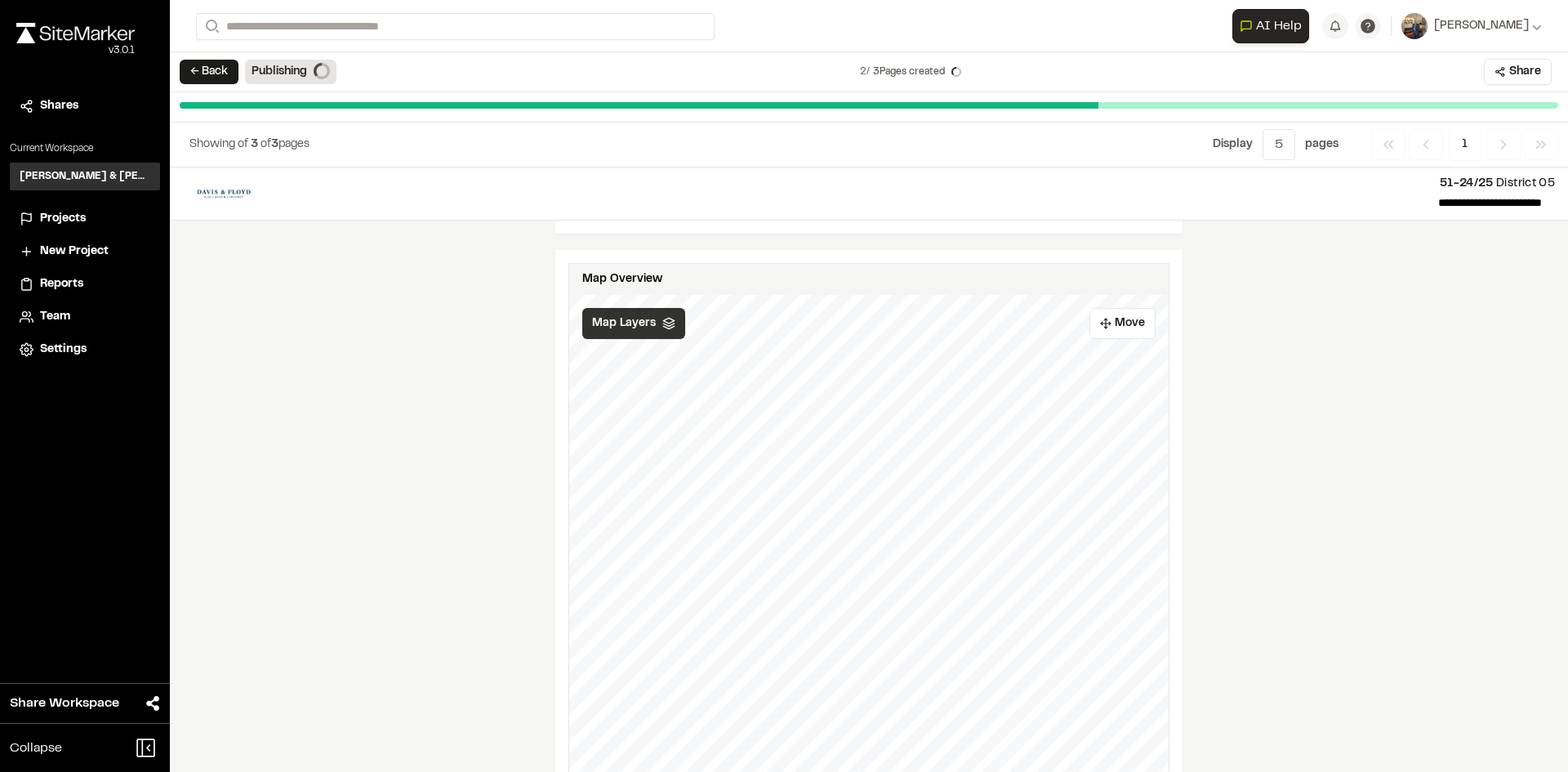
click at [209, 69] on button "← Back" at bounding box center [208, 72] width 59 height 25
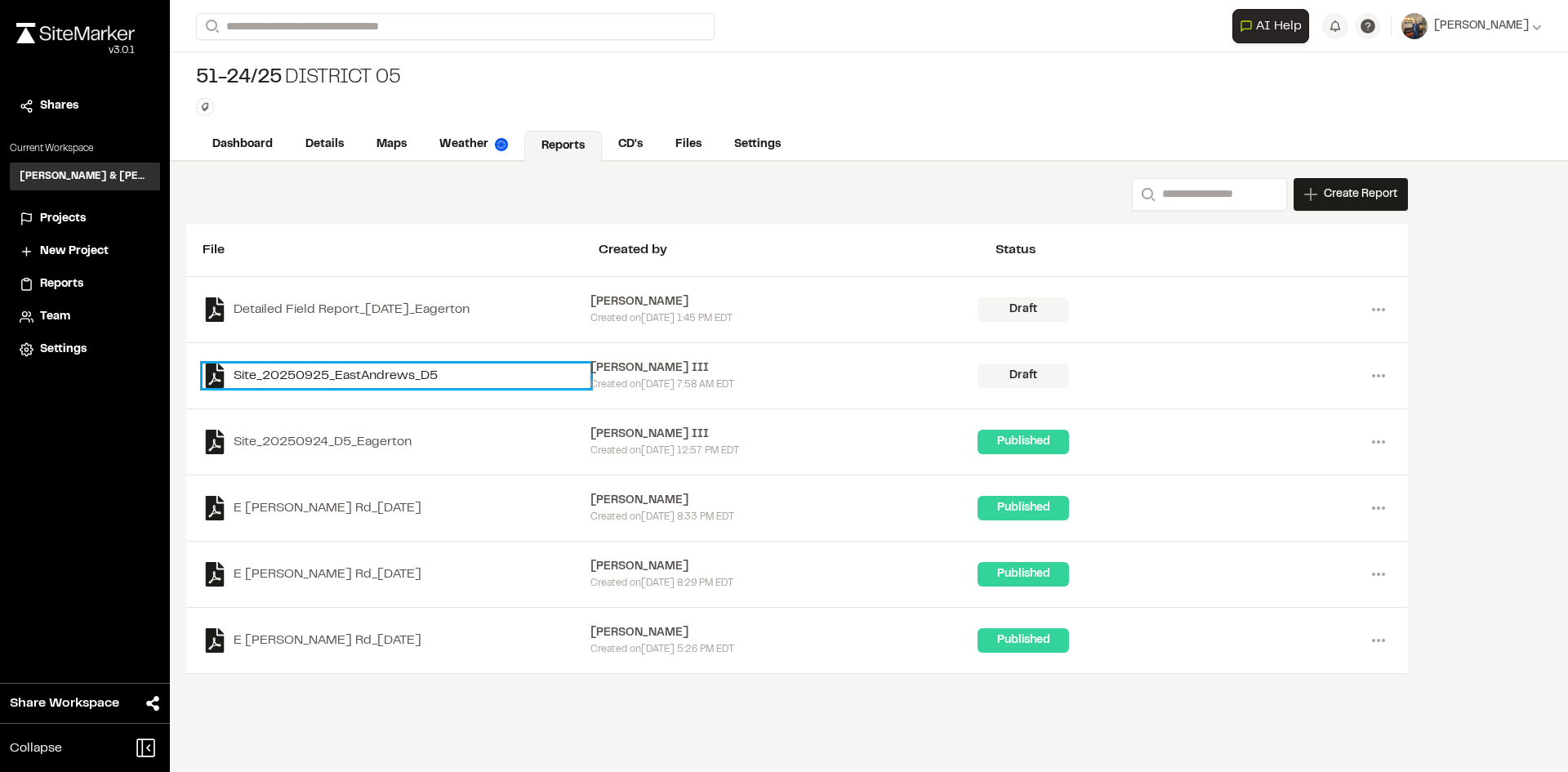
click at [359, 373] on link "Site_20250925_EastAndrews_D5" at bounding box center [396, 376] width 388 height 25
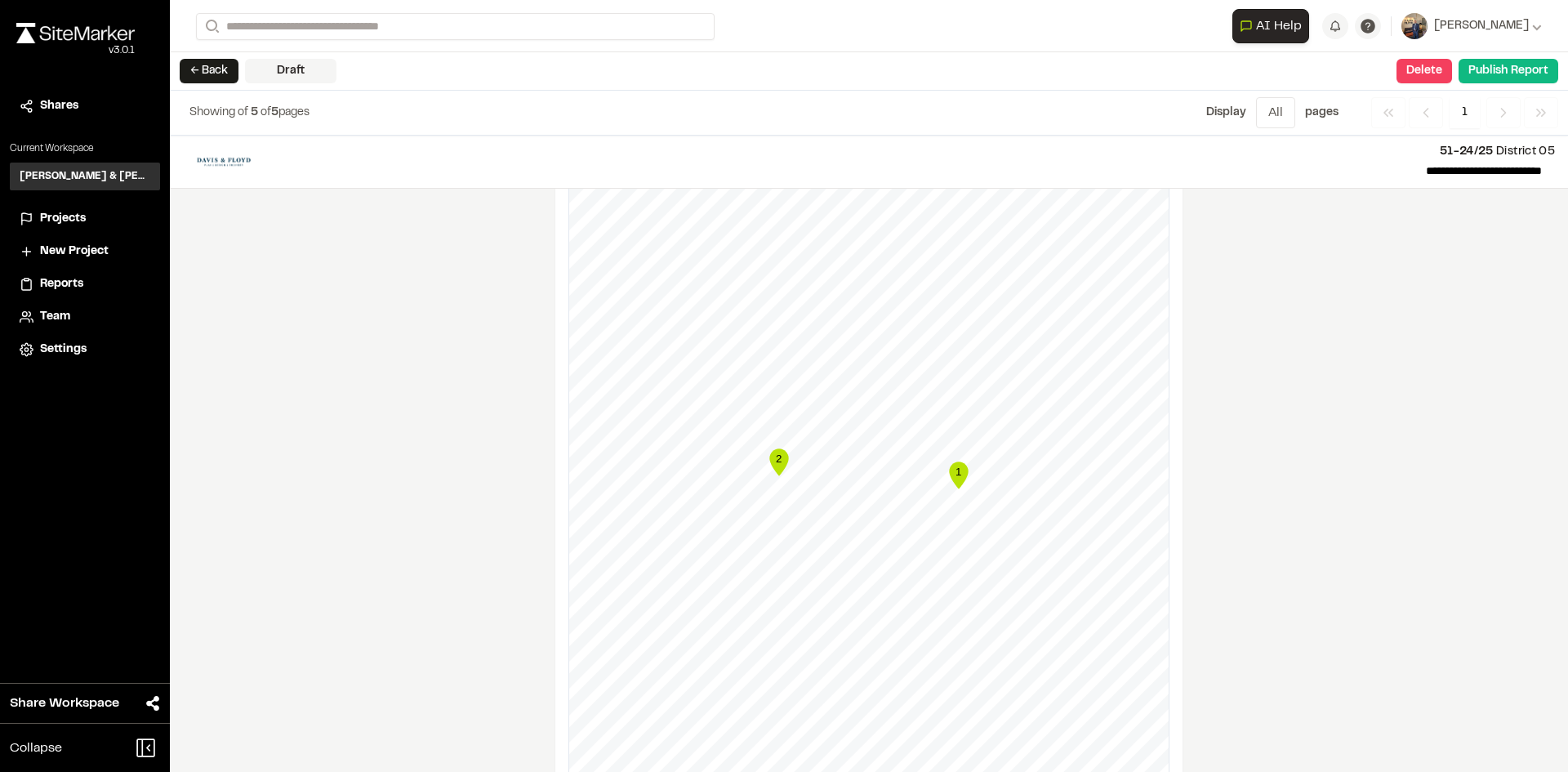
scroll to position [1062, 0]
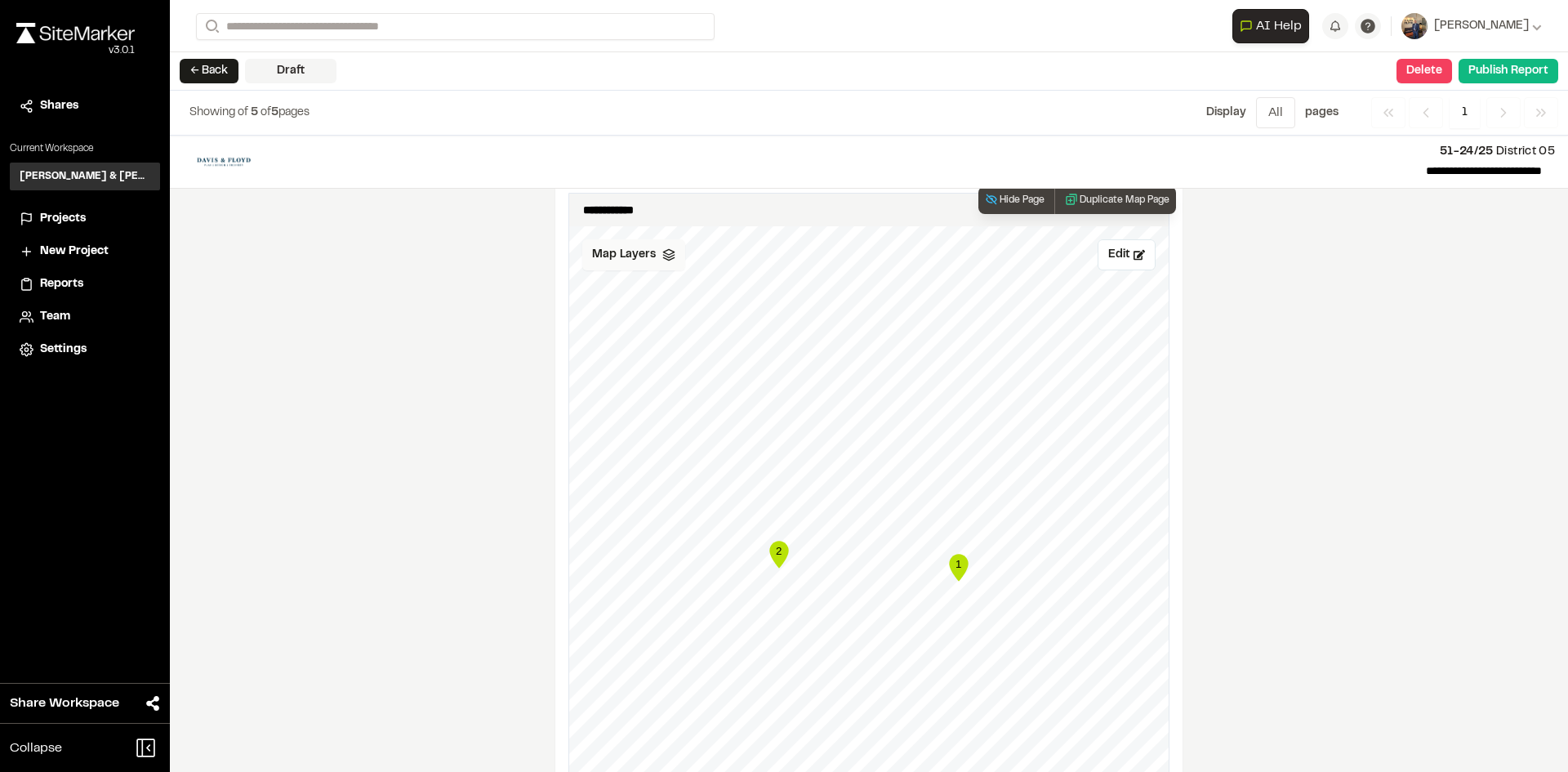
click at [645, 255] on span "Map Layers" at bounding box center [624, 254] width 63 height 18
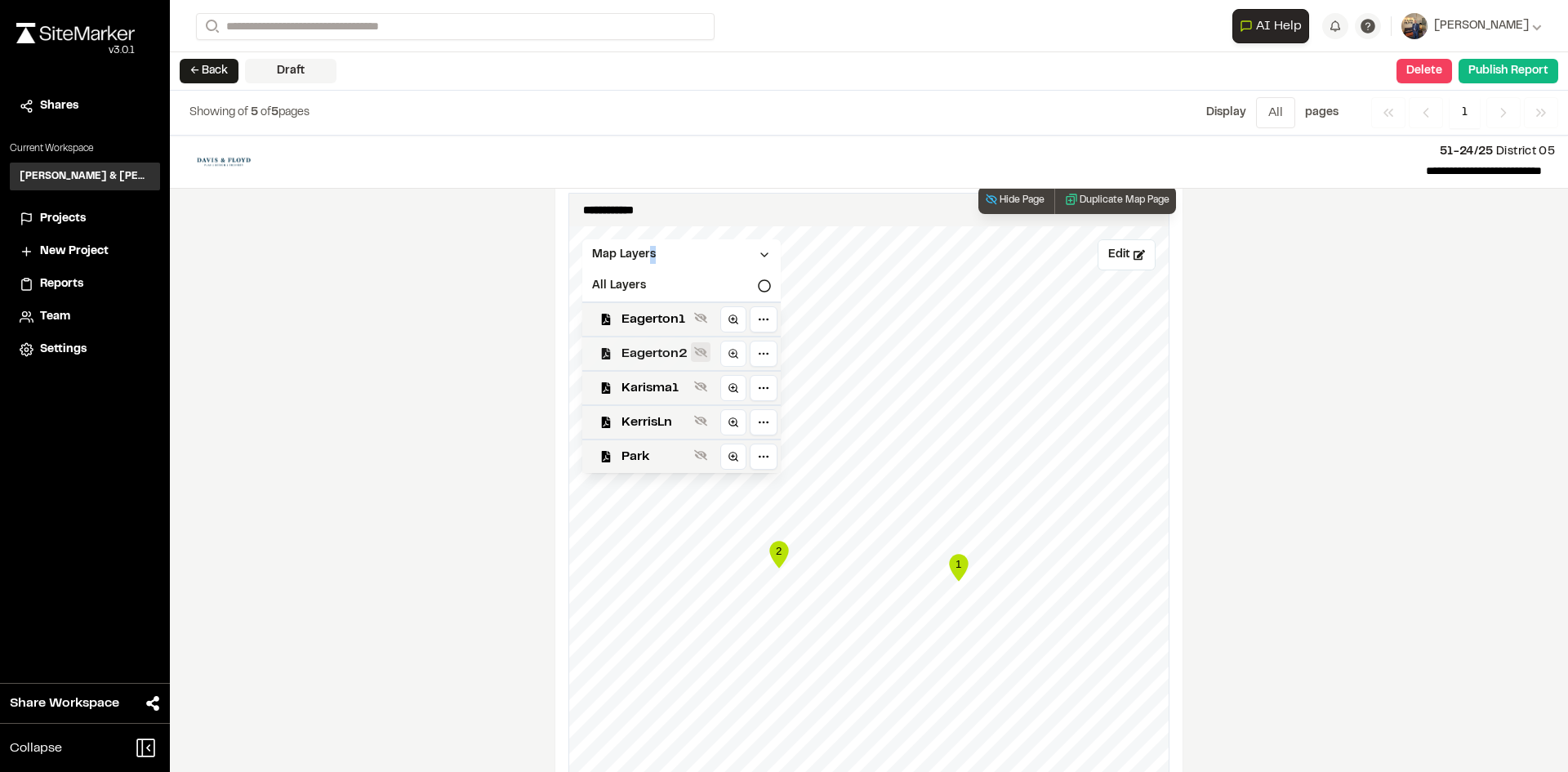
click at [700, 350] on icon at bounding box center [701, 352] width 13 height 13
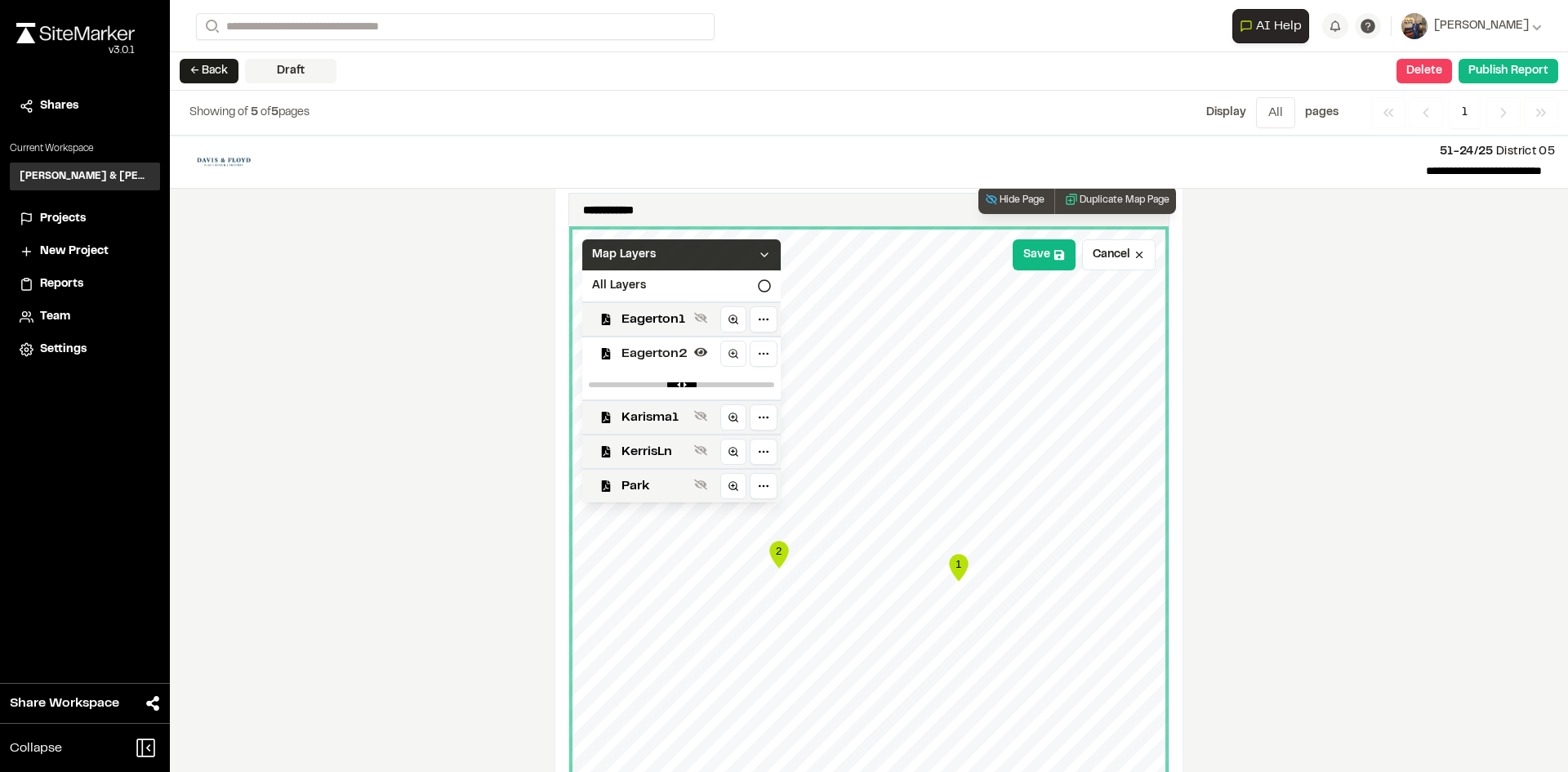
click at [760, 253] on icon at bounding box center [765, 255] width 13 height 13
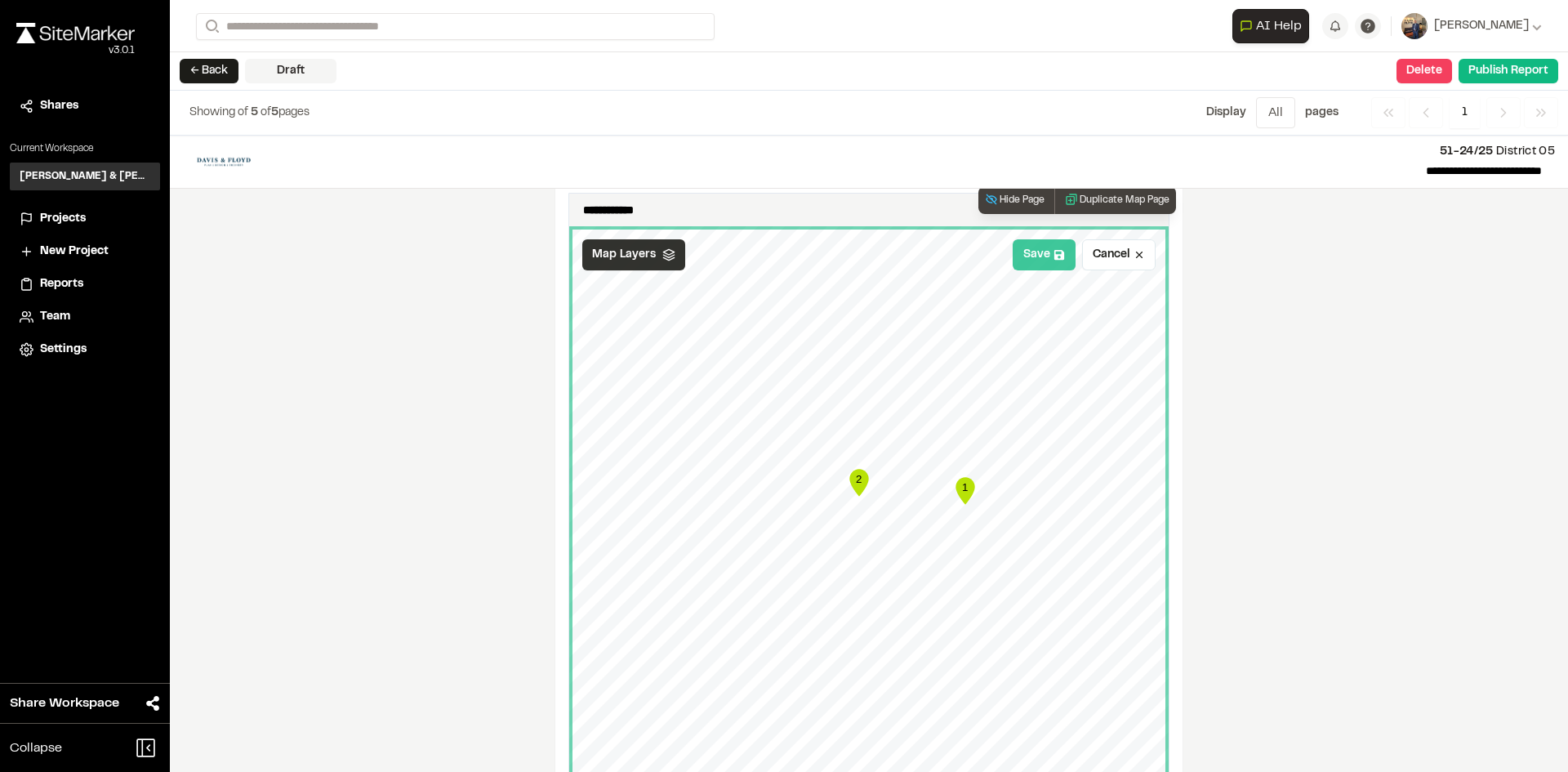
click at [1057, 258] on icon at bounding box center [1059, 254] width 10 height 10
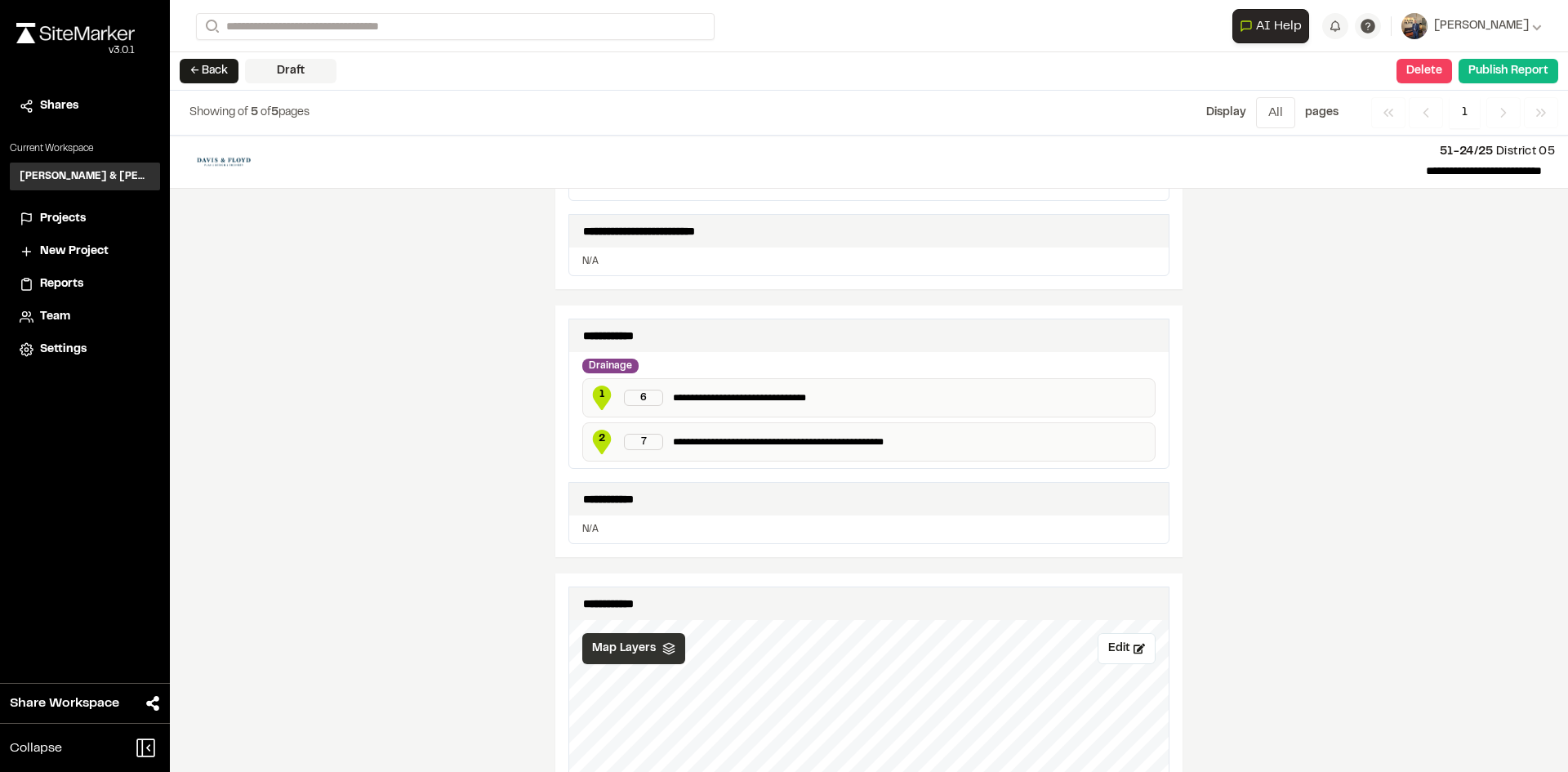
scroll to position [491, 0]
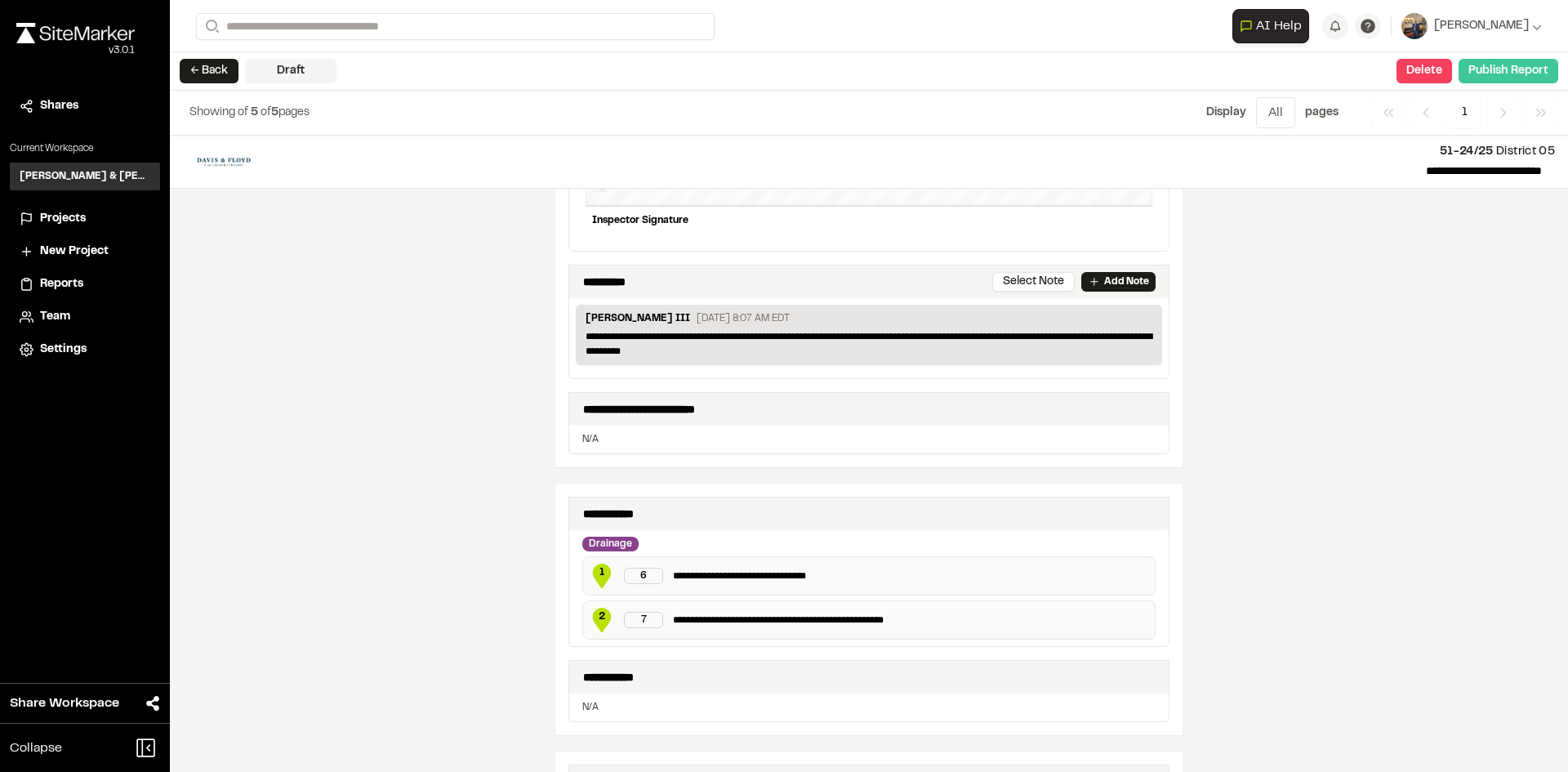
click at [1505, 67] on button "Publish Report" at bounding box center [1509, 71] width 100 height 25
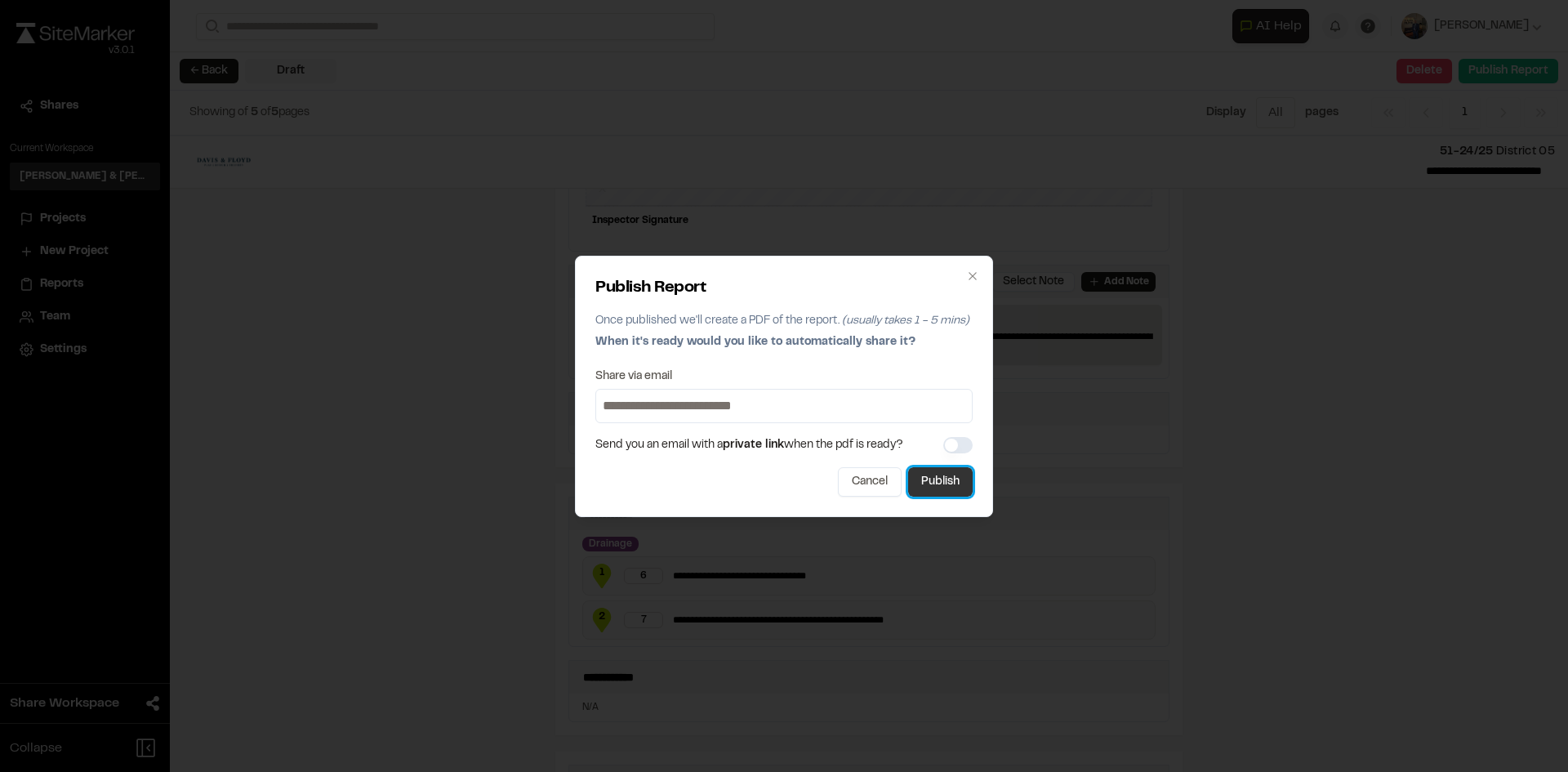
click at [943, 470] on button "Publish" at bounding box center [939, 482] width 64 height 30
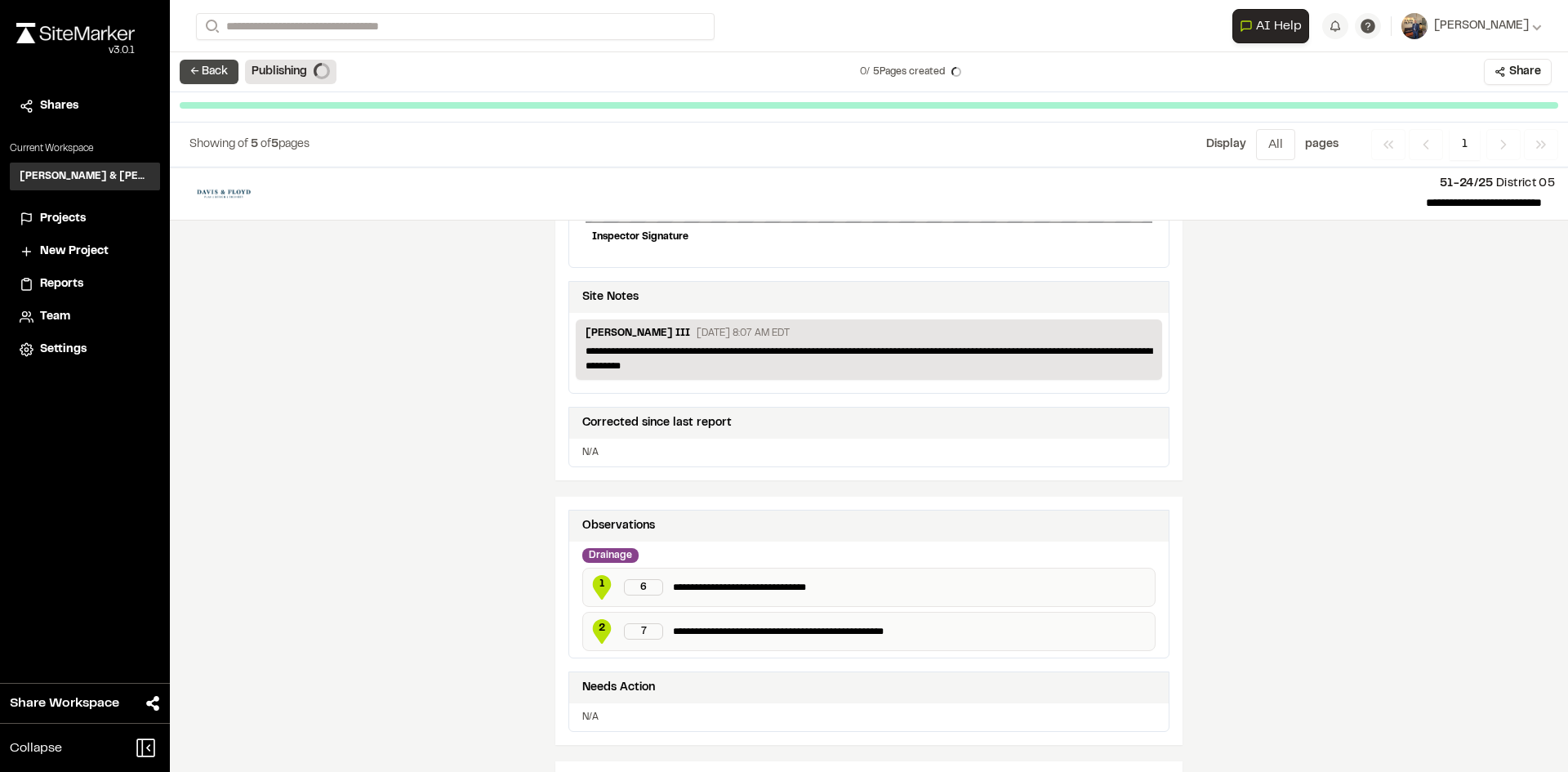
click at [217, 72] on button "← Back" at bounding box center [208, 72] width 59 height 25
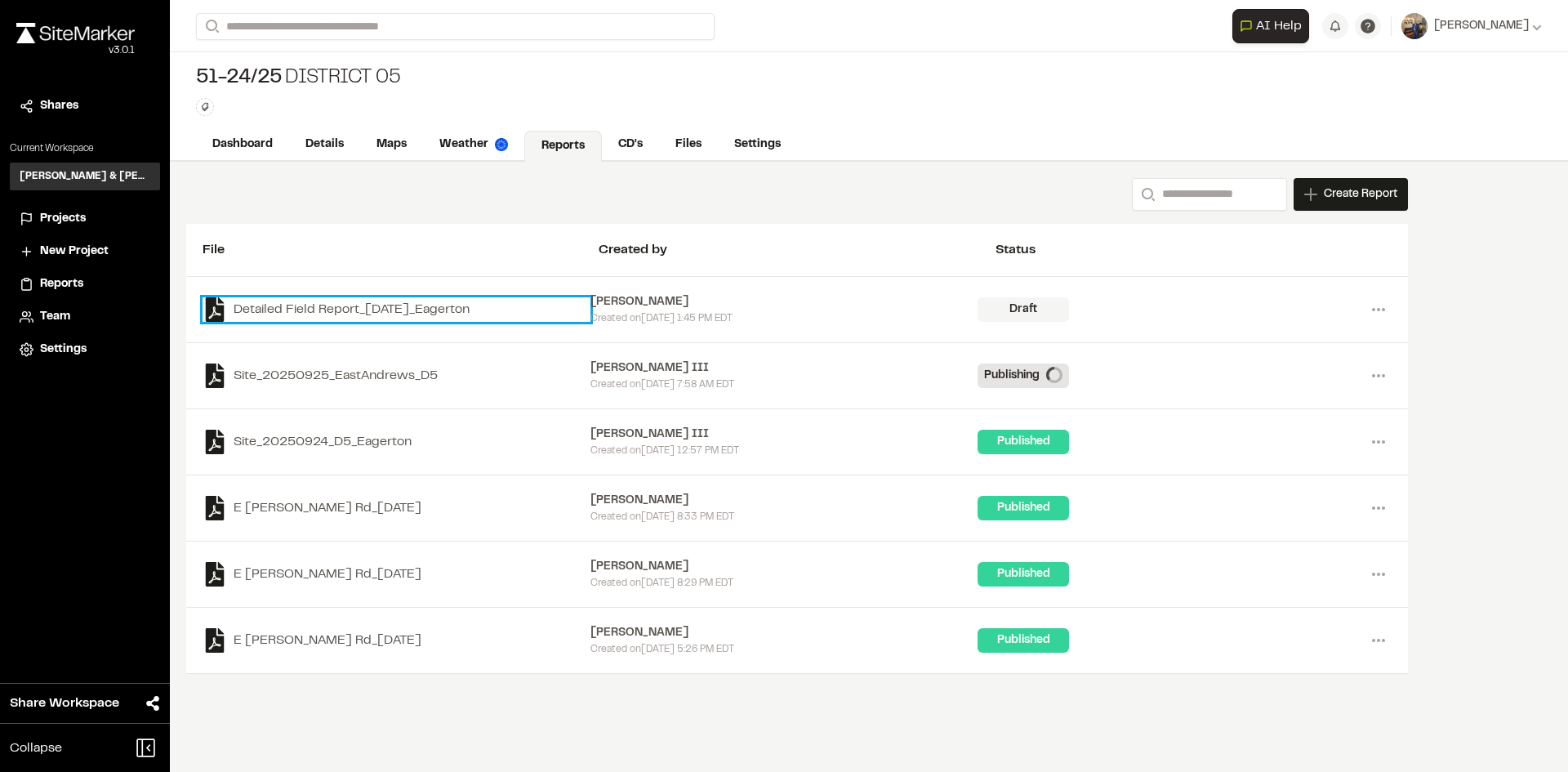
click at [418, 304] on link "Detailed Field Report_2025-09-29_Eagerton" at bounding box center [396, 310] width 388 height 25
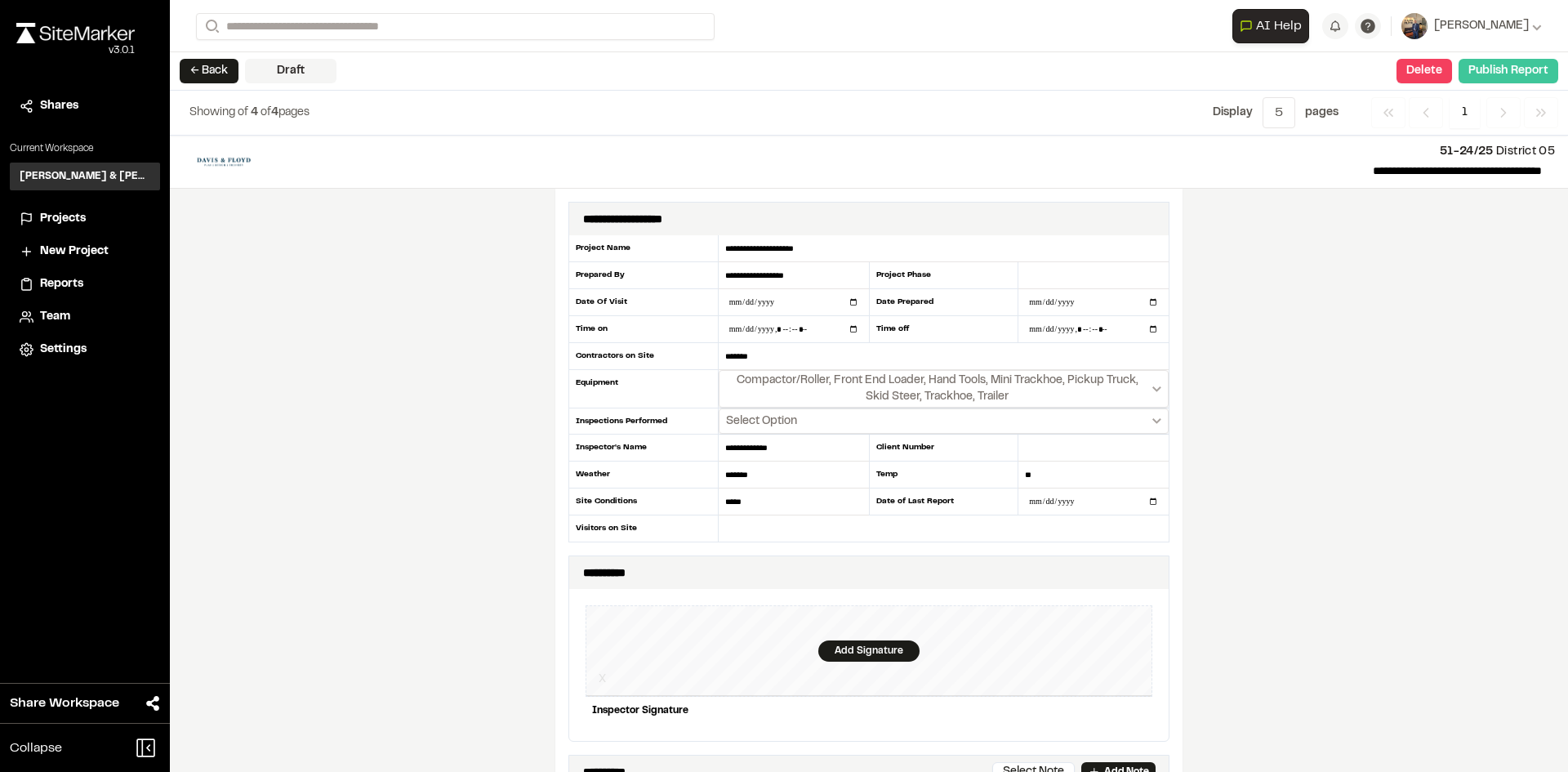
click at [1513, 65] on button "Publish Report" at bounding box center [1509, 71] width 100 height 25
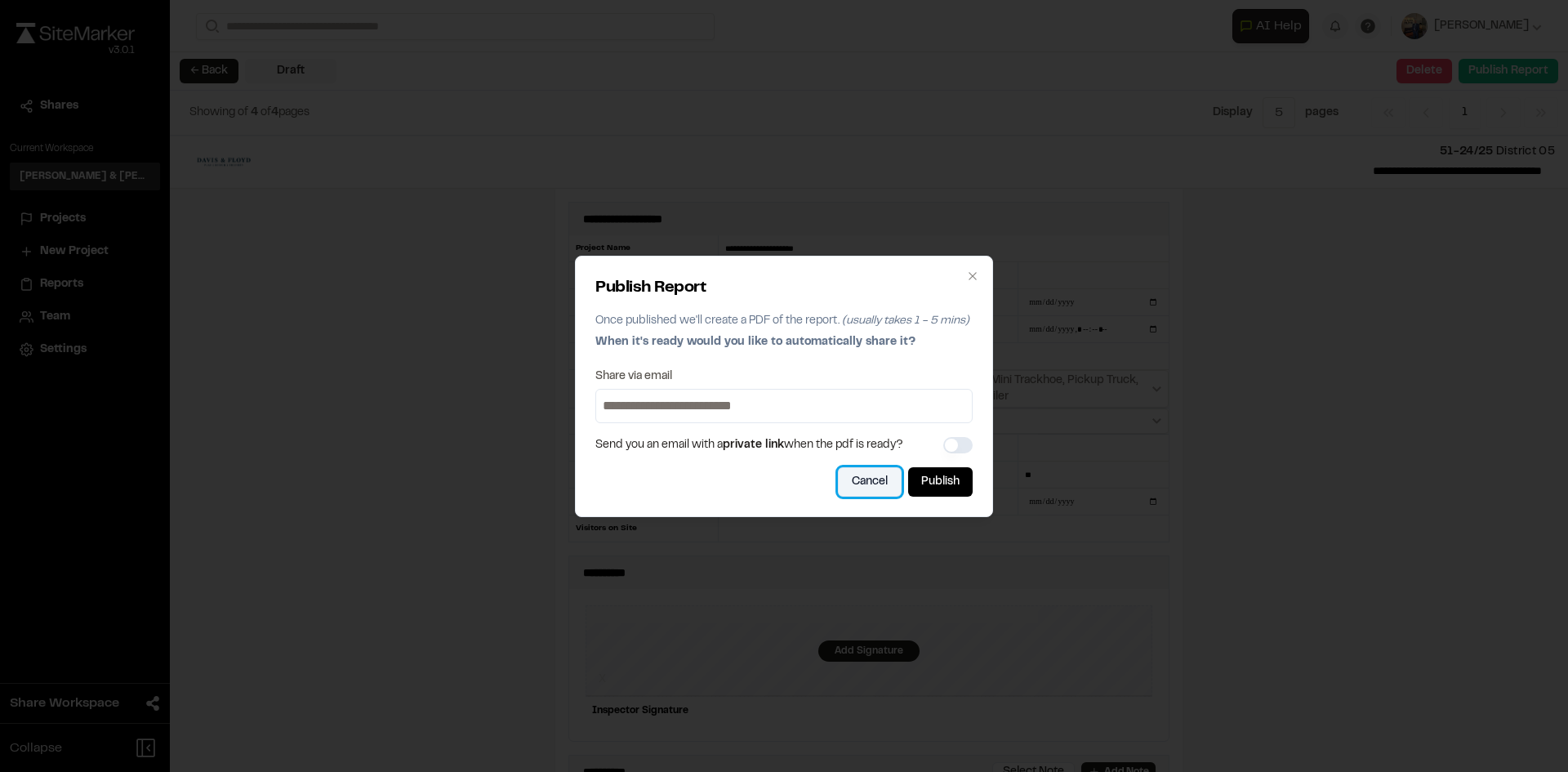
click at [848, 487] on button "Cancel" at bounding box center [869, 482] width 63 height 30
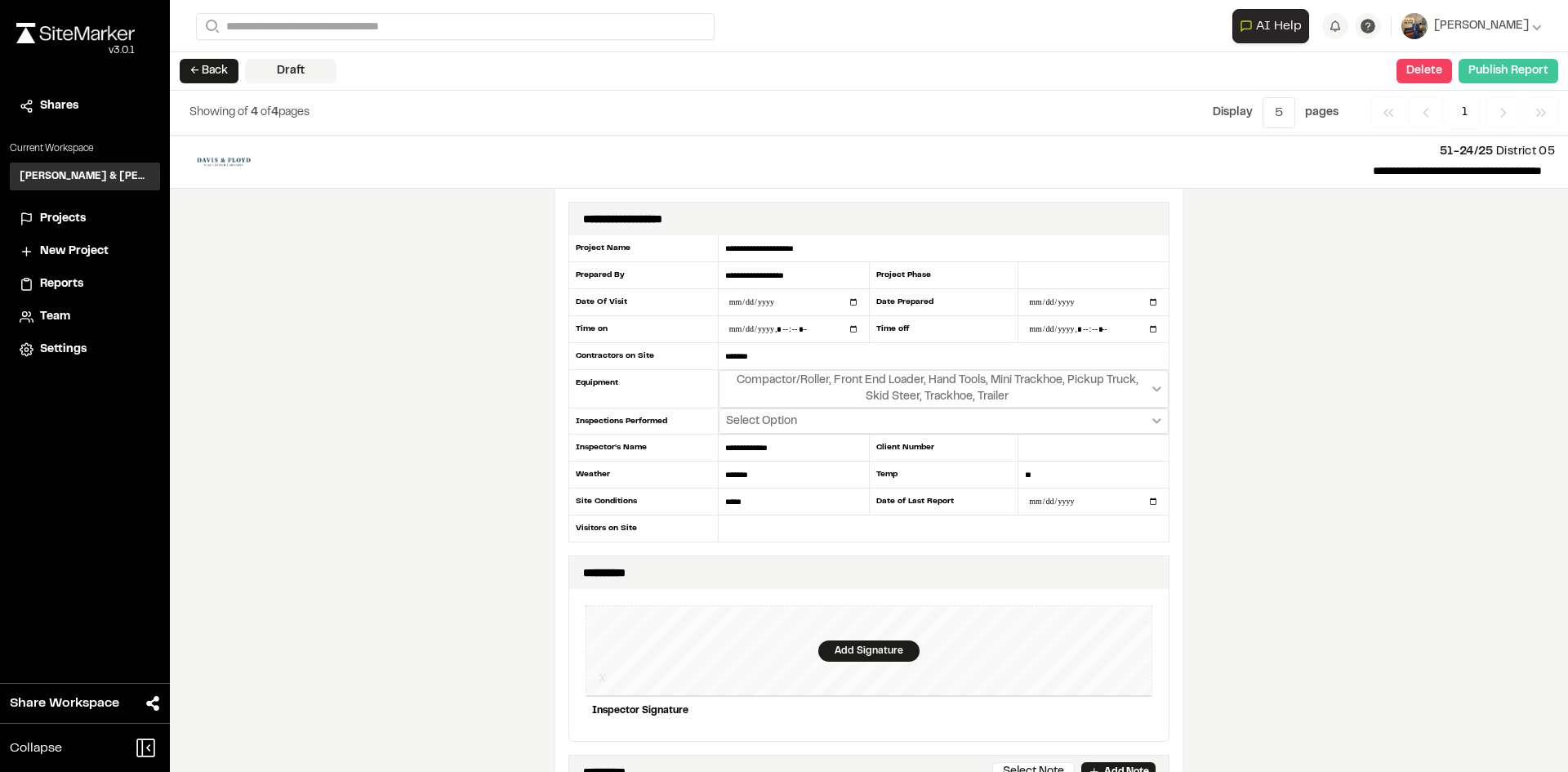
click at [1533, 78] on button "Publish Report" at bounding box center [1509, 71] width 100 height 25
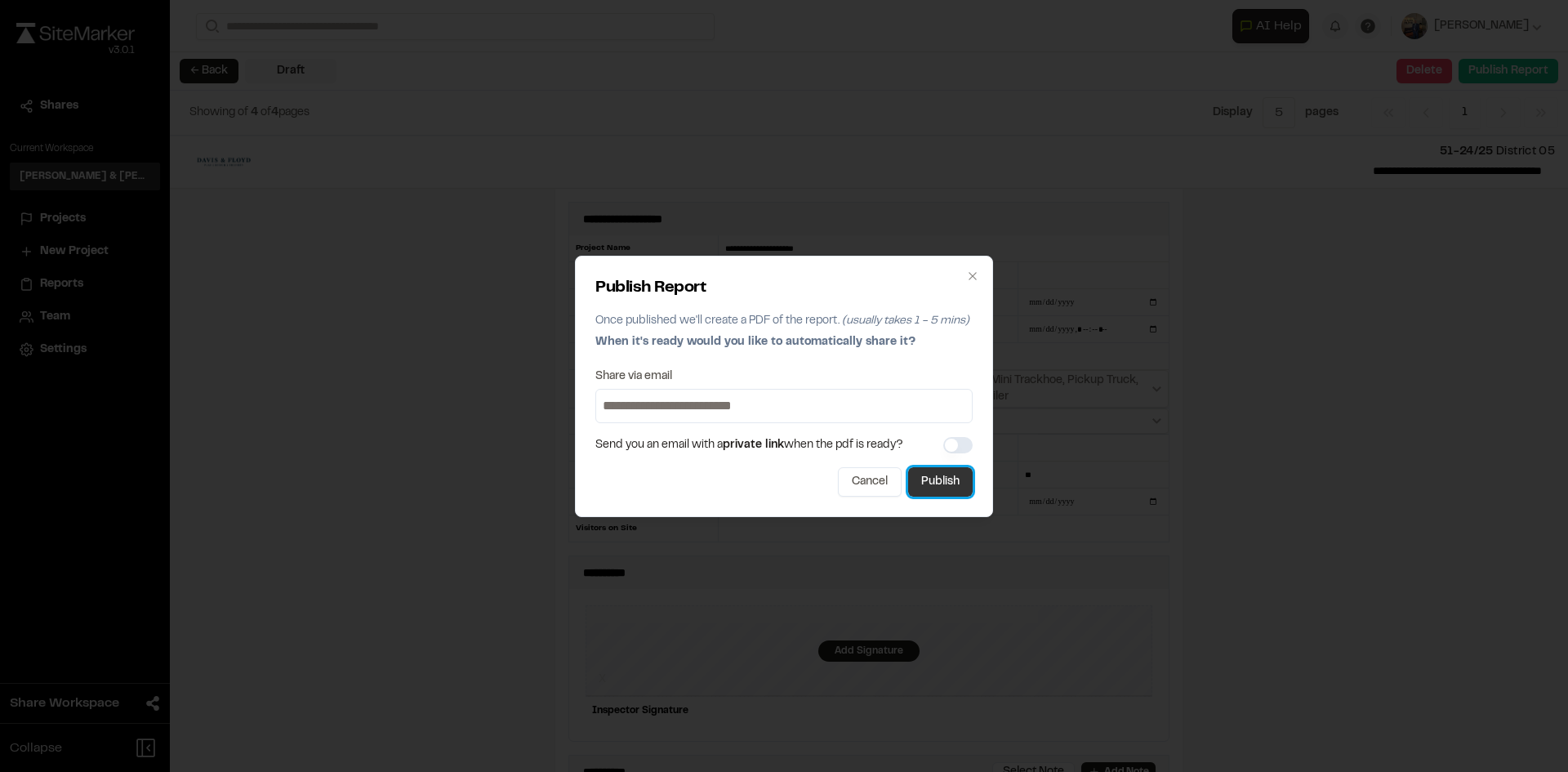
click at [962, 486] on button "Publish" at bounding box center [939, 482] width 64 height 30
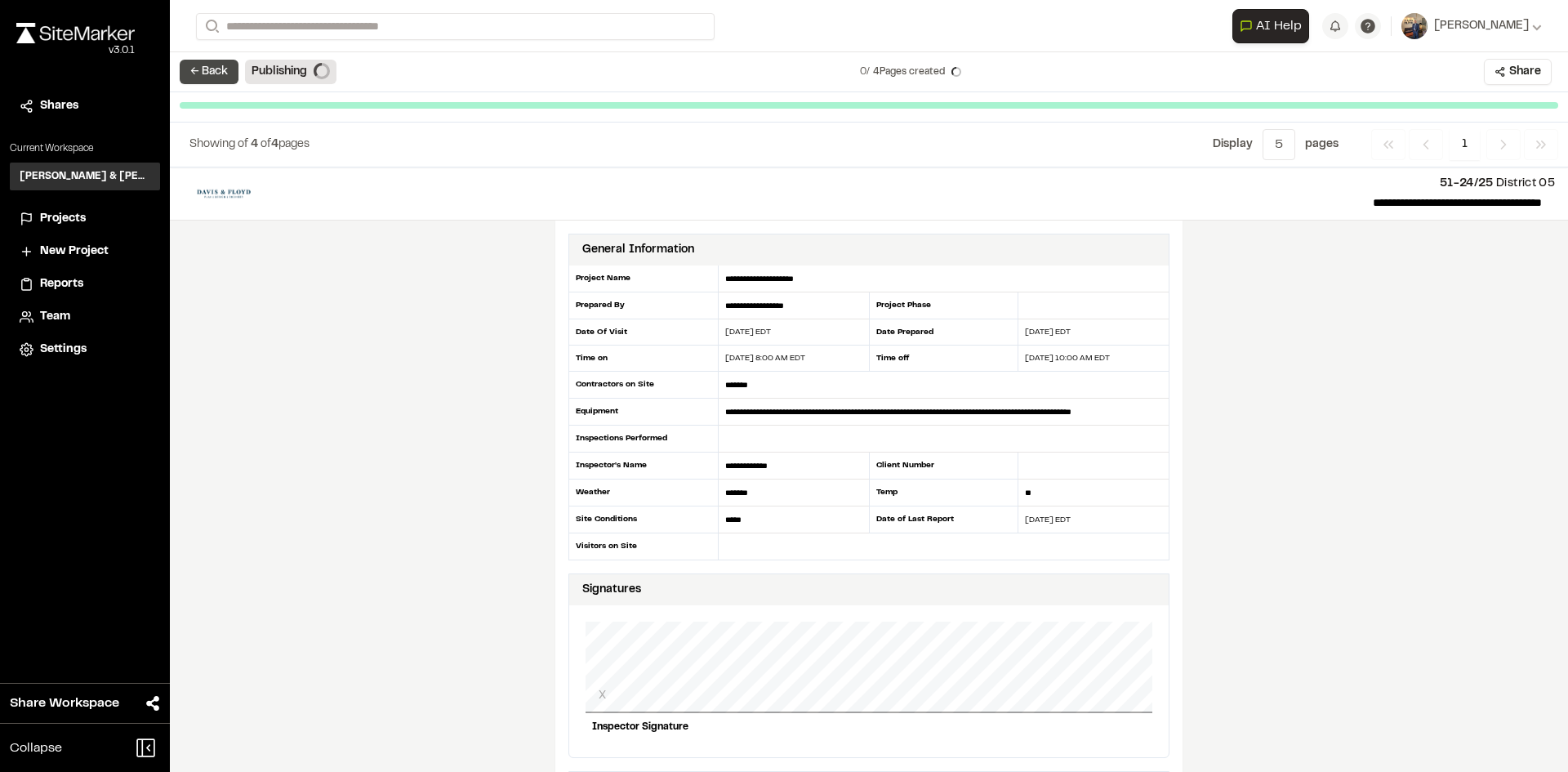
click at [212, 70] on button "← Back" at bounding box center [208, 72] width 59 height 25
